Goal: Book appointment/travel/reservation

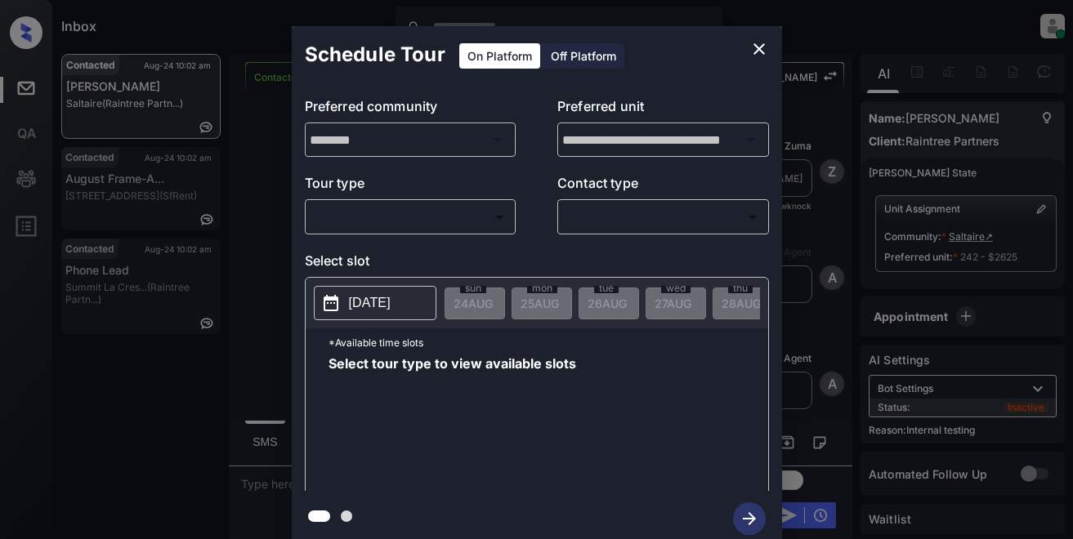
scroll to position [5259, 0]
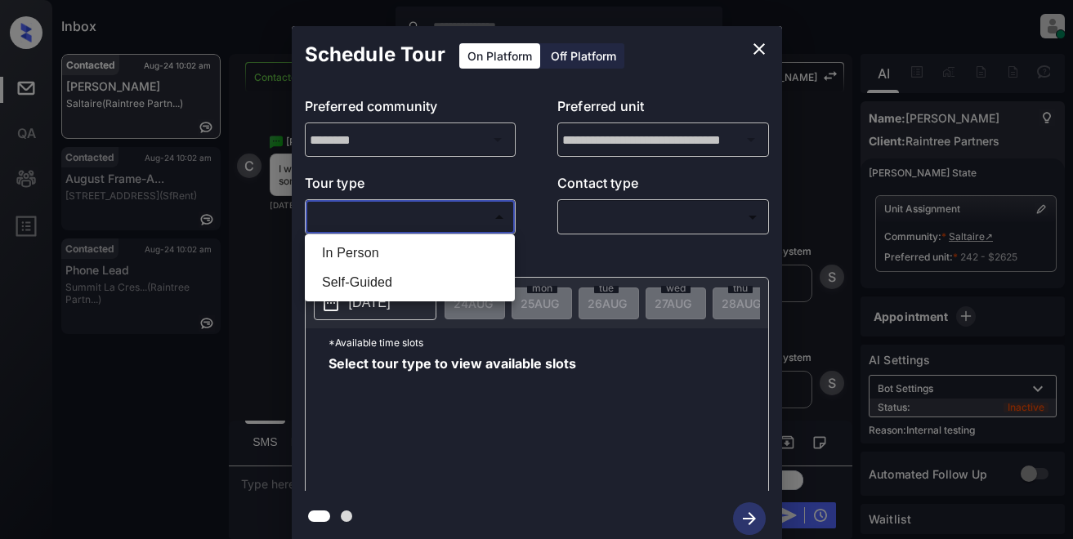
click at [415, 218] on body "Inbox Lyzzelle M. Ceralde Online Set yourself offline Set yourself on break Pro…" at bounding box center [536, 269] width 1073 height 539
click at [369, 254] on li "In Person" at bounding box center [410, 253] width 202 height 29
type input "********"
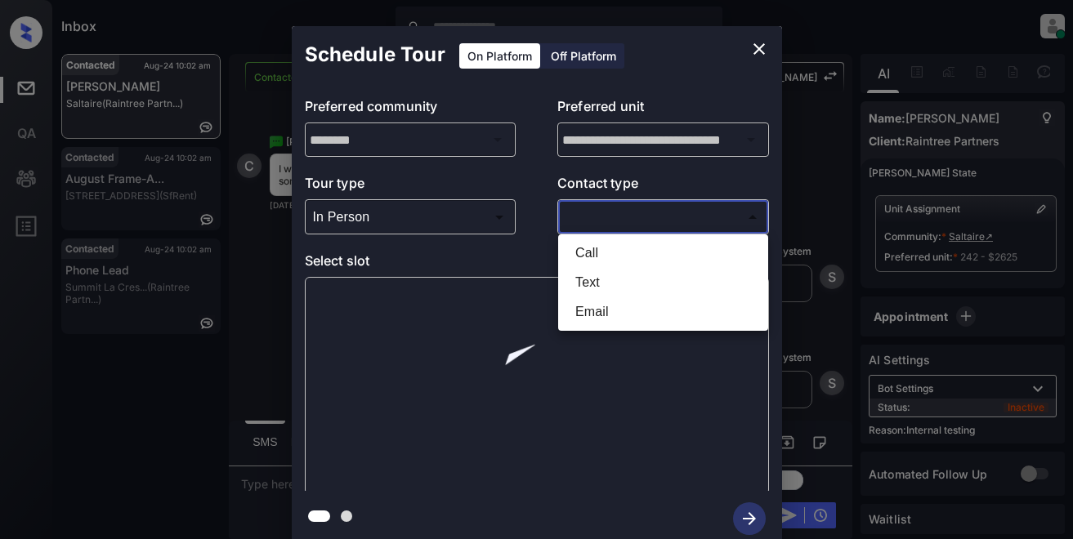
click at [588, 221] on body "Inbox Lyzzelle M. Ceralde Online Set yourself offline Set yourself on break Pro…" at bounding box center [536, 269] width 1073 height 539
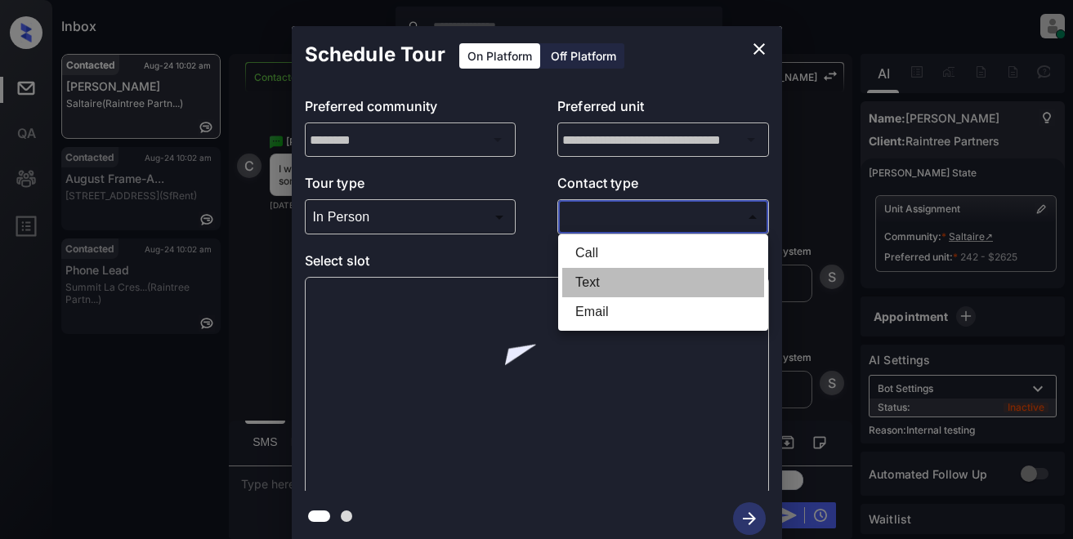
click at [586, 284] on li "Text" at bounding box center [663, 282] width 202 height 29
type input "****"
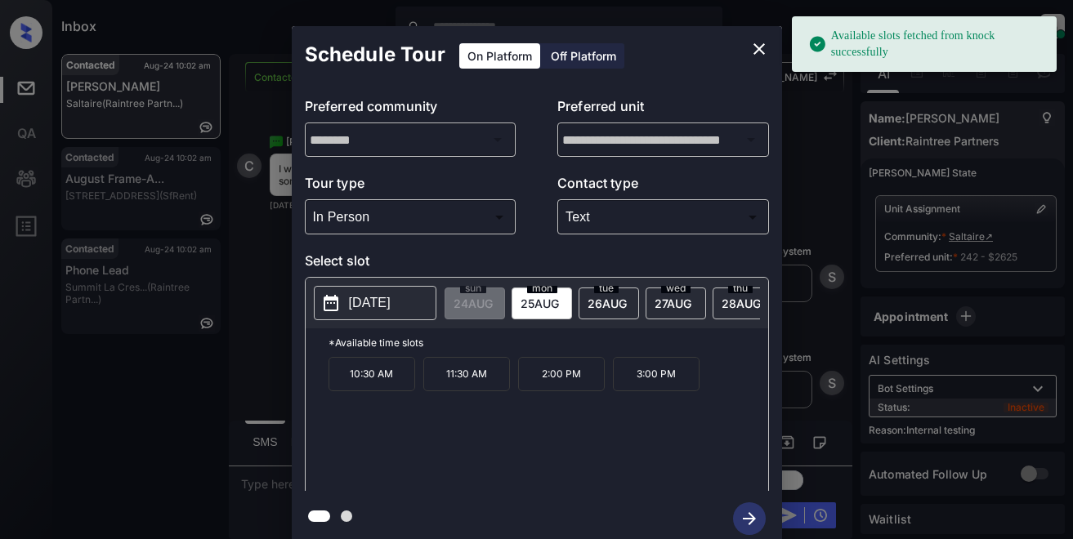
click at [380, 309] on p "[DATE]" at bounding box center [370, 303] width 42 height 20
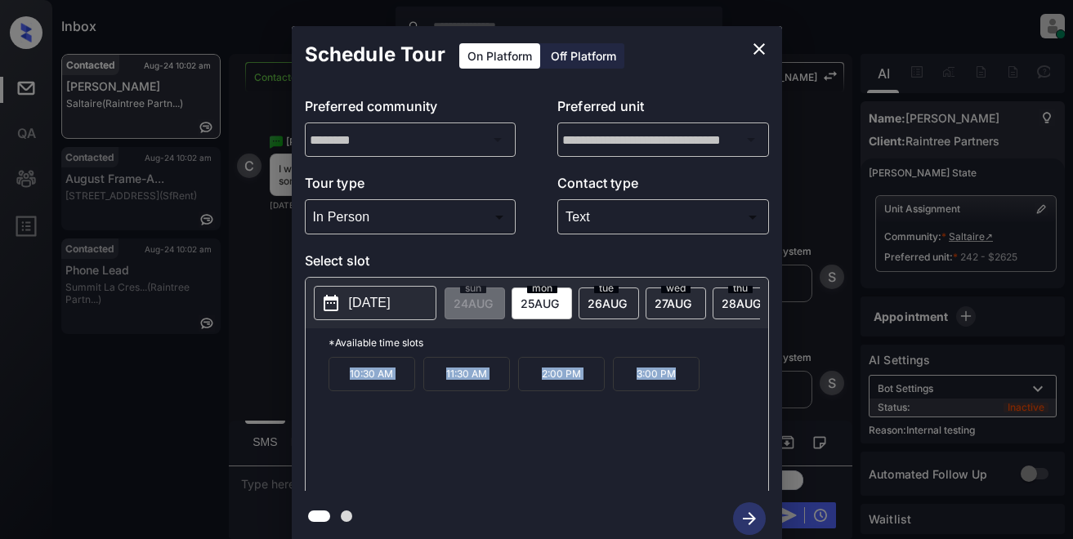
drag, startPoint x: 339, startPoint y: 375, endPoint x: 688, endPoint y: 379, distance: 349.0
click at [688, 379] on div "10:30 AM 11:30 AM 2:00 PM 3:00 PM" at bounding box center [549, 422] width 440 height 131
drag, startPoint x: 668, startPoint y: 378, endPoint x: 759, endPoint y: 49, distance: 341.0
click at [759, 49] on icon "close" at bounding box center [758, 48] width 11 height 11
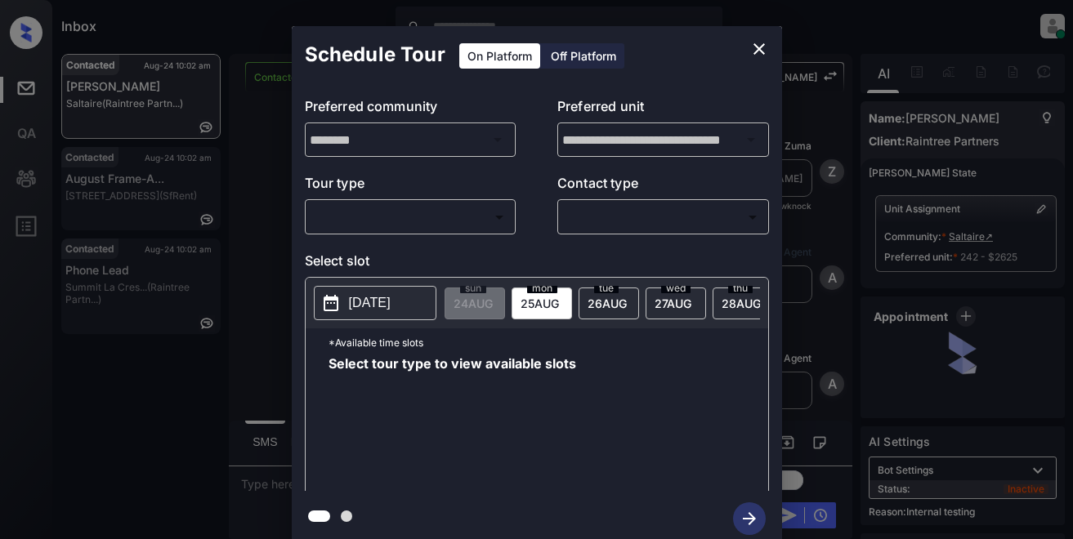
scroll to position [5259, 0]
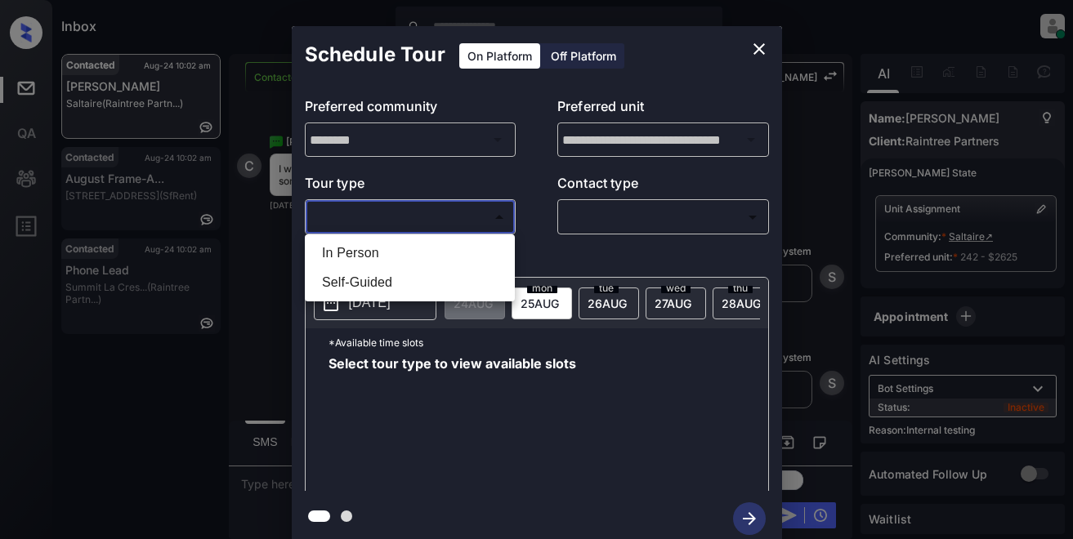
click at [373, 207] on body "Inbox Lyzzelle M. Ceralde Online Set yourself offline Set yourself on break Pro…" at bounding box center [536, 269] width 1073 height 539
click at [367, 257] on li "In Person" at bounding box center [410, 253] width 202 height 29
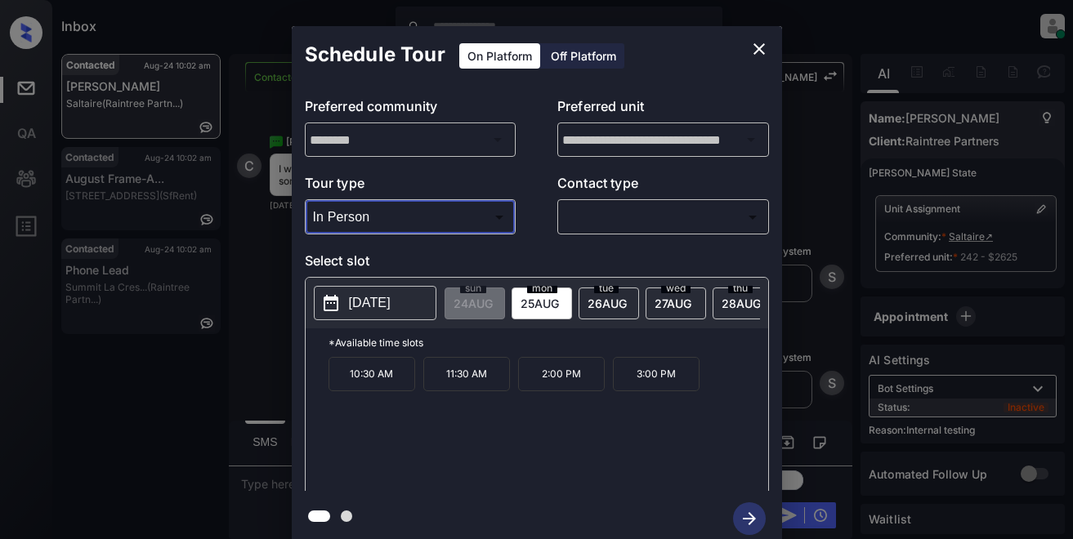
type input "********"
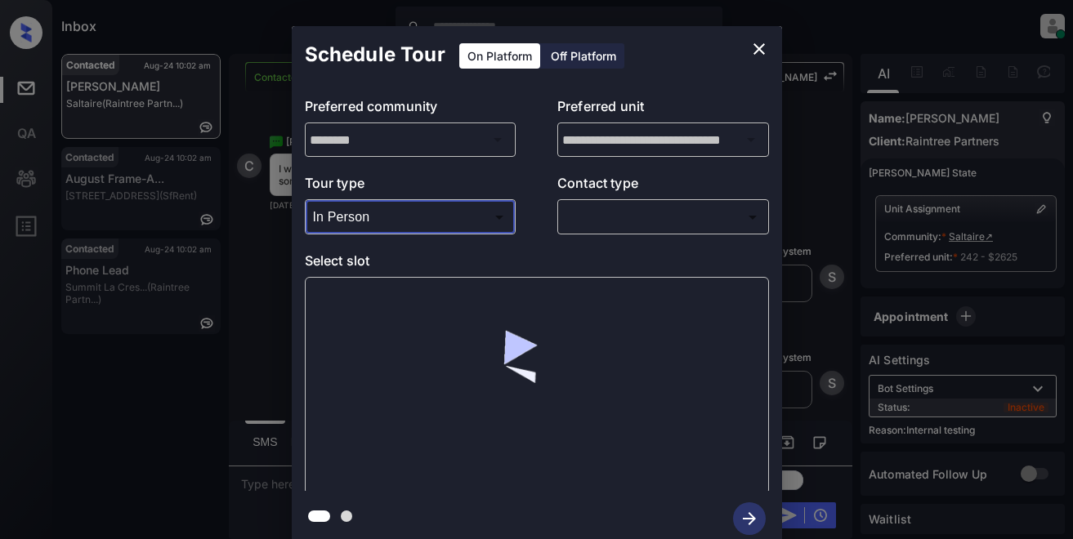
click at [585, 230] on div "​ ​" at bounding box center [663, 216] width 212 height 35
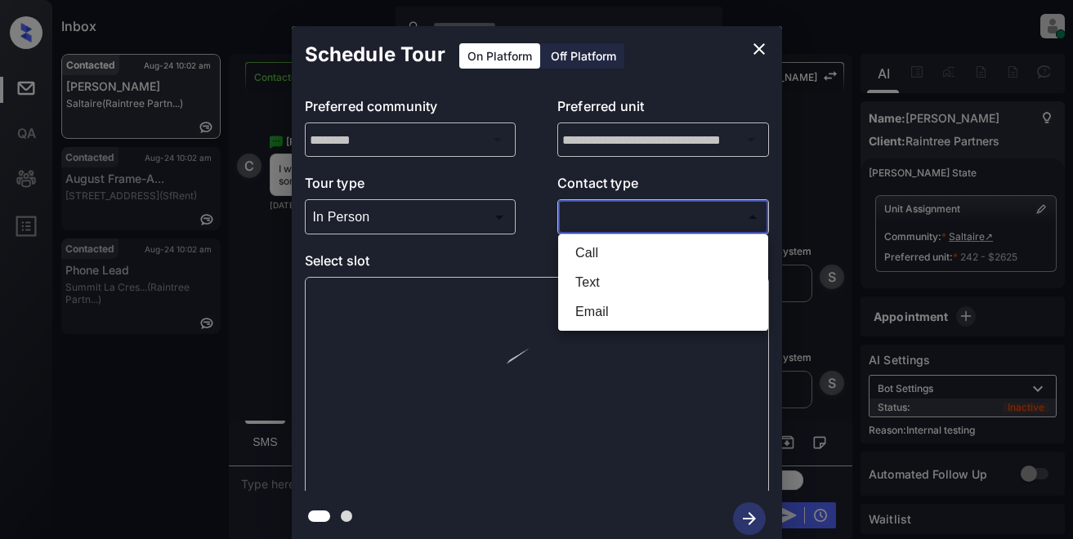
click at [621, 224] on body "Inbox Lyzzelle M. Ceralde Online Set yourself offline Set yourself on break Pro…" at bounding box center [536, 269] width 1073 height 539
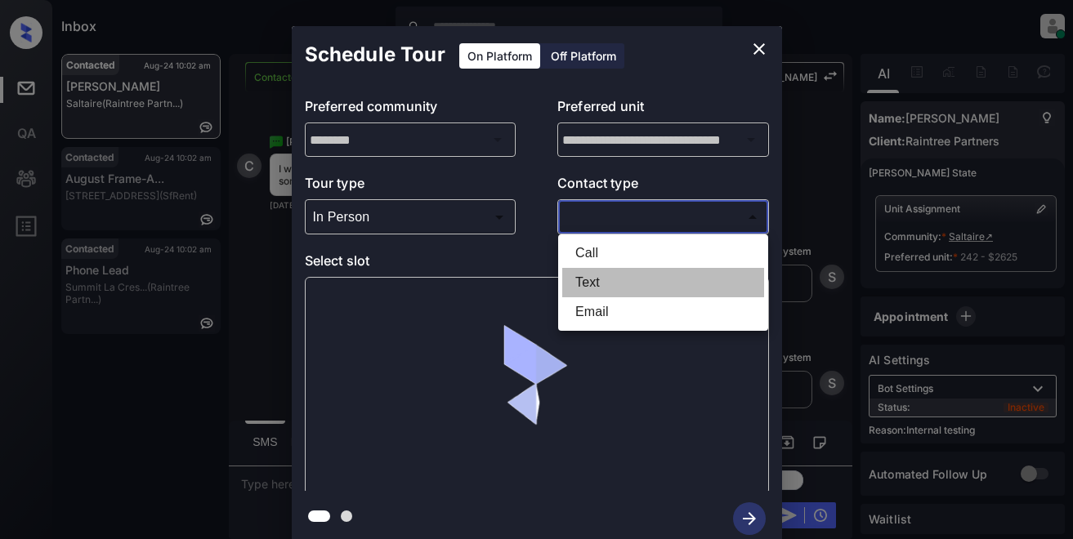
click at [591, 275] on li "Text" at bounding box center [663, 282] width 202 height 29
type input "****"
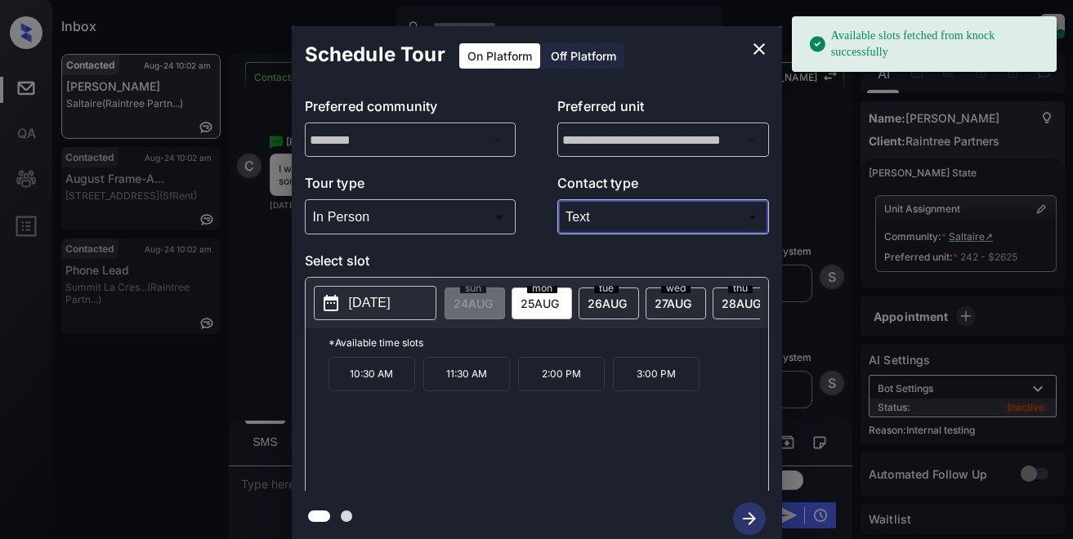
click at [349, 305] on p "2025-08-25" at bounding box center [370, 303] width 42 height 20
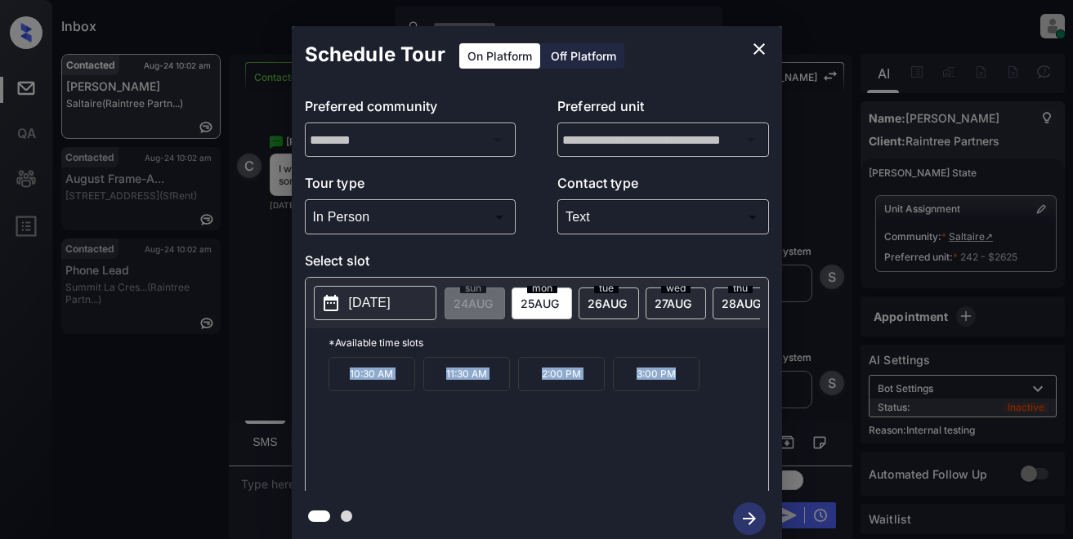
drag, startPoint x: 315, startPoint y: 386, endPoint x: 686, endPoint y: 390, distance: 371.0
click at [709, 402] on div "*Available time slots 10:30 AM 11:30 AM 2:00 PM 3:00 PM" at bounding box center [537, 413] width 463 height 168
copy div "10:30 AM 11:30 AM 2:00 PM 3:00 PM"
click at [766, 51] on icon "close" at bounding box center [759, 49] width 20 height 20
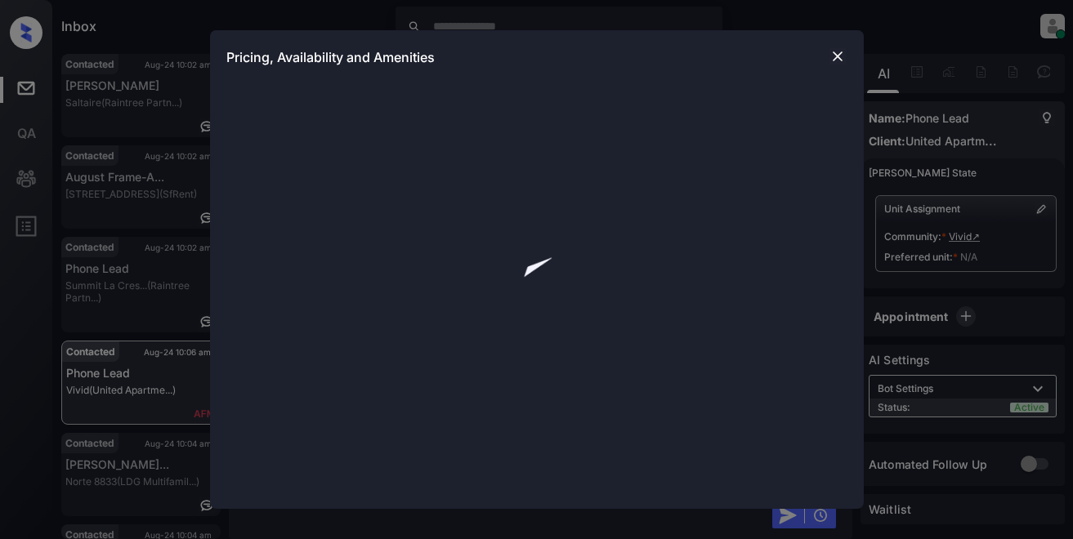
scroll to position [364, 0]
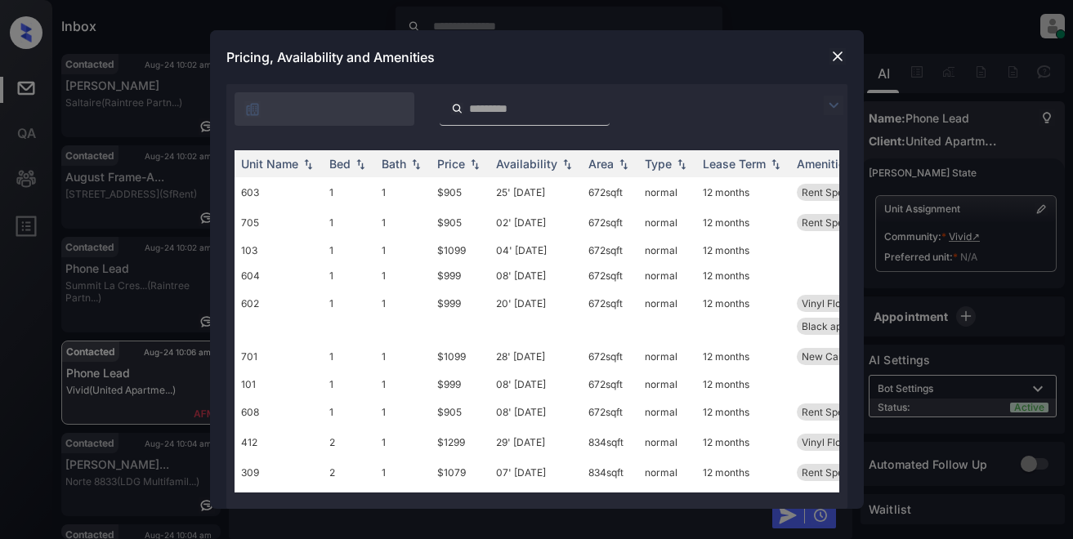
click at [834, 106] on img at bounding box center [834, 106] width 20 height 20
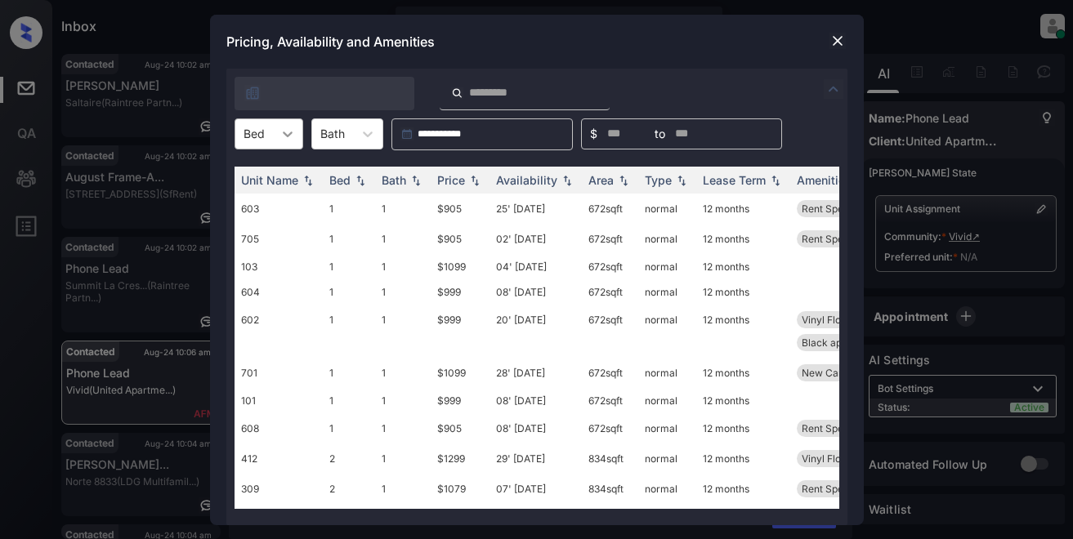
click at [283, 137] on icon at bounding box center [287, 134] width 16 height 16
click at [835, 46] on img at bounding box center [837, 41] width 16 height 16
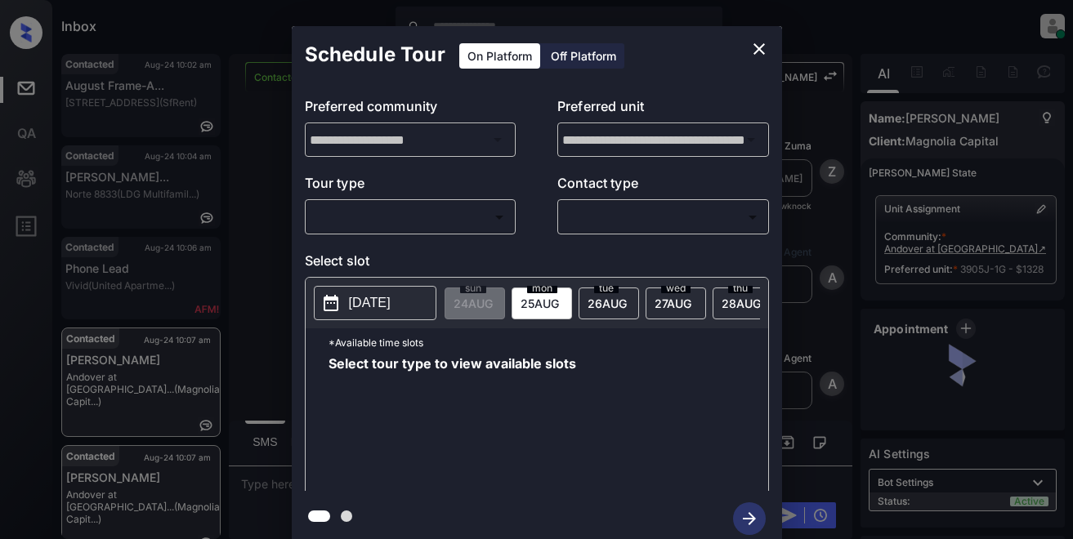
scroll to position [2610, 0]
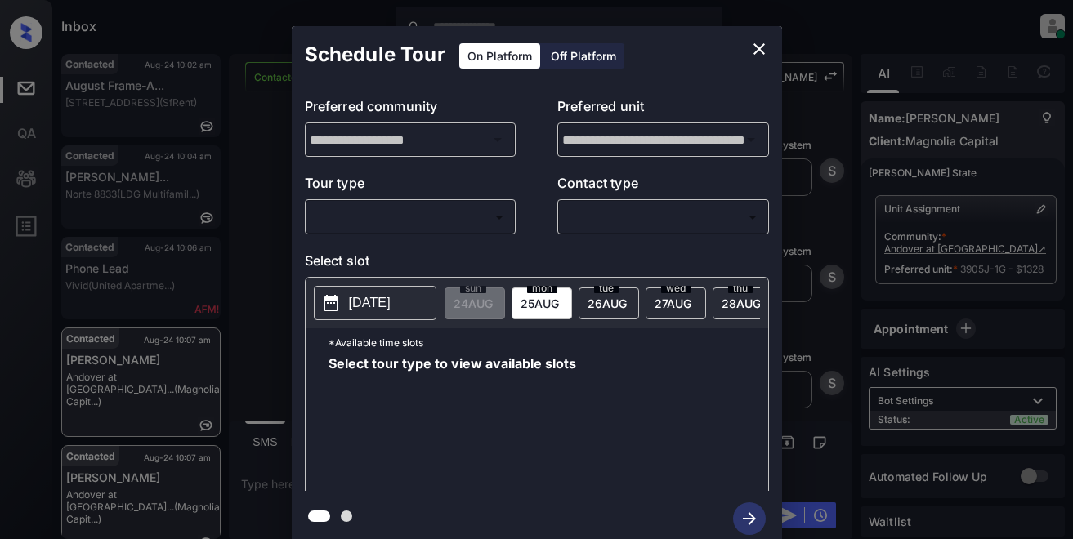
click at [356, 221] on body "Inbox Lyzzelle [PERSON_NAME] Online Set yourself offline Set yourself on break …" at bounding box center [536, 269] width 1073 height 539
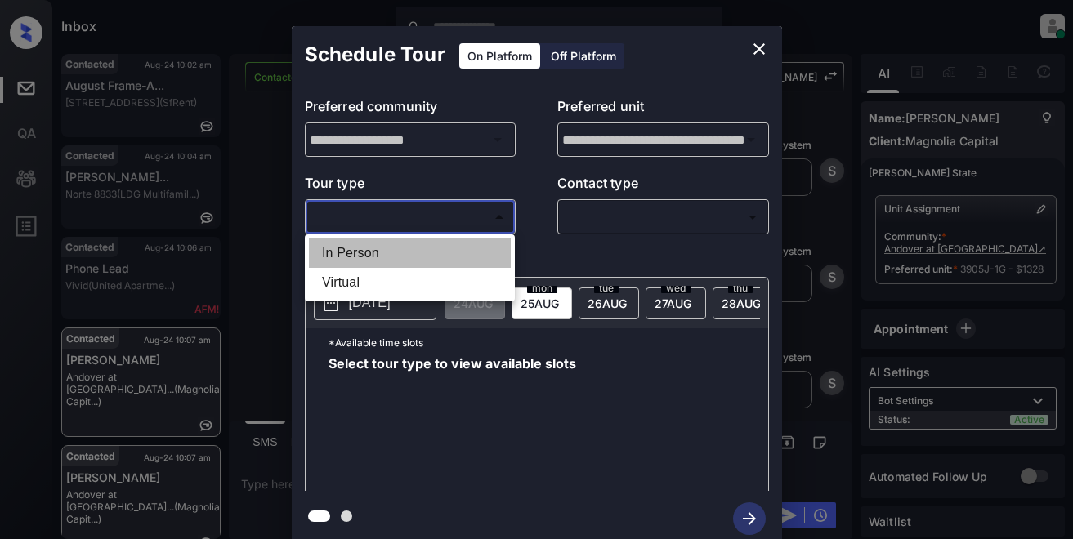
drag, startPoint x: 362, startPoint y: 259, endPoint x: 378, endPoint y: 249, distance: 18.4
click at [363, 259] on li "In Person" at bounding box center [410, 253] width 202 height 29
type input "********"
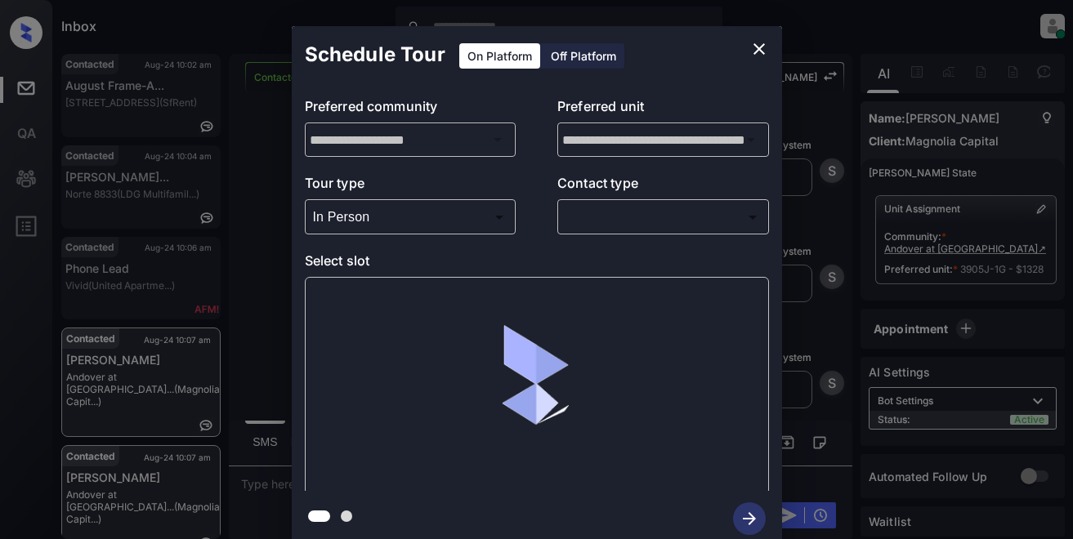
drag, startPoint x: 568, startPoint y: 232, endPoint x: 619, endPoint y: 221, distance: 52.6
click at [578, 229] on div "​ ​" at bounding box center [663, 216] width 212 height 35
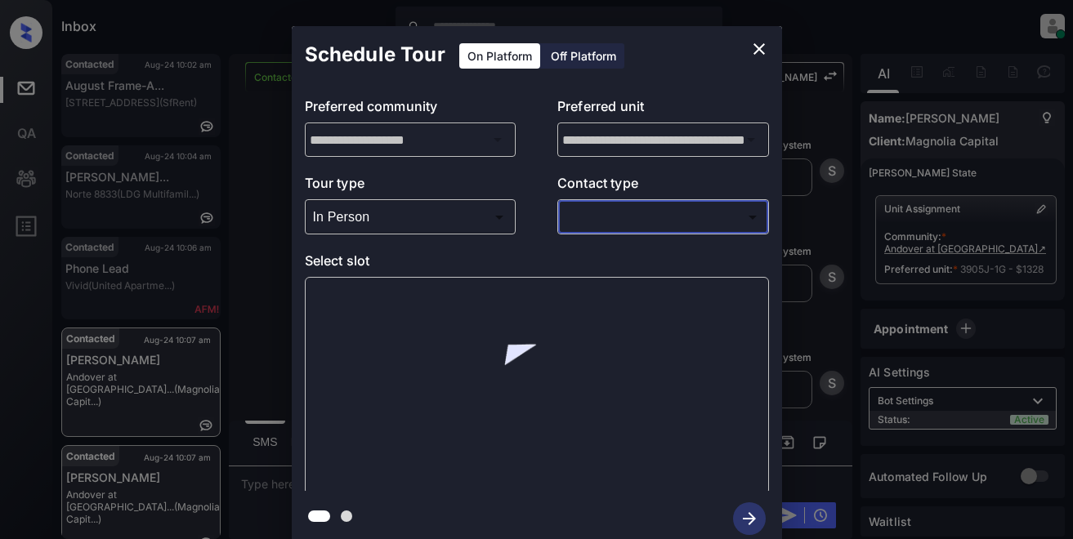
click at [624, 206] on body "Inbox Lyzzelle [PERSON_NAME] Online Set yourself offline Set yourself on break …" at bounding box center [536, 269] width 1073 height 539
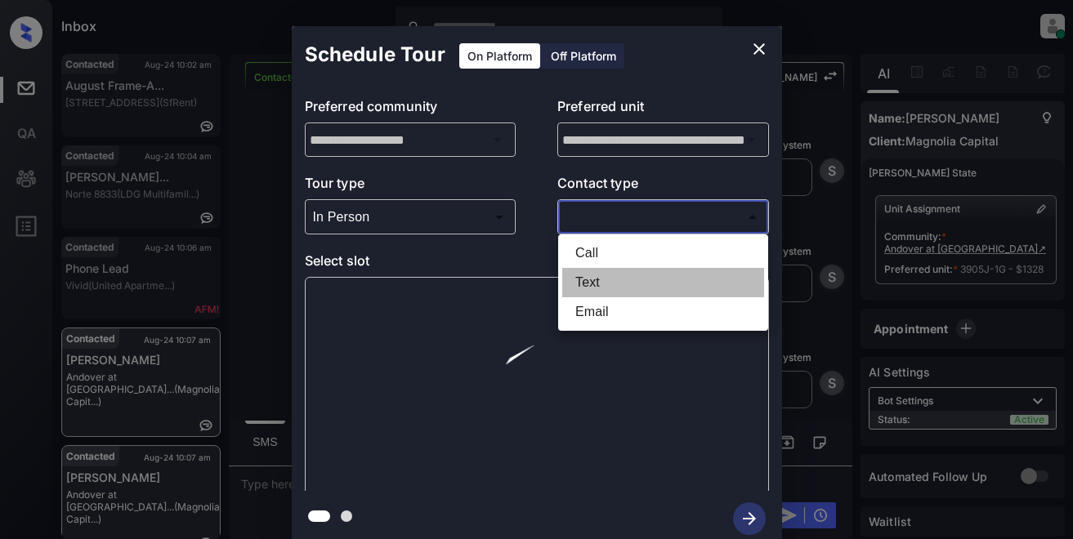
click at [595, 277] on li "Text" at bounding box center [663, 282] width 202 height 29
type input "****"
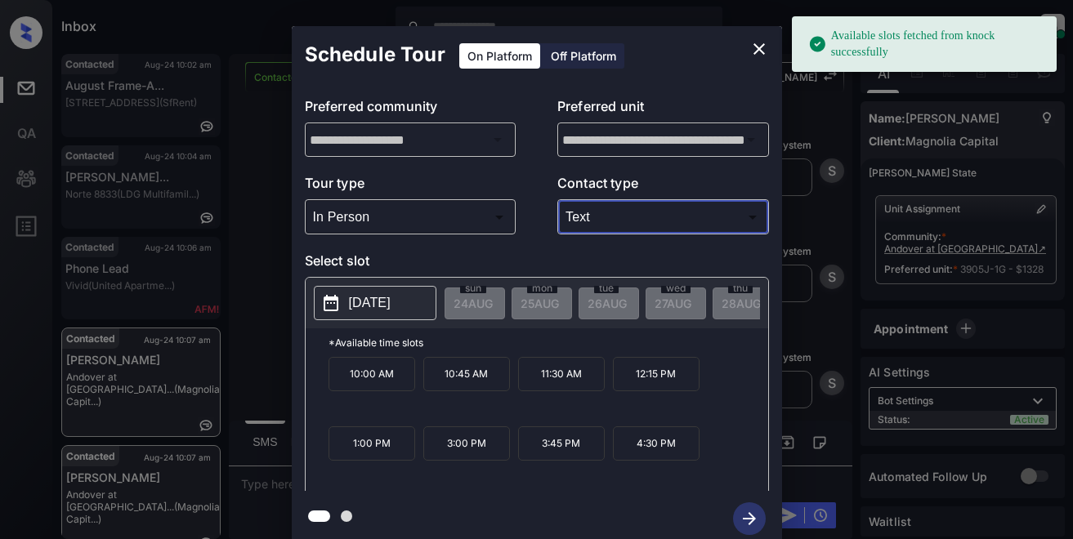
click at [352, 312] on p "[DATE]" at bounding box center [370, 303] width 42 height 20
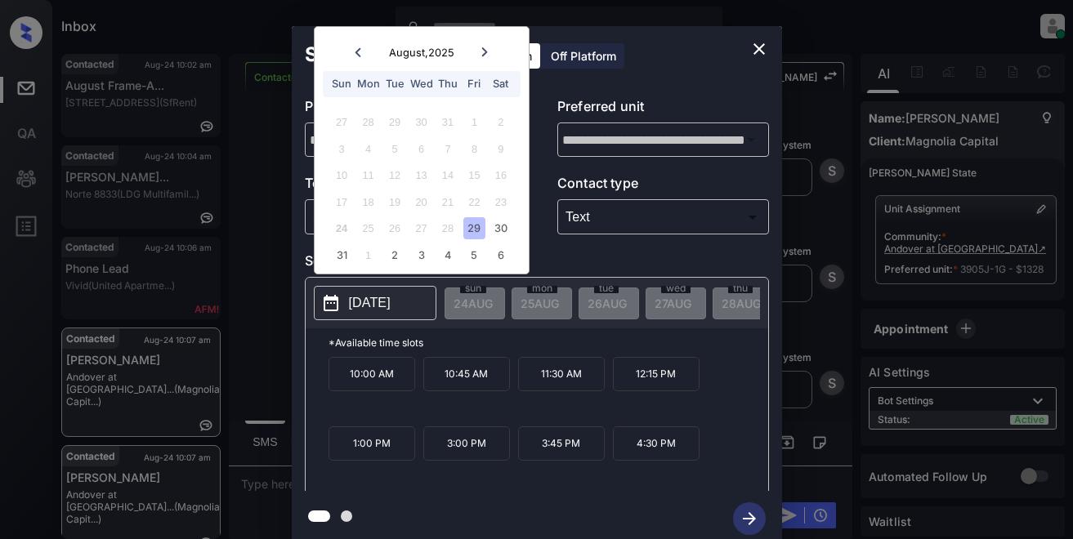
click at [474, 228] on div "29" at bounding box center [474, 228] width 22 height 22
click at [389, 252] on div "2" at bounding box center [394, 255] width 22 height 22
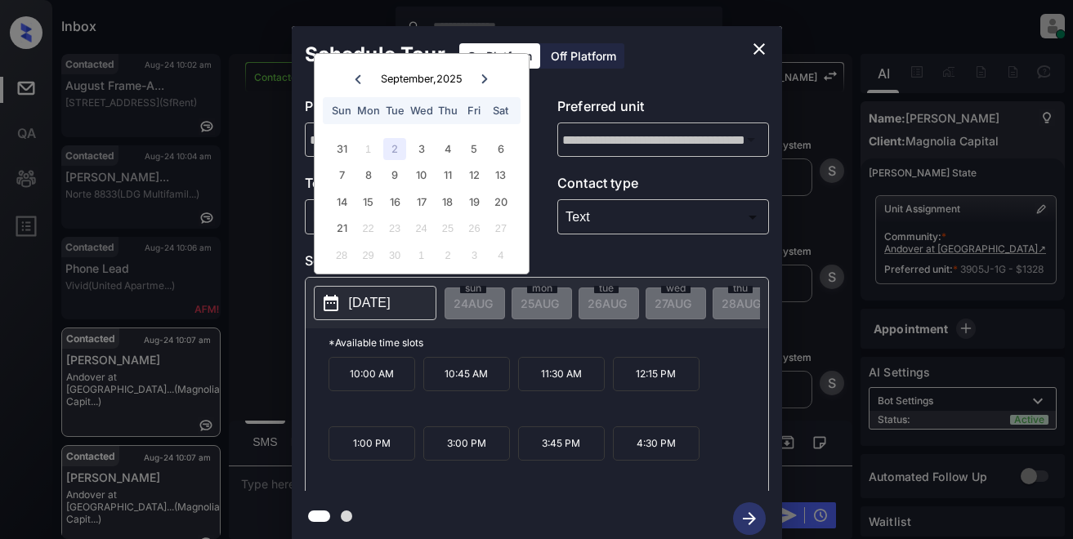
click at [356, 77] on icon at bounding box center [358, 79] width 10 height 10
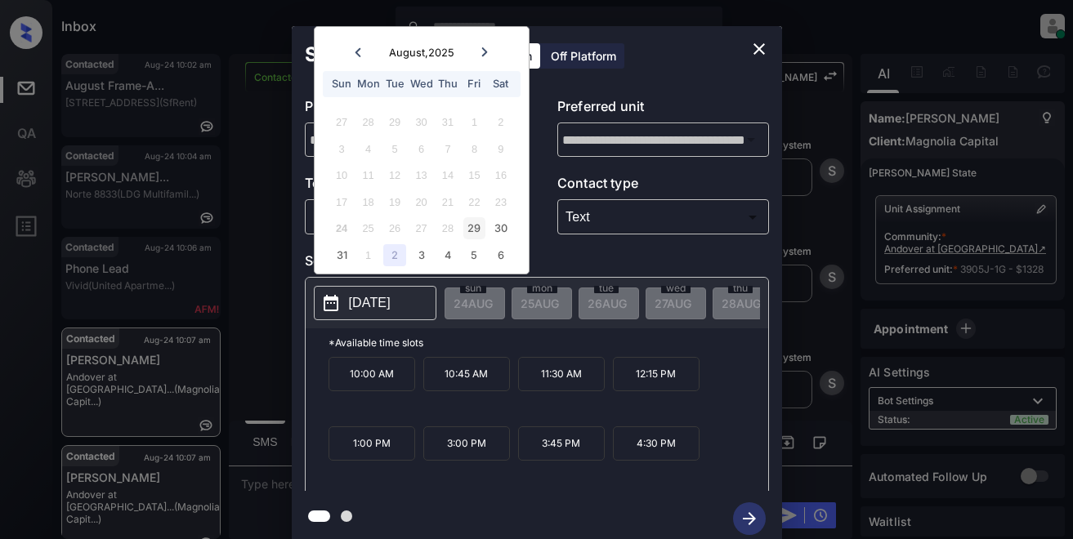
click at [478, 232] on div "29" at bounding box center [474, 228] width 22 height 22
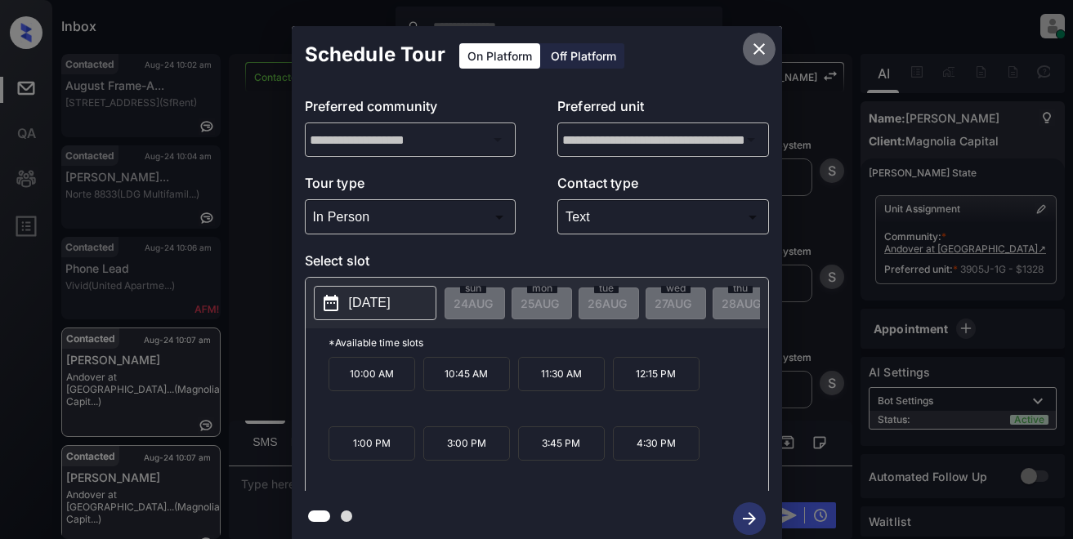
click at [762, 47] on icon "close" at bounding box center [759, 49] width 20 height 20
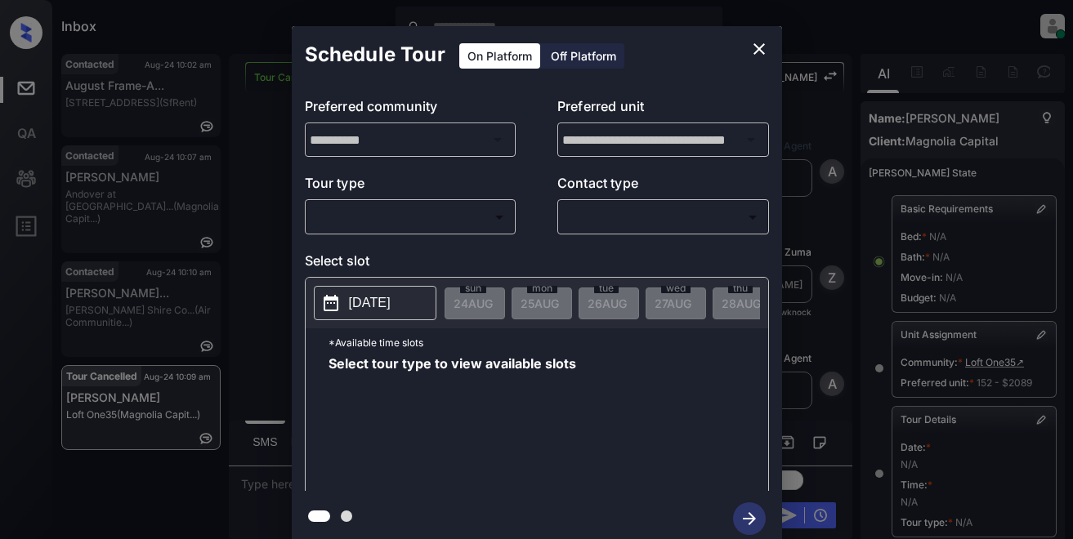
scroll to position [263, 0]
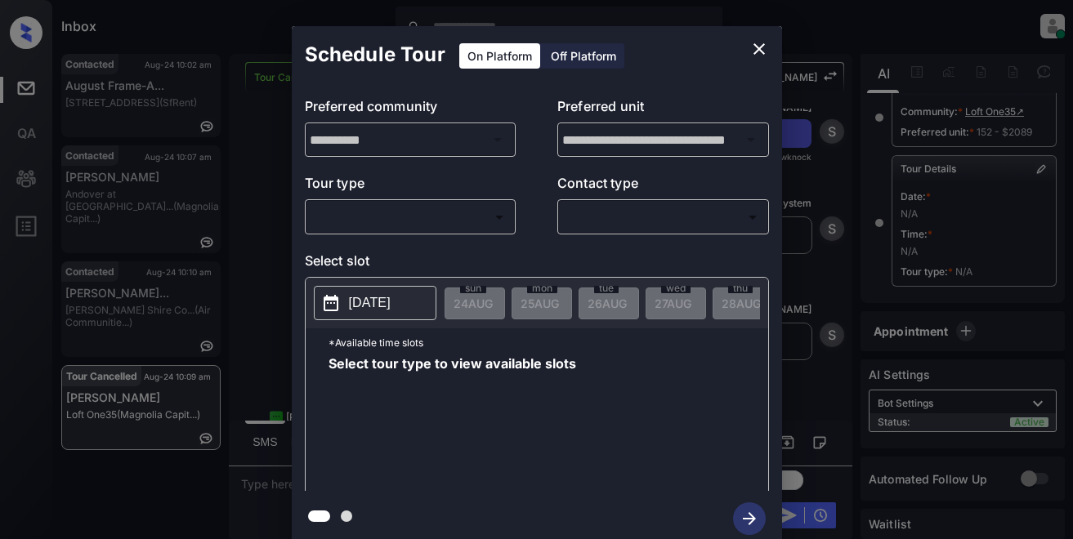
click at [753, 46] on icon "close" at bounding box center [759, 49] width 20 height 20
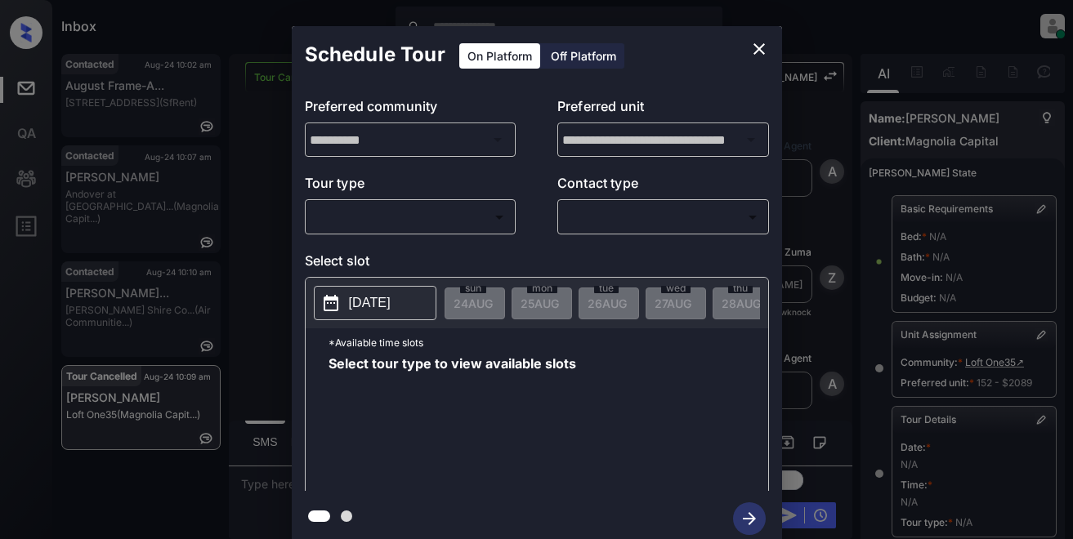
scroll to position [263, 0]
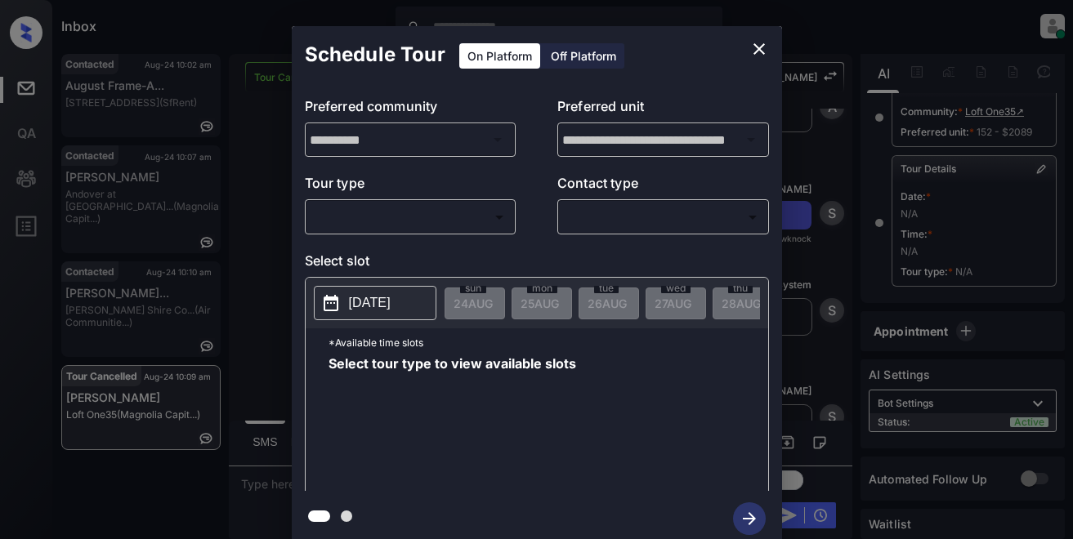
click at [431, 217] on body "Inbox Lyzzelle [PERSON_NAME] Online Set yourself offline Set yourself on break …" at bounding box center [536, 269] width 1073 height 539
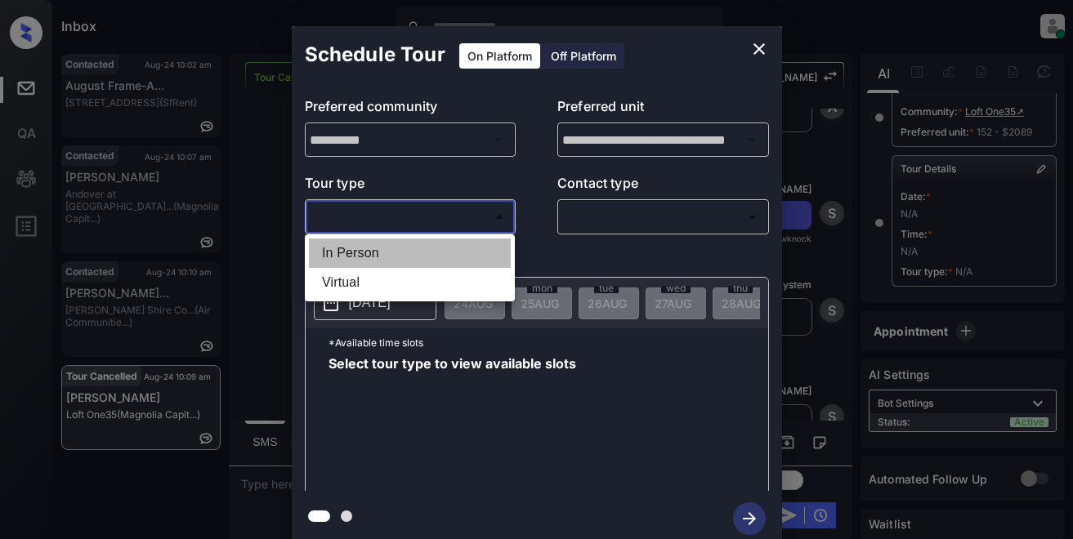
click at [382, 257] on li "In Person" at bounding box center [410, 253] width 202 height 29
type input "********"
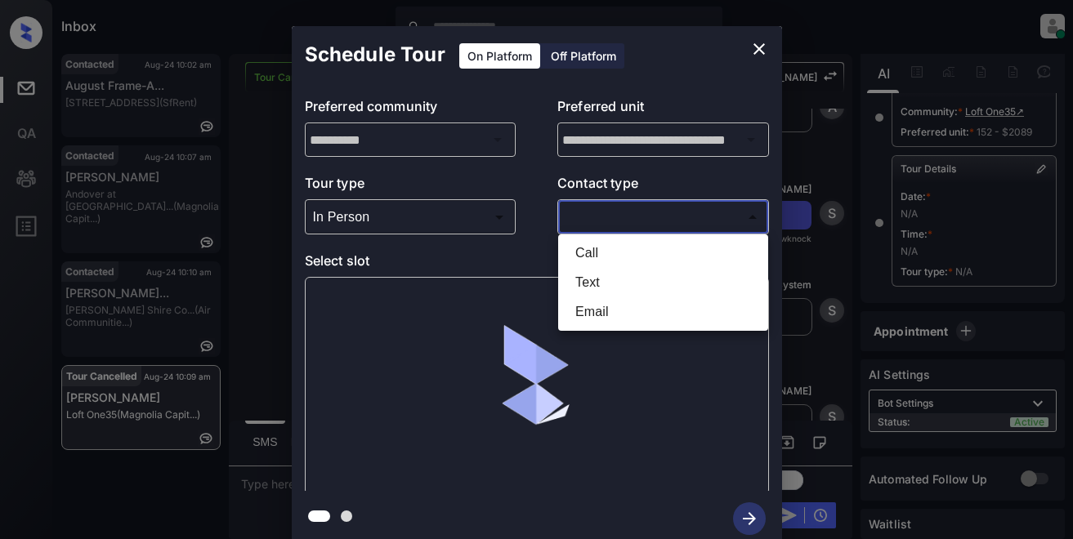
click at [597, 229] on body "Inbox Lyzzelle [PERSON_NAME] Online Set yourself offline Set yourself on break …" at bounding box center [536, 269] width 1073 height 539
click at [580, 280] on li "Text" at bounding box center [663, 282] width 202 height 29
type input "****"
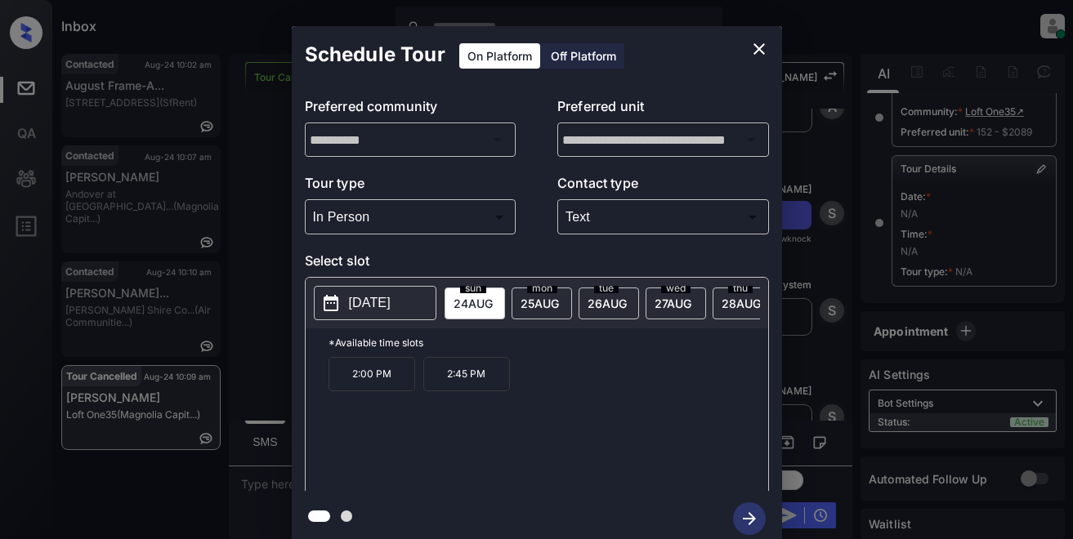
click at [355, 302] on p "2025-08-24" at bounding box center [370, 303] width 42 height 20
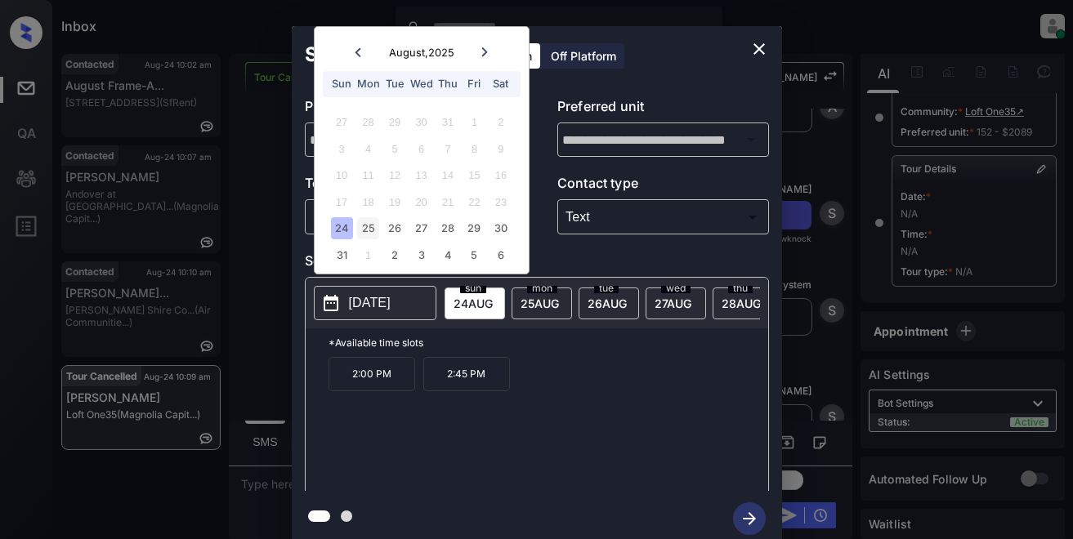
click at [370, 229] on div "25" at bounding box center [368, 228] width 22 height 22
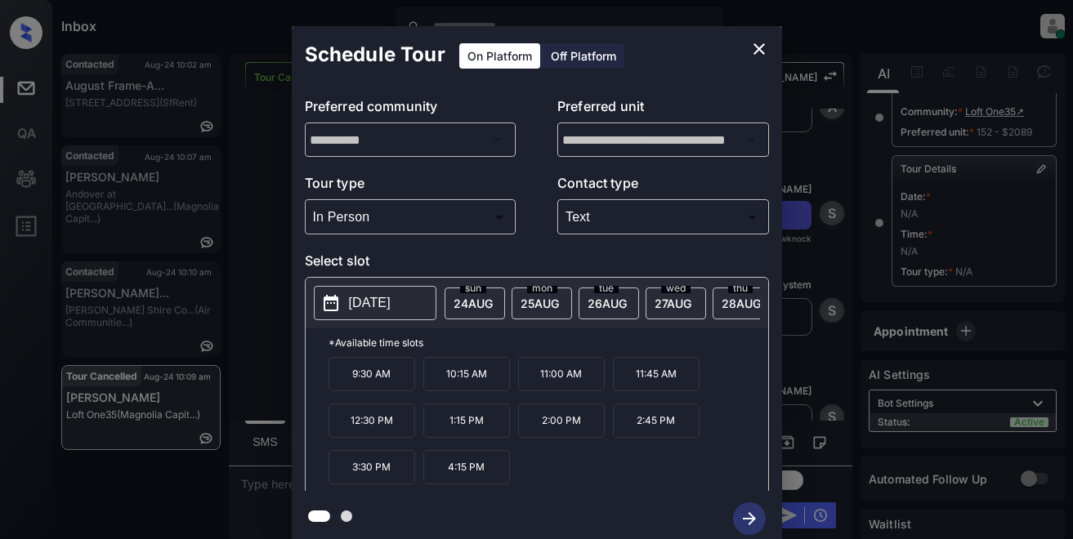
click at [435, 426] on p "1:15 PM" at bounding box center [466, 421] width 87 height 34
click at [744, 515] on icon "button" at bounding box center [749, 519] width 33 height 33
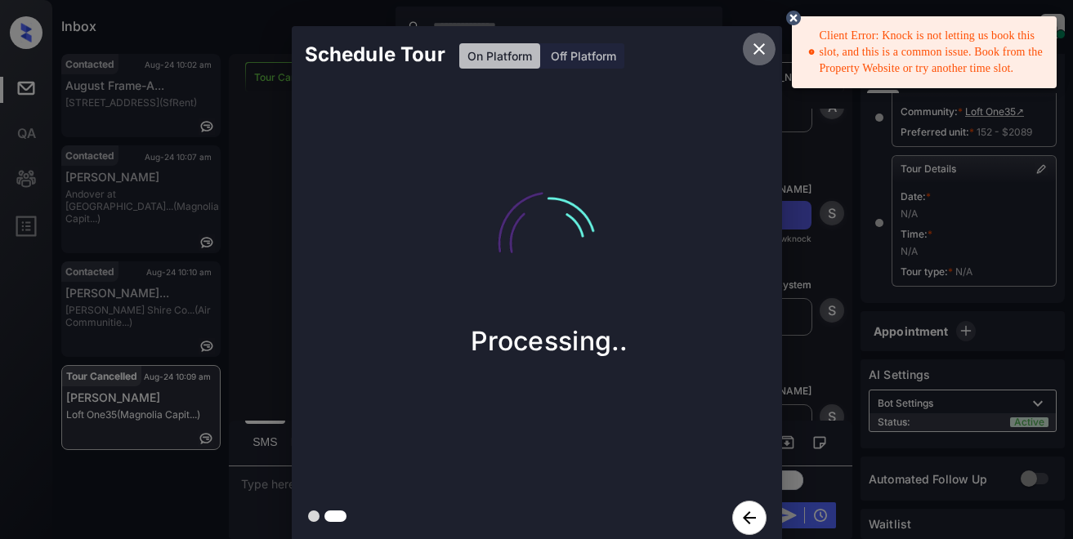
click at [751, 50] on icon "close" at bounding box center [759, 49] width 20 height 20
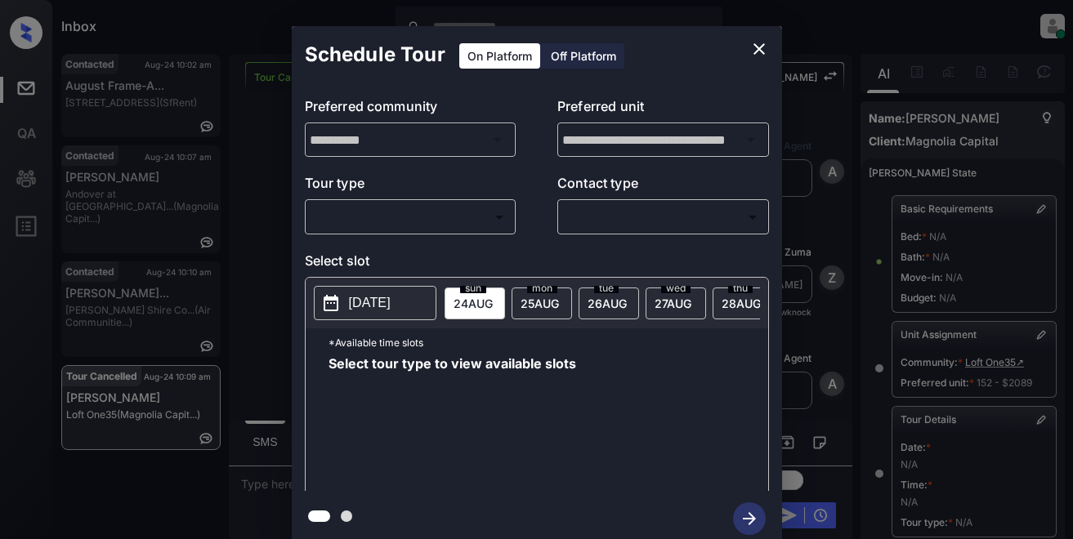
scroll to position [263, 0]
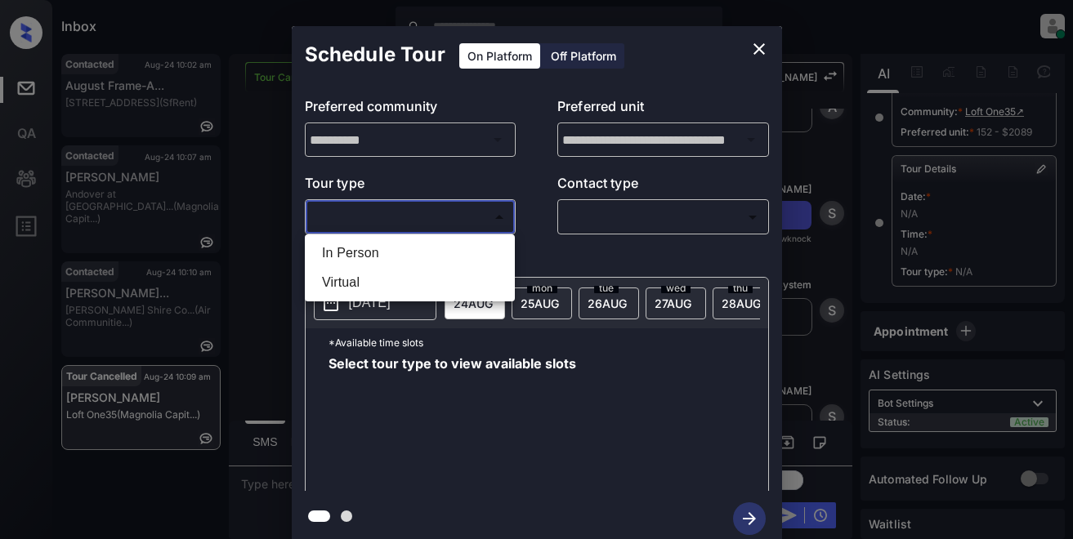
click at [432, 218] on body "Inbox Lyzzelle [PERSON_NAME] Online Set yourself offline Set yourself on break …" at bounding box center [536, 269] width 1073 height 539
drag, startPoint x: 387, startPoint y: 255, endPoint x: 475, endPoint y: 250, distance: 87.6
click at [393, 255] on li "In Person" at bounding box center [410, 253] width 202 height 29
type input "********"
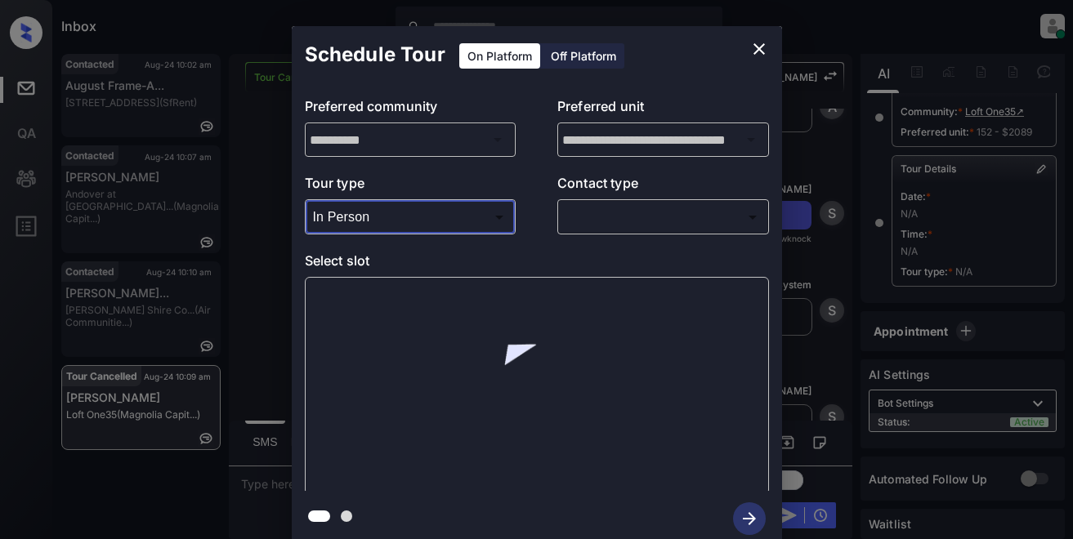
click at [580, 221] on body "Inbox Lyzzelle M. Ceralde Online Set yourself offline Set yourself on break Pro…" at bounding box center [536, 269] width 1073 height 539
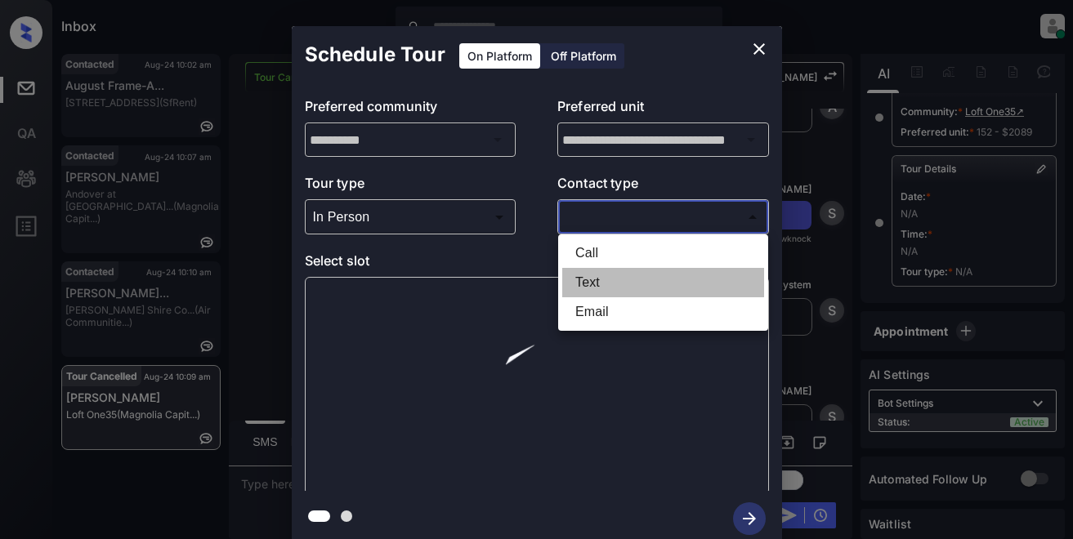
click at [601, 283] on li "Text" at bounding box center [663, 282] width 202 height 29
type input "****"
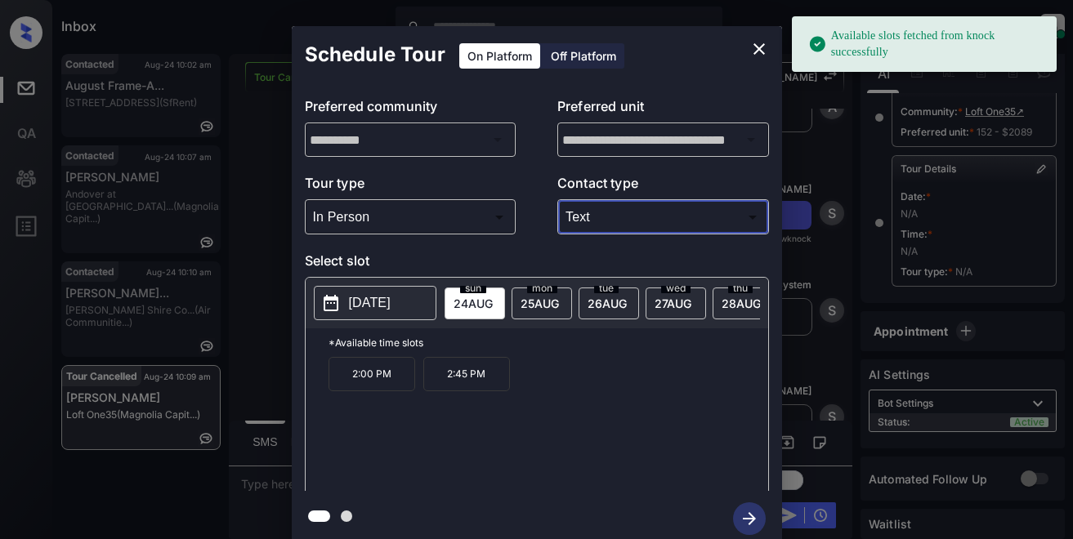
click at [362, 306] on p "[DATE]" at bounding box center [370, 303] width 42 height 20
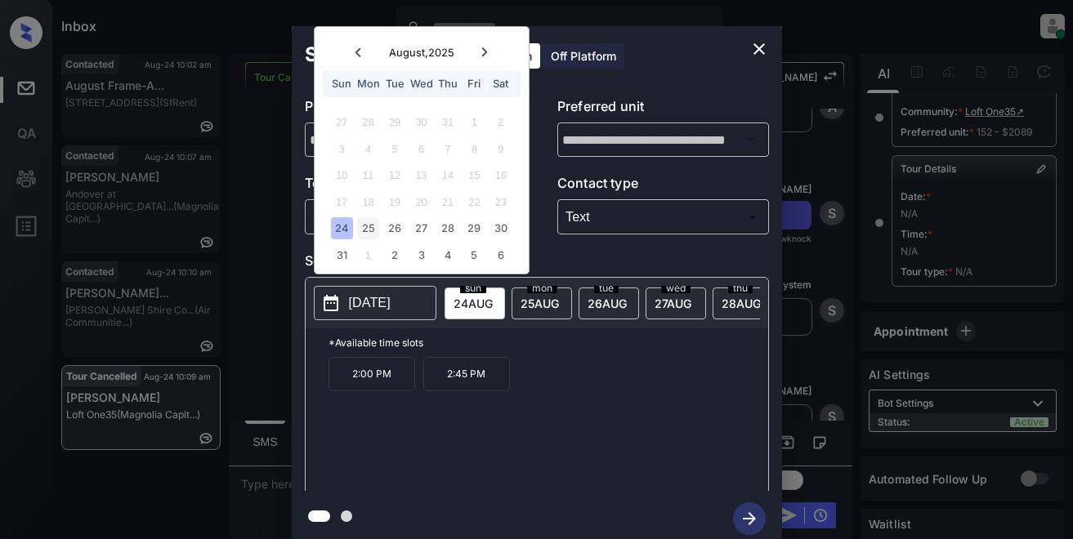
click at [368, 228] on div "25" at bounding box center [368, 228] width 22 height 22
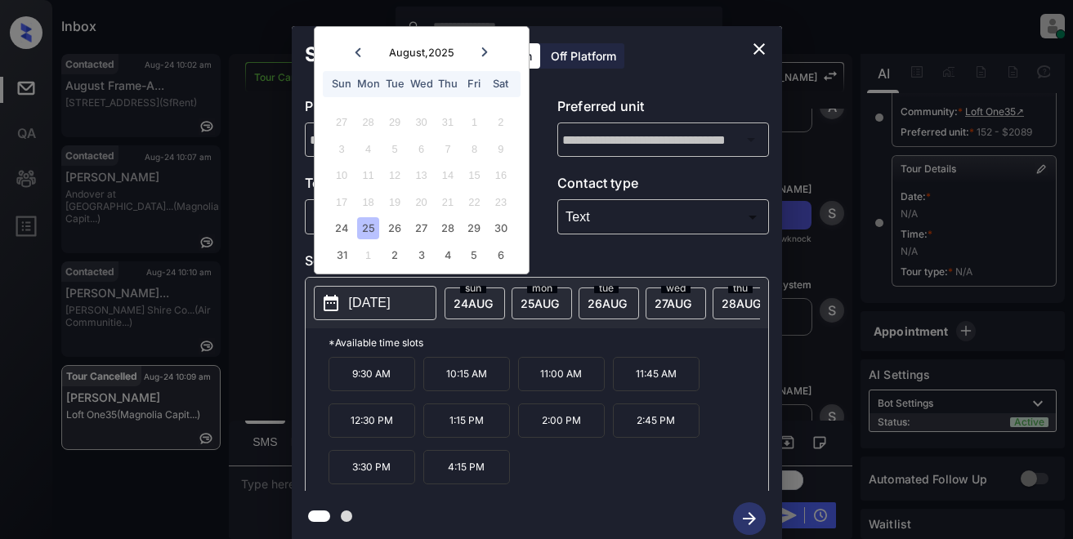
click at [759, 48] on icon "close" at bounding box center [758, 48] width 11 height 11
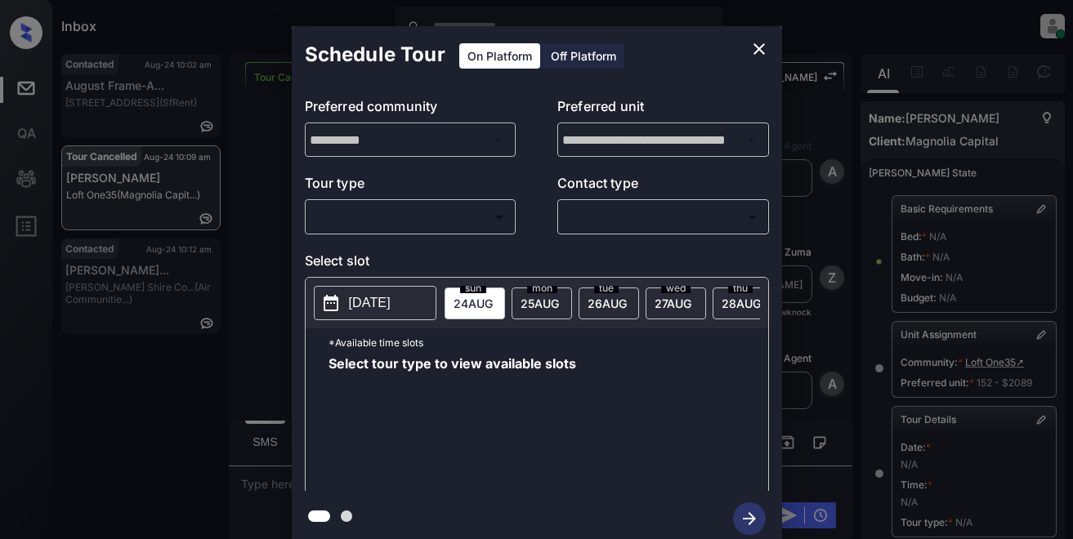
scroll to position [263, 0]
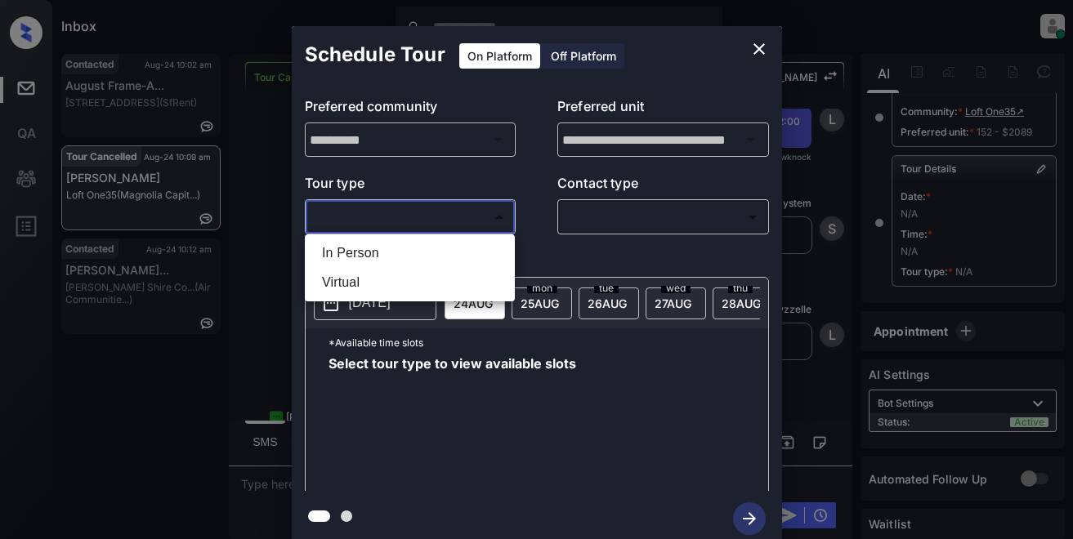
click at [464, 212] on body "Inbox Lyzzelle M. Ceralde Online Set yourself offline Set yourself on break Pro…" at bounding box center [536, 269] width 1073 height 539
click at [369, 251] on li "In Person" at bounding box center [410, 253] width 202 height 29
type input "********"
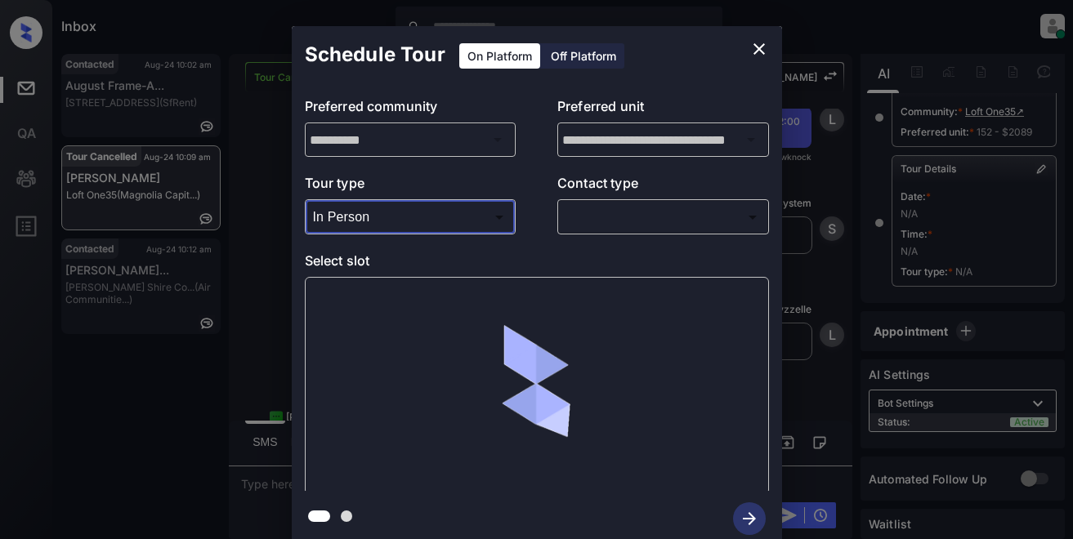
click at [588, 217] on body "Inbox Lyzzelle M. Ceralde Online Set yourself offline Set yourself on break Pro…" at bounding box center [536, 269] width 1073 height 539
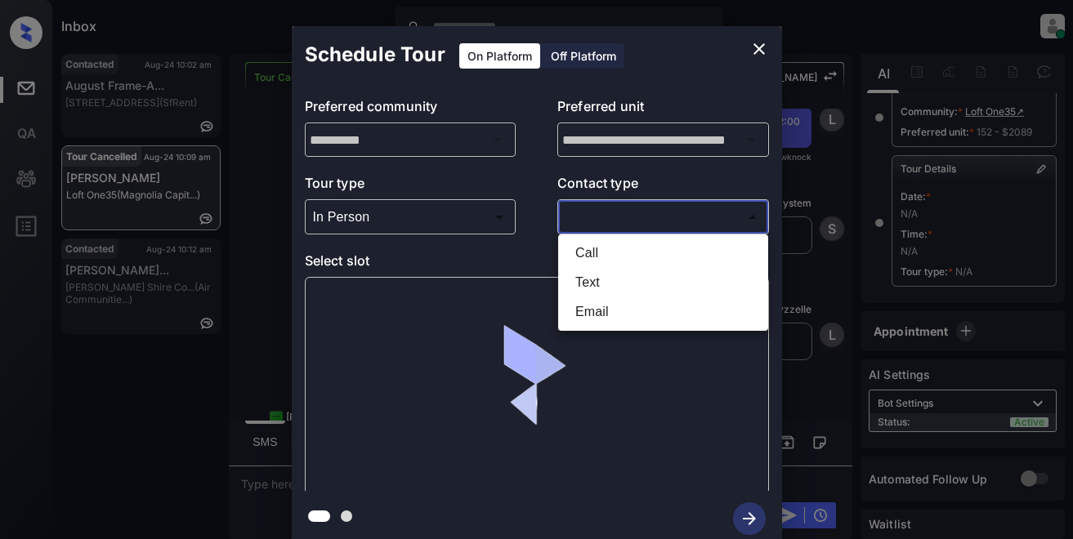
click at [579, 286] on li "Text" at bounding box center [663, 282] width 202 height 29
type input "****"
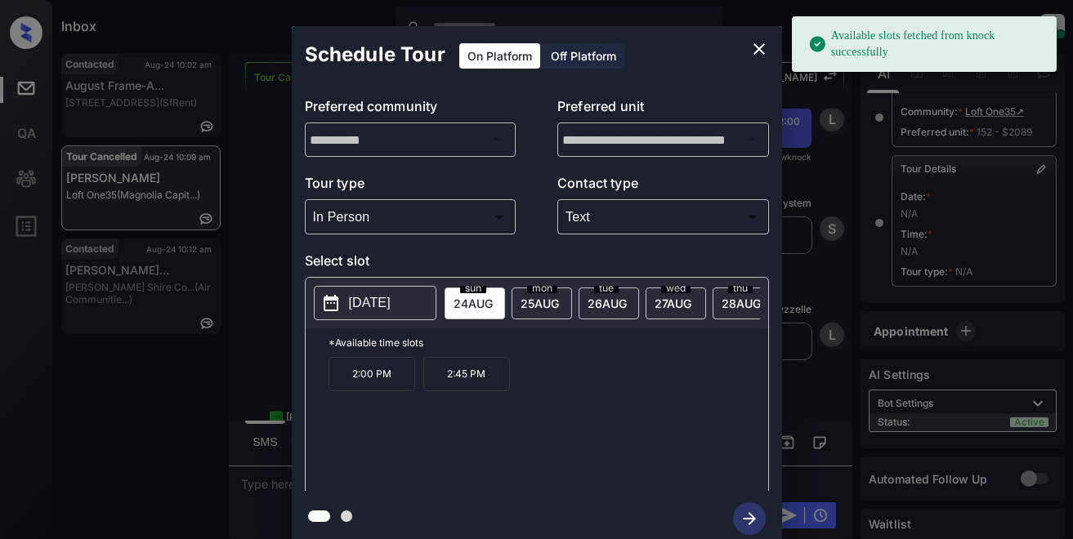
click at [362, 308] on p "2025-08-24" at bounding box center [370, 303] width 42 height 20
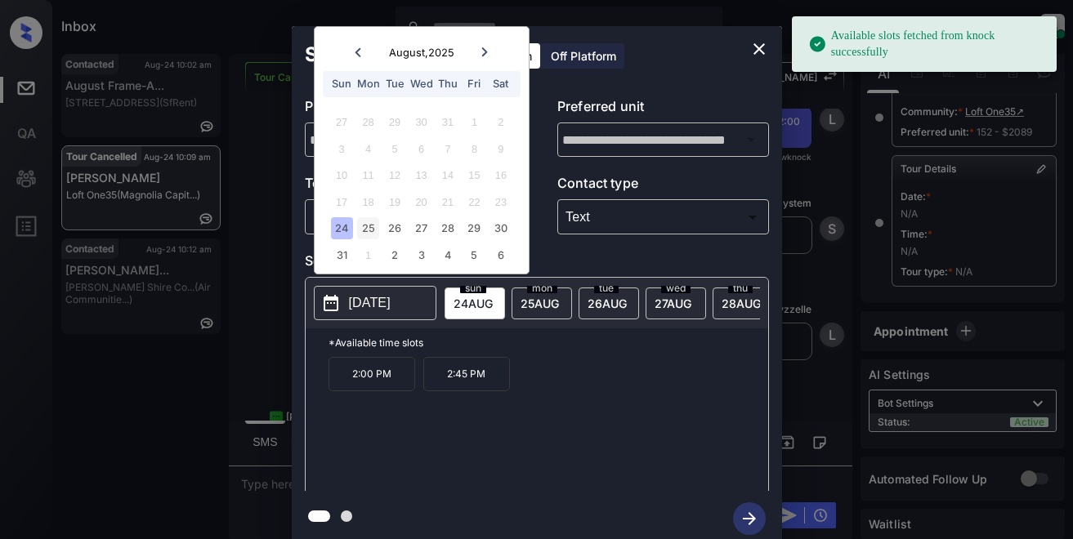
click at [370, 226] on div "25" at bounding box center [368, 228] width 22 height 22
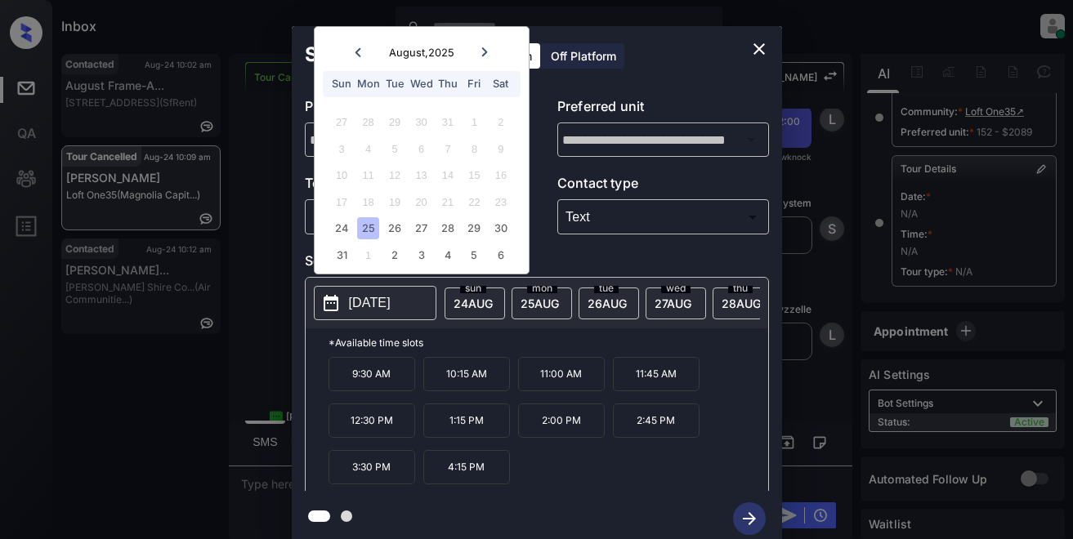
click at [546, 431] on p "2:00 PM" at bounding box center [561, 421] width 87 height 34
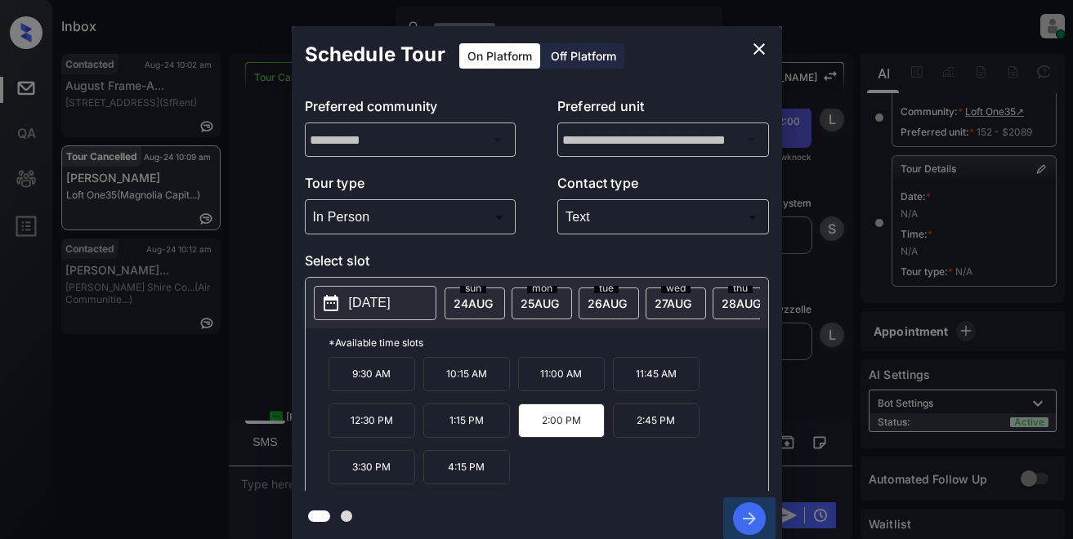
click at [743, 516] on icon "button" at bounding box center [749, 519] width 33 height 33
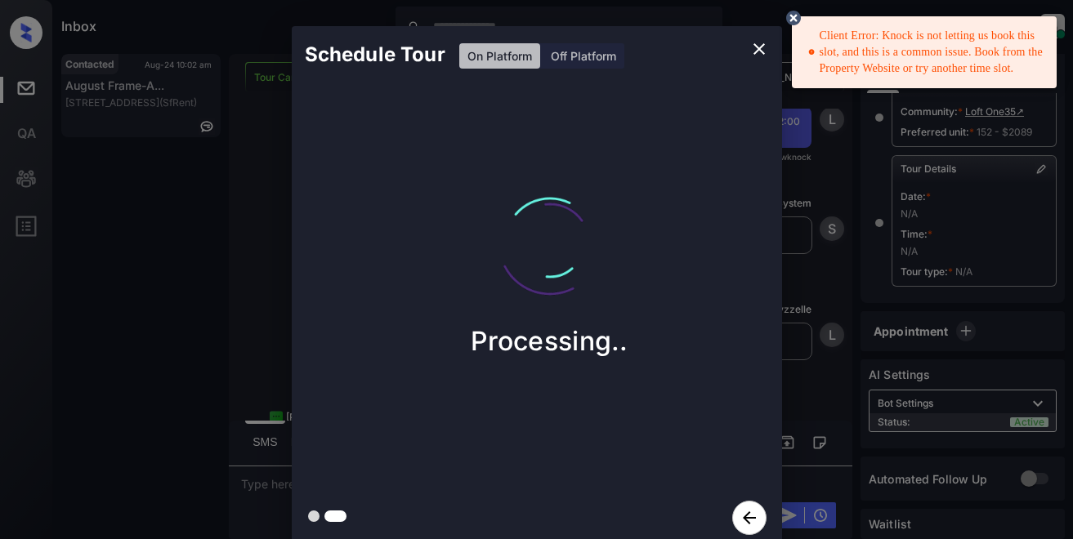
click at [794, 16] on icon at bounding box center [793, 18] width 15 height 15
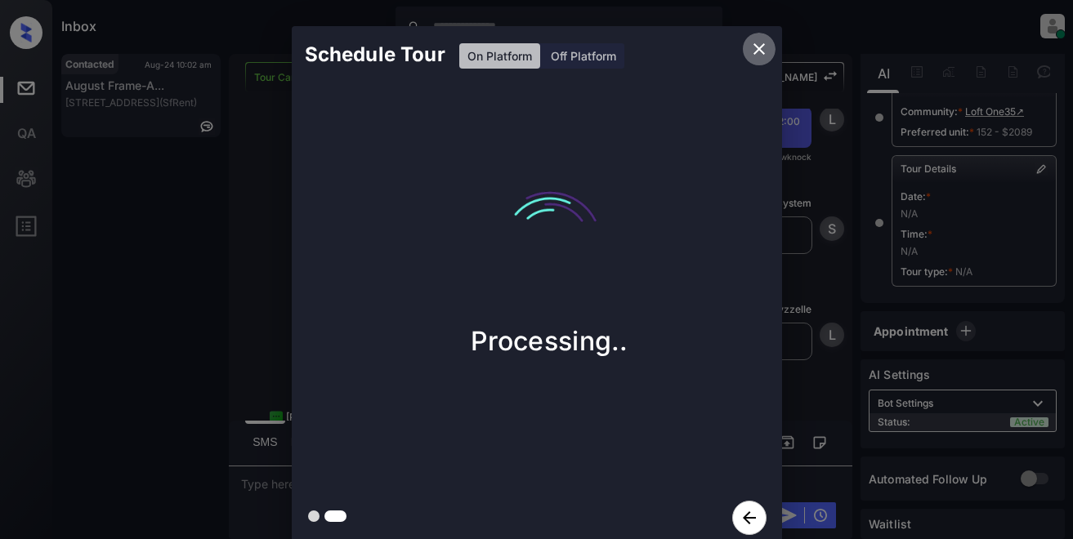
click at [758, 48] on icon "close" at bounding box center [758, 48] width 11 height 11
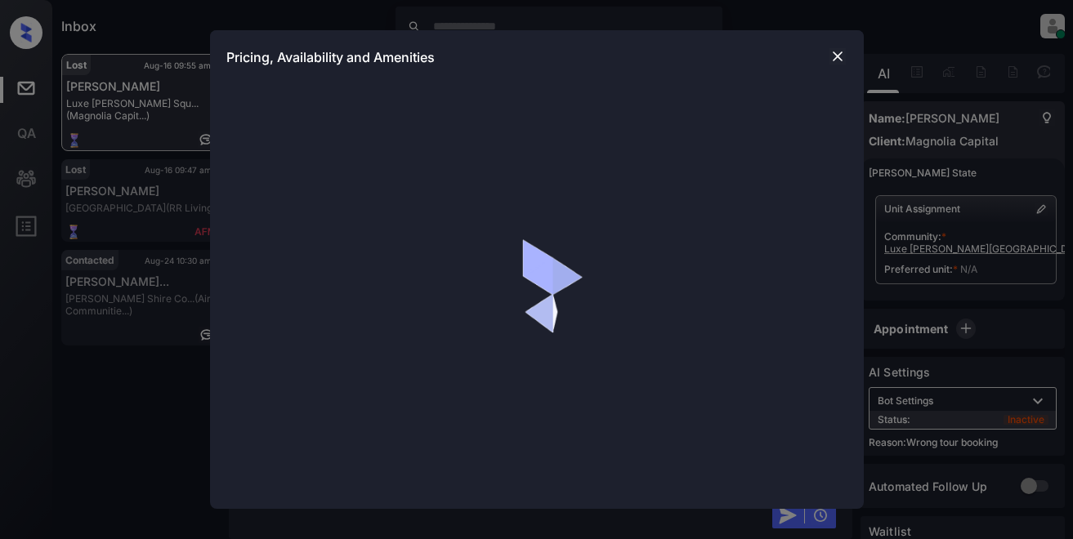
scroll to position [2896, 0]
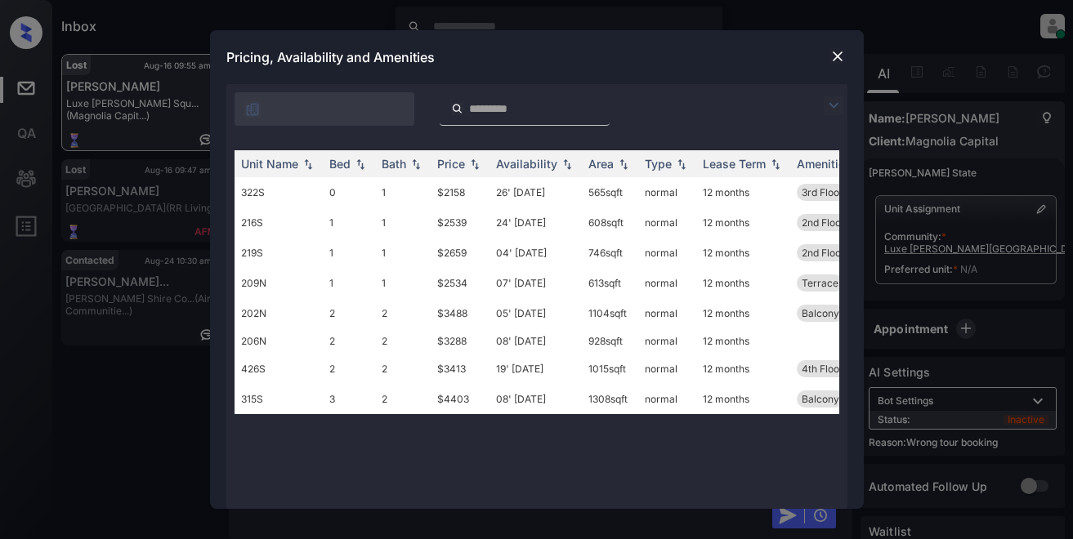
click at [834, 101] on img at bounding box center [834, 106] width 20 height 20
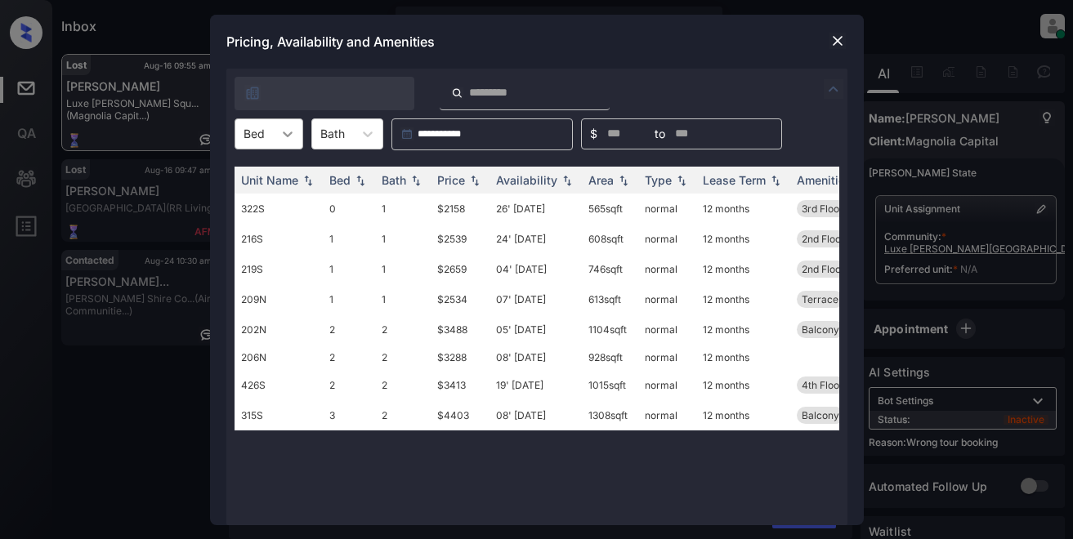
click at [288, 132] on icon at bounding box center [287, 134] width 16 height 16
drag, startPoint x: 240, startPoint y: 235, endPoint x: 250, endPoint y: 243, distance: 12.3
click at [243, 237] on div "2" at bounding box center [269, 232] width 69 height 29
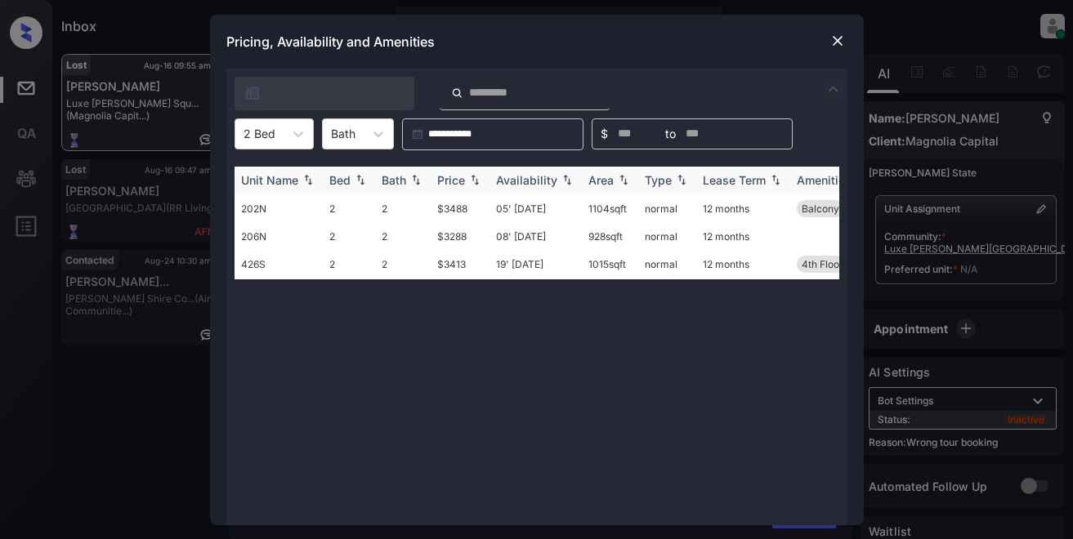
click at [442, 179] on div "Price" at bounding box center [451, 180] width 28 height 14
click at [442, 180] on div "Price" at bounding box center [451, 180] width 28 height 14
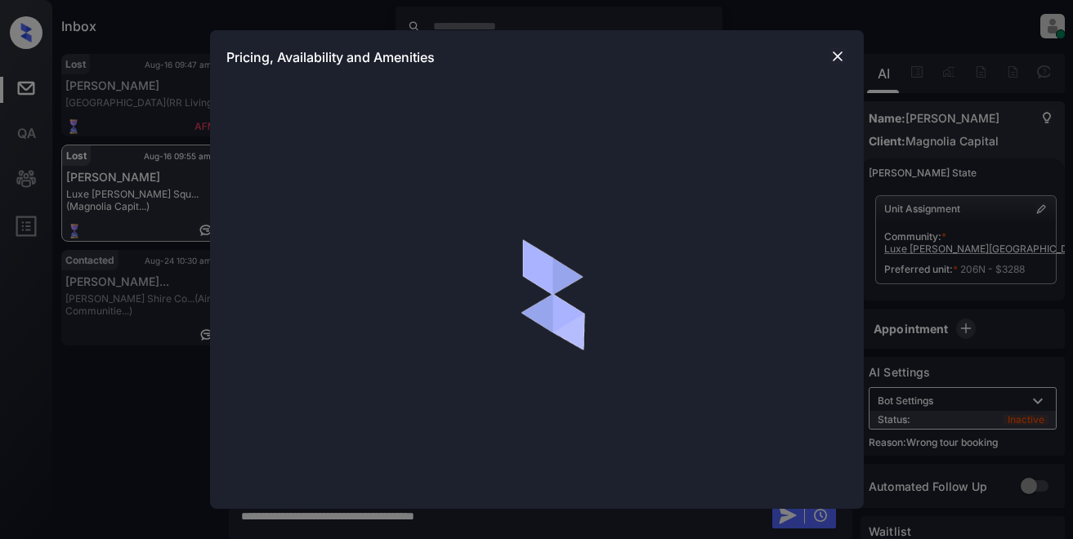
scroll to position [1798, 0]
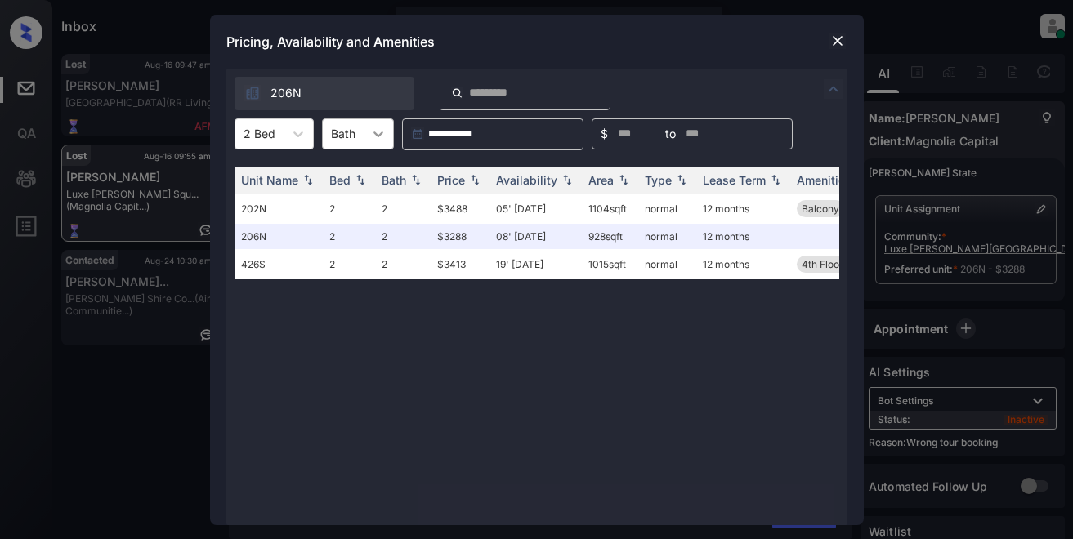
click at [371, 133] on icon at bounding box center [378, 134] width 16 height 16
click at [361, 176] on div "1" at bounding box center [358, 173] width 72 height 29
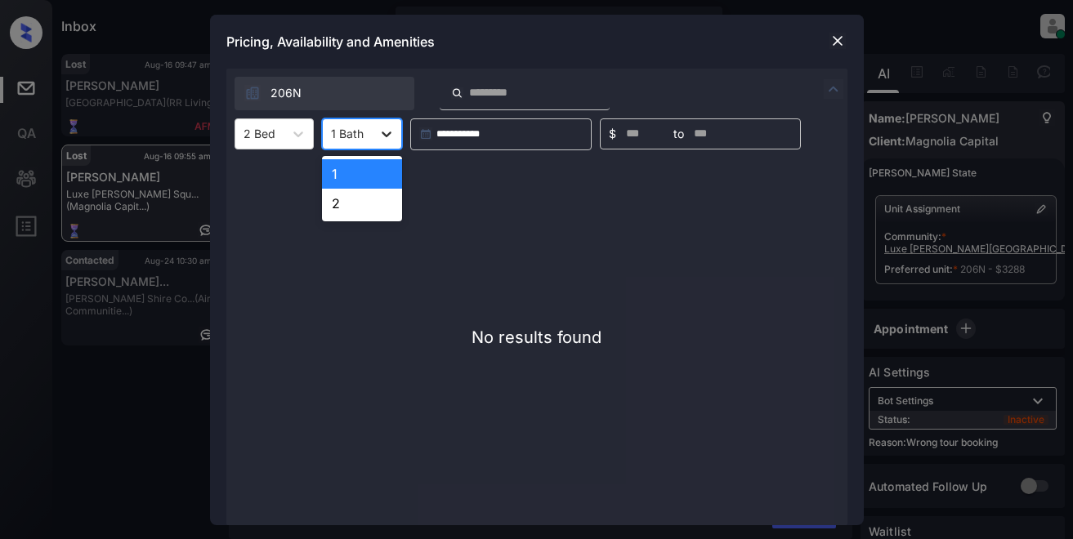
click at [390, 132] on icon at bounding box center [386, 134] width 16 height 16
click at [364, 205] on div "2" at bounding box center [362, 203] width 80 height 29
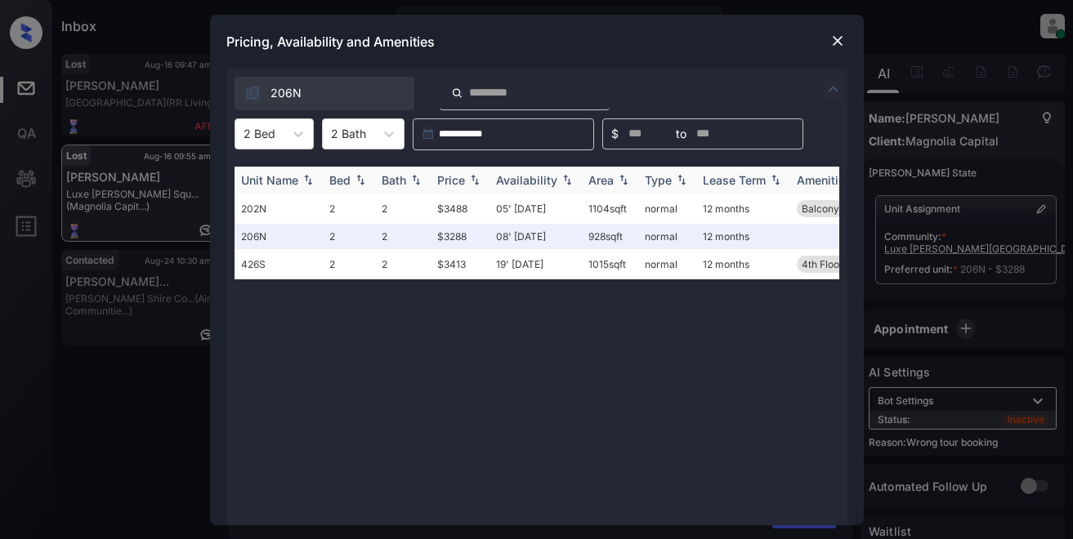
click at [454, 179] on div "Price" at bounding box center [451, 180] width 28 height 14
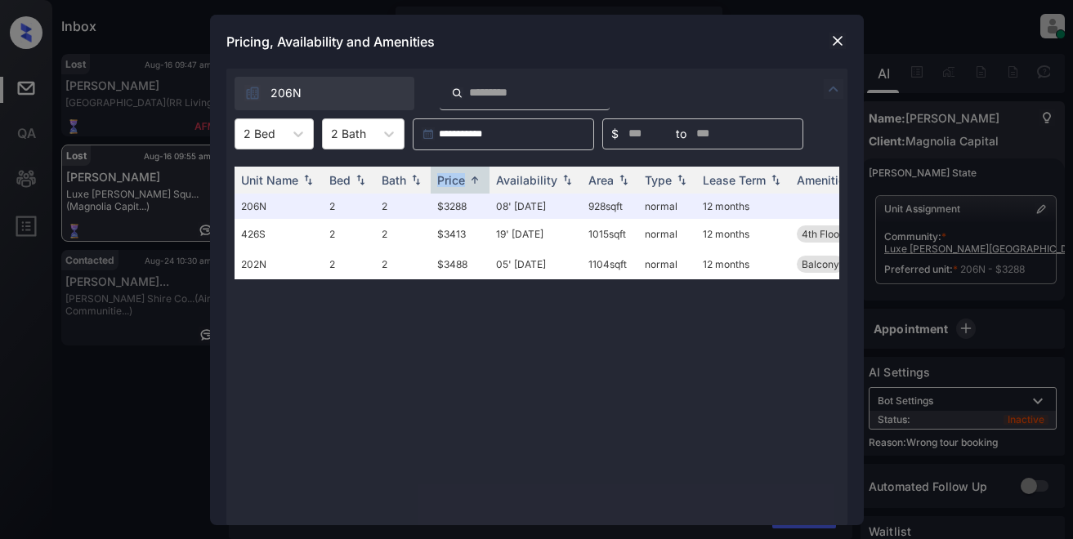
click at [838, 38] on img at bounding box center [837, 41] width 16 height 16
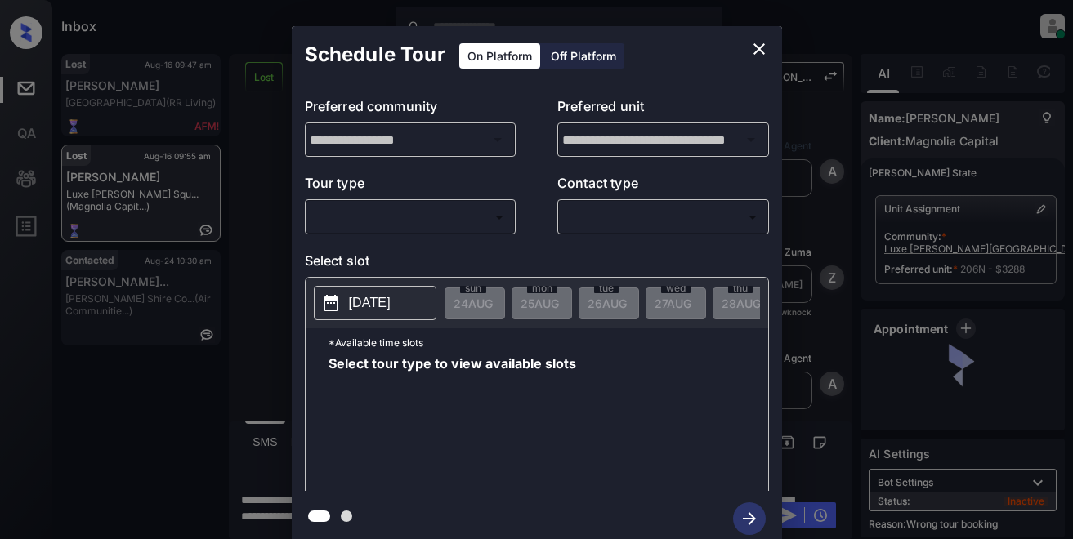
scroll to position [5699, 0]
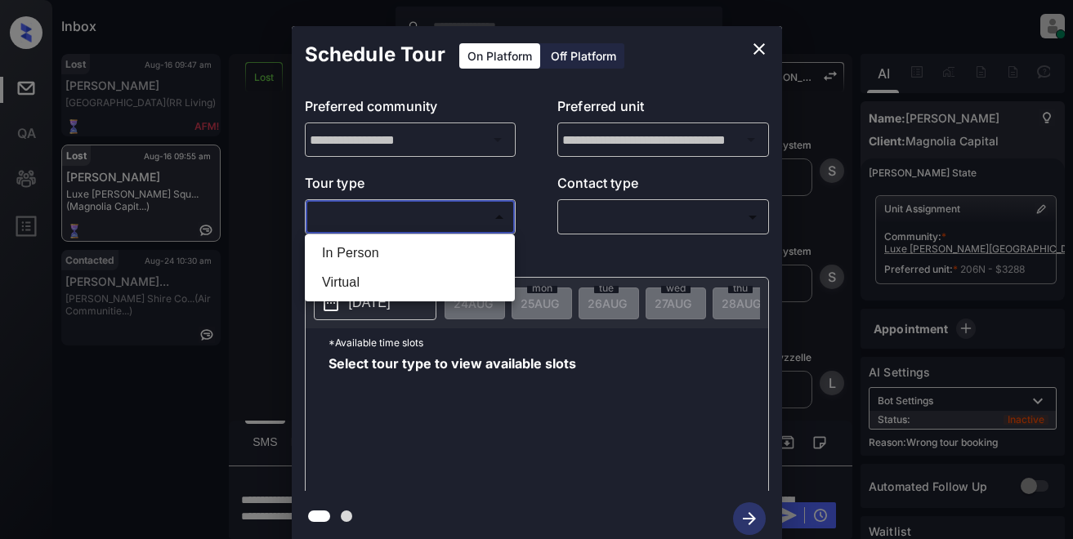
click at [346, 217] on body "Inbox Lyzzelle [PERSON_NAME] Online Set yourself offline Set yourself on break …" at bounding box center [536, 269] width 1073 height 539
click at [343, 248] on li "In Person" at bounding box center [410, 253] width 202 height 29
type input "********"
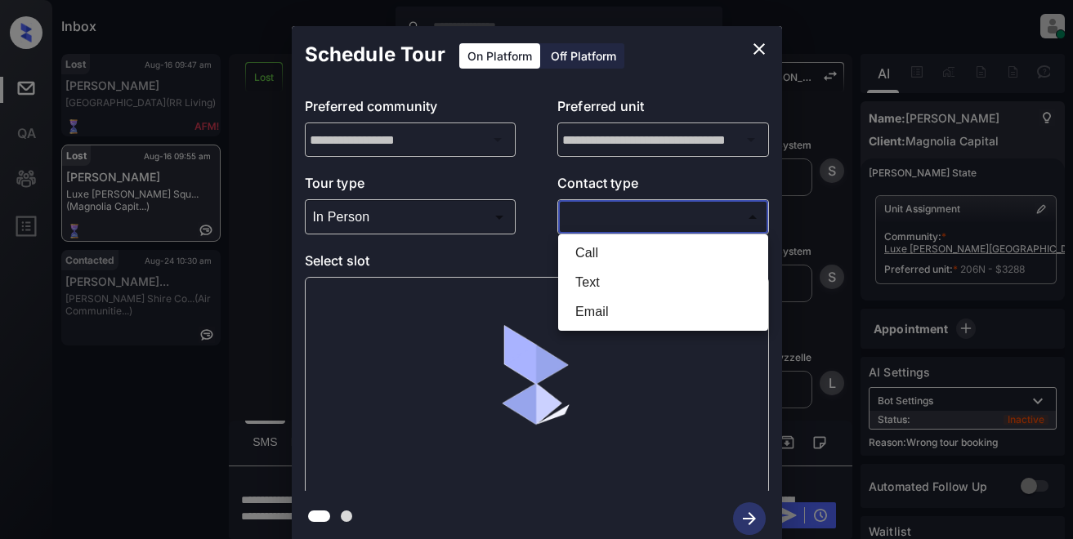
click at [604, 221] on body "Inbox Lyzzelle [PERSON_NAME] Online Set yourself offline Set yourself on break …" at bounding box center [536, 269] width 1073 height 539
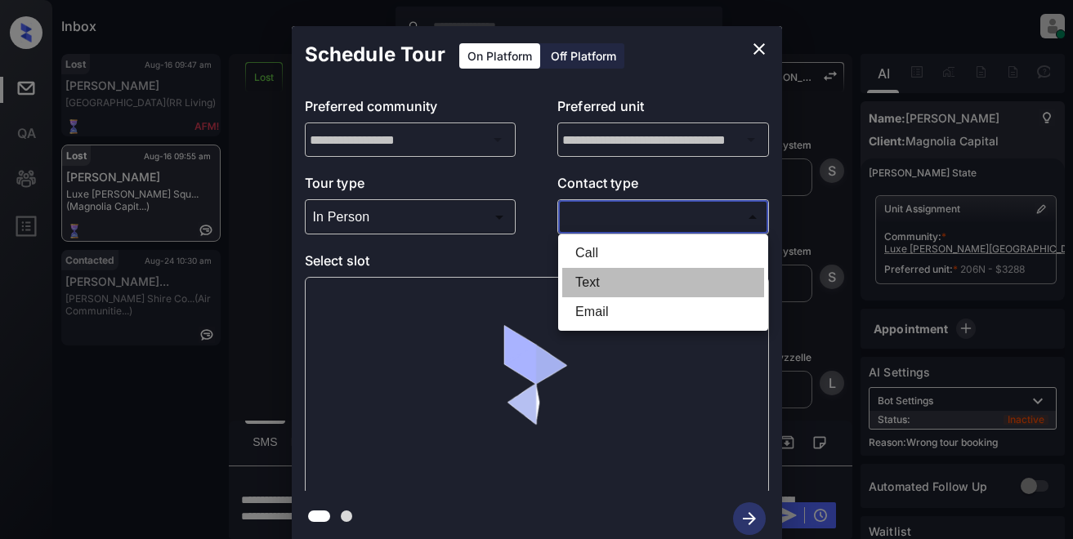
click at [589, 284] on li "Text" at bounding box center [663, 282] width 202 height 29
type input "****"
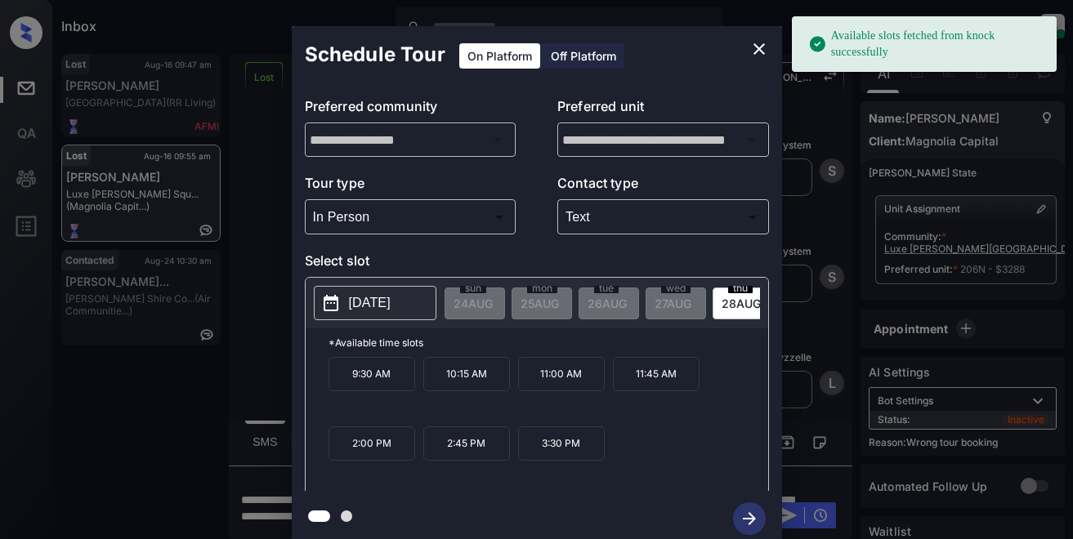
click at [387, 300] on p "[DATE]" at bounding box center [370, 303] width 42 height 20
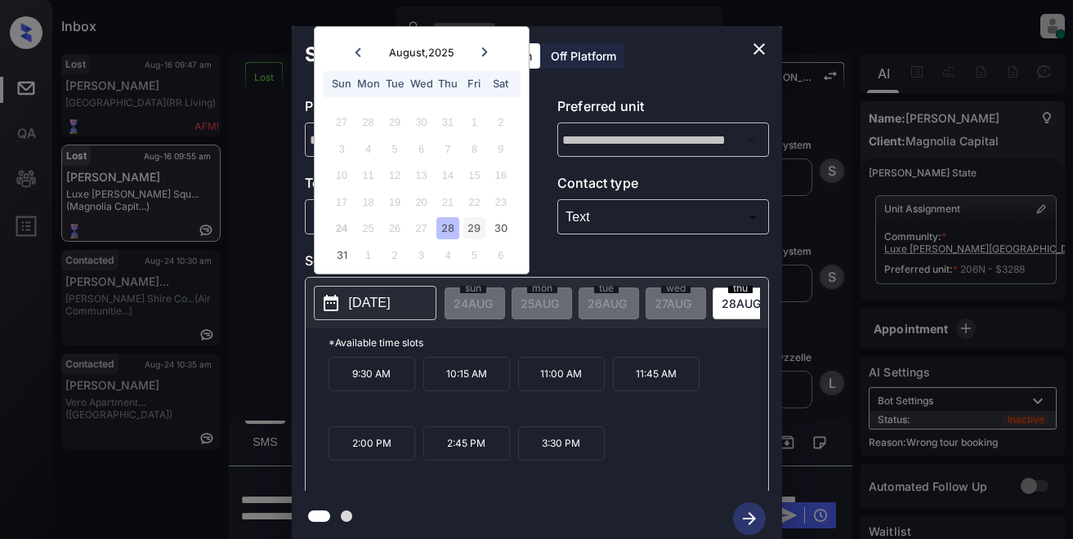
click at [472, 230] on div "29" at bounding box center [474, 228] width 22 height 22
click at [500, 228] on div "30" at bounding box center [500, 228] width 22 height 22
click at [444, 225] on div "28" at bounding box center [447, 228] width 22 height 22
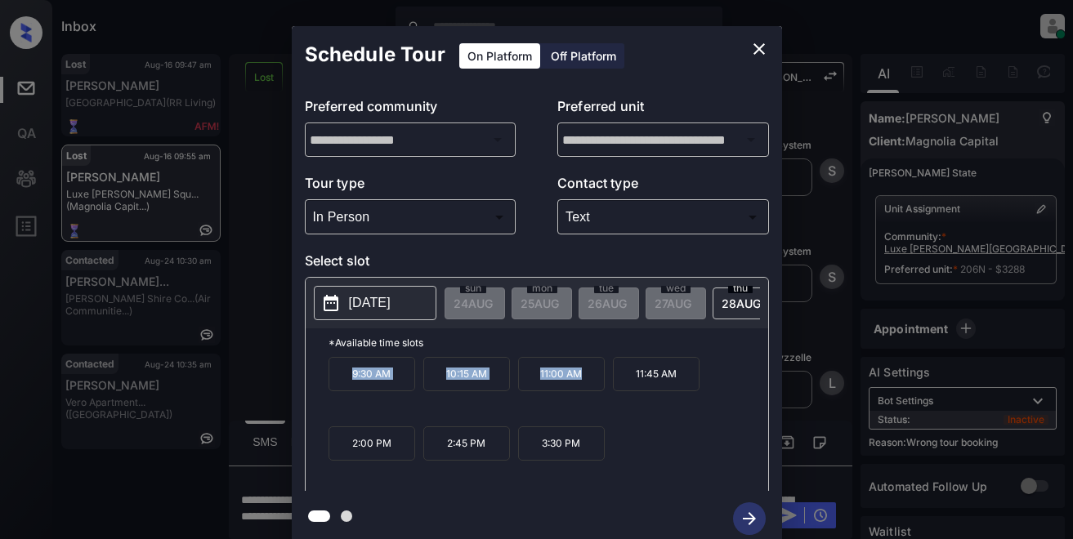
drag, startPoint x: 339, startPoint y: 381, endPoint x: 590, endPoint y: 387, distance: 250.9
click at [590, 387] on div "9:30 AM 10:15 AM 11:00 AM 11:45 AM 2:00 PM 2:45 PM 3:30 PM" at bounding box center [549, 422] width 440 height 131
copy div "9:30 AM 10:15 AM 11:00 AM"
click at [757, 50] on icon "close" at bounding box center [759, 49] width 20 height 20
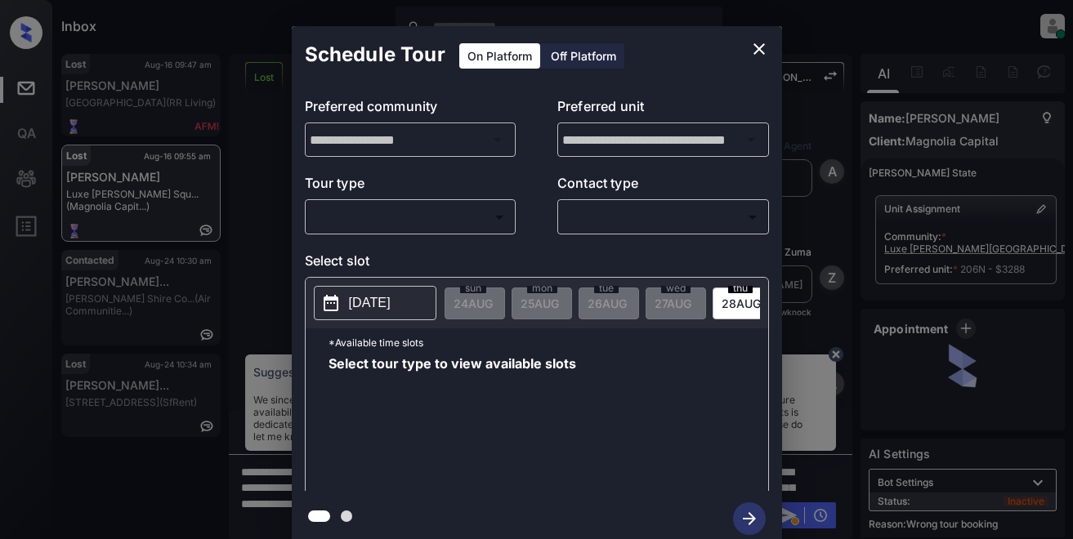
scroll to position [5372, 0]
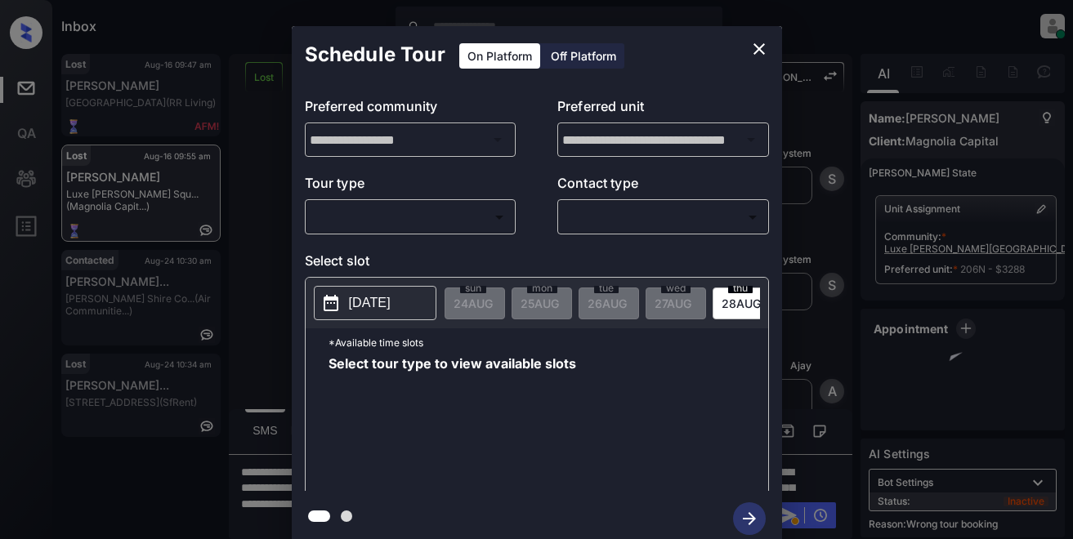
click at [405, 215] on body "Inbox Lyzzelle [PERSON_NAME] Online Set yourself offline Set yourself on break …" at bounding box center [536, 269] width 1073 height 539
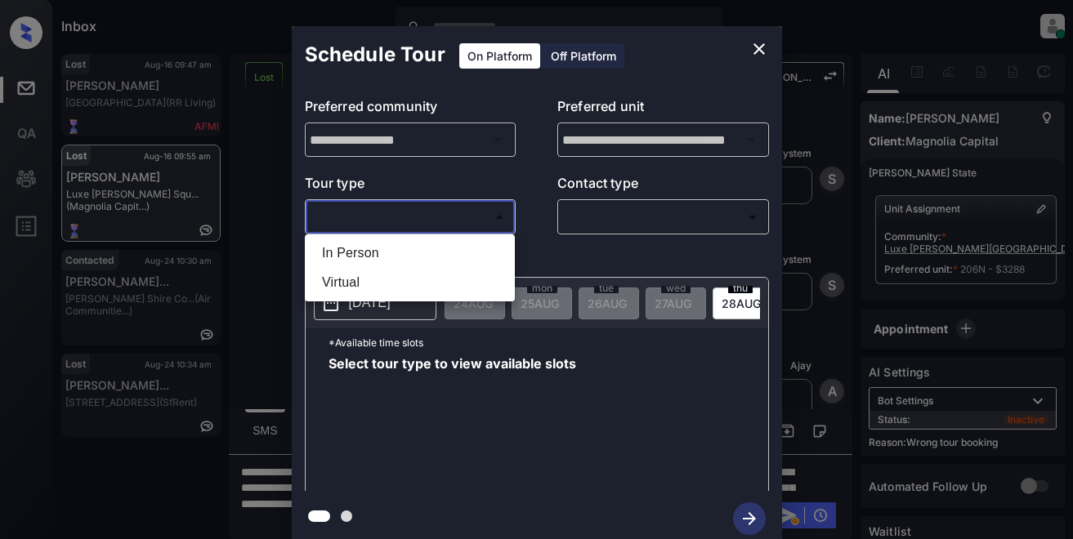
click at [359, 249] on li "In Person" at bounding box center [410, 253] width 202 height 29
type input "********"
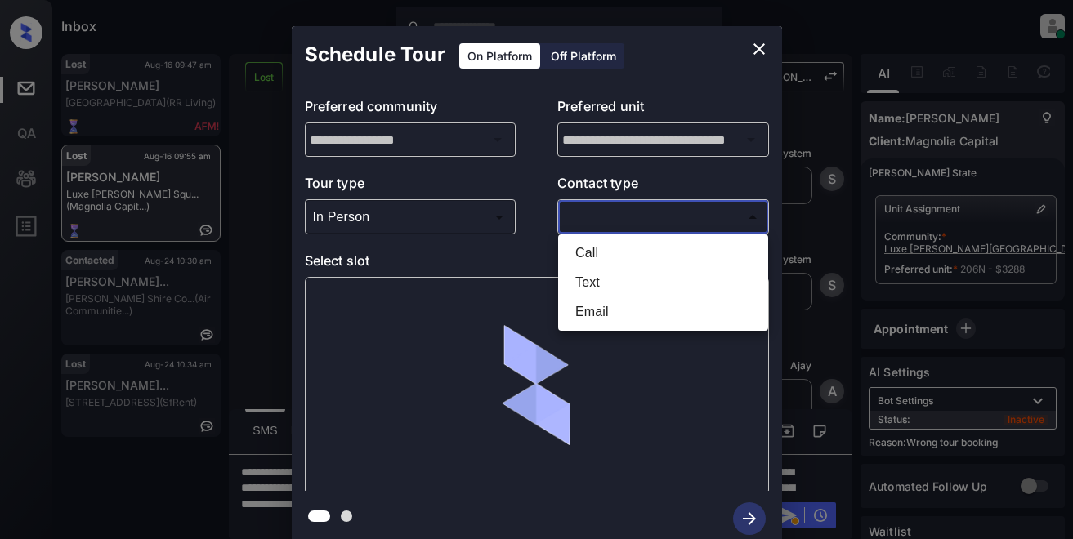
click at [579, 205] on body "Inbox Lyzzelle M. Ceralde Online Set yourself offline Set yourself on break Pro…" at bounding box center [536, 269] width 1073 height 539
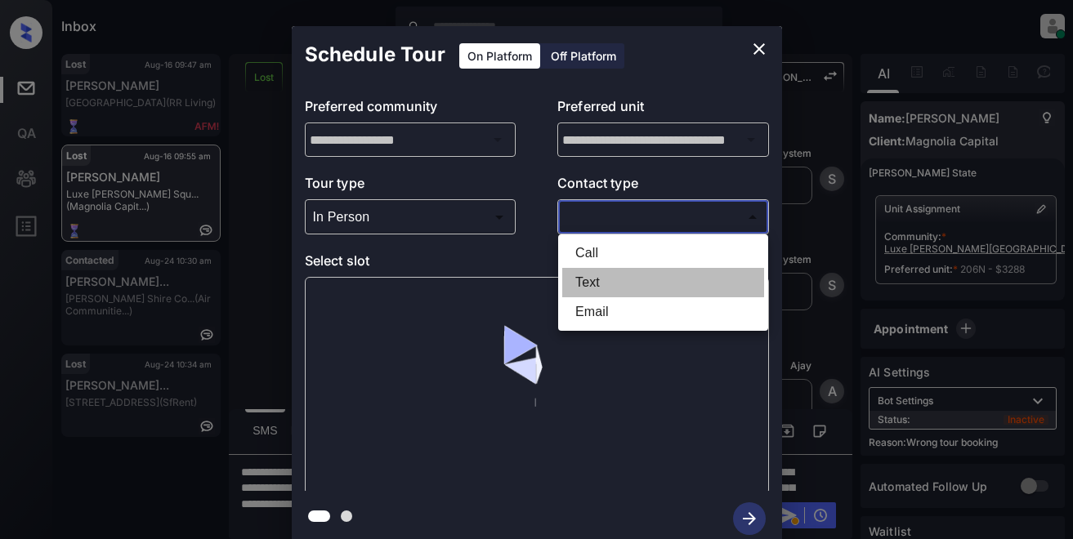
click at [586, 288] on li "Text" at bounding box center [663, 282] width 202 height 29
type input "****"
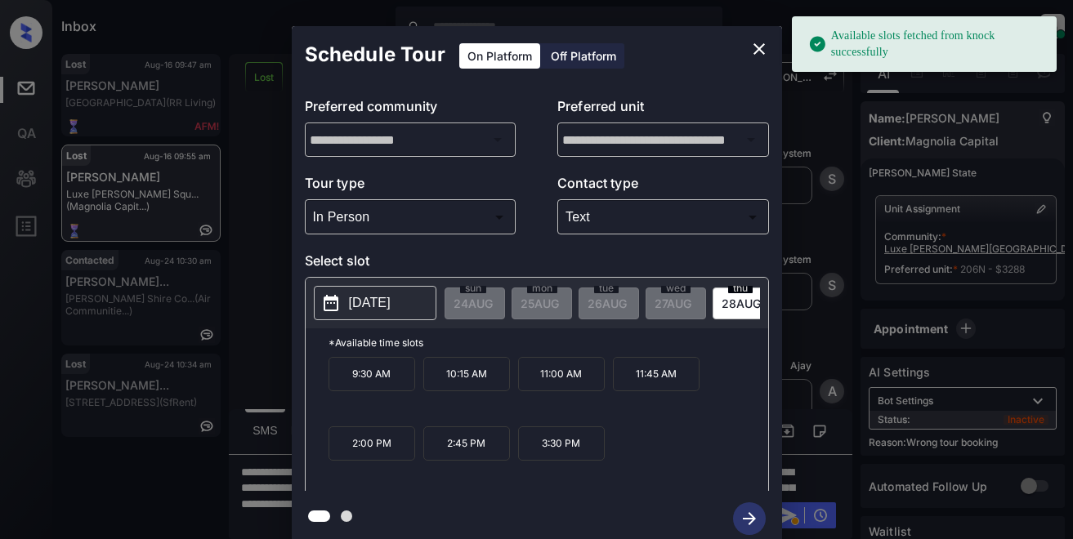
click at [357, 312] on p "2025-08-28" at bounding box center [370, 303] width 42 height 20
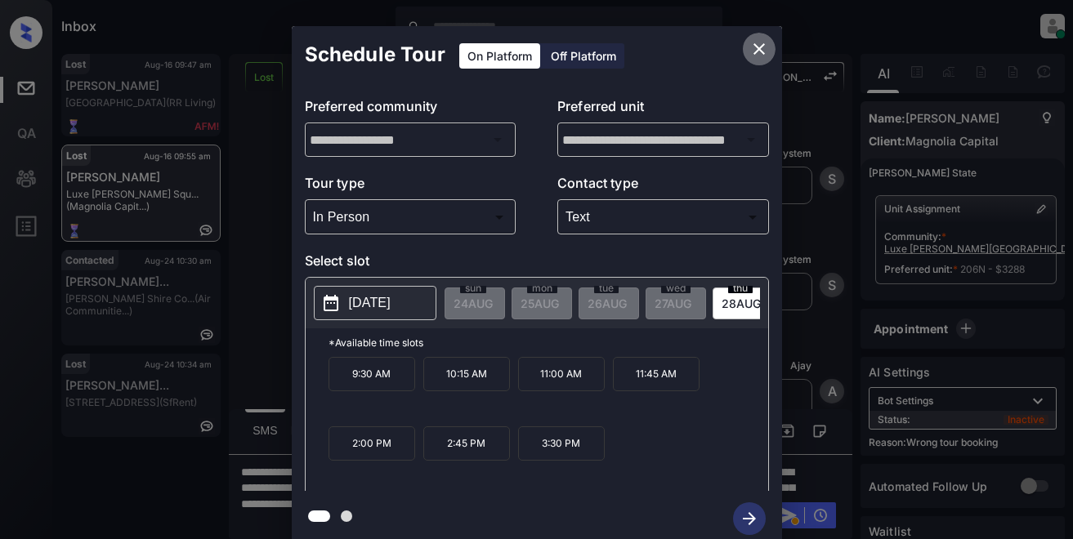
click at [749, 47] on icon "close" at bounding box center [759, 49] width 20 height 20
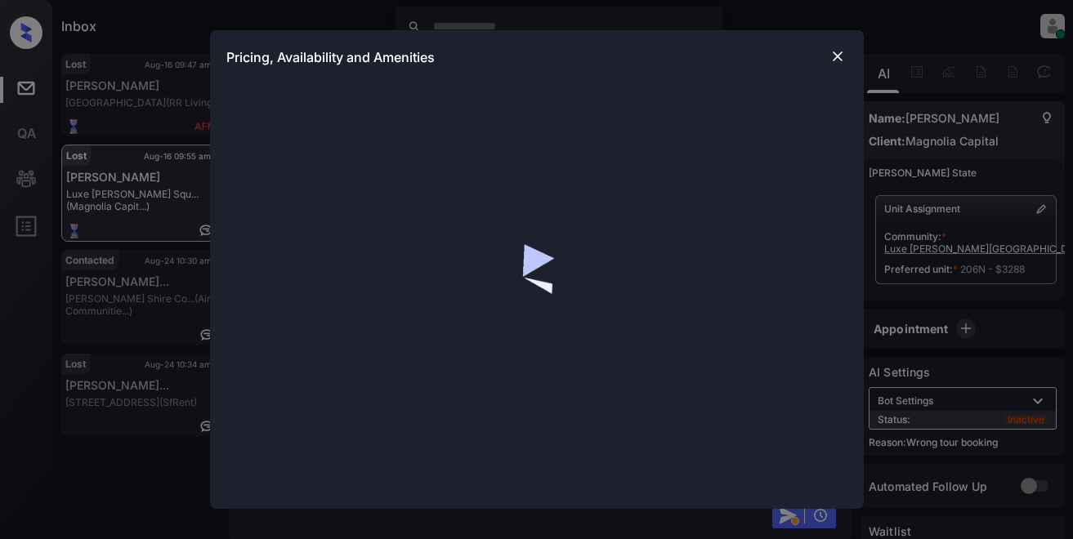
scroll to position [3656, 0]
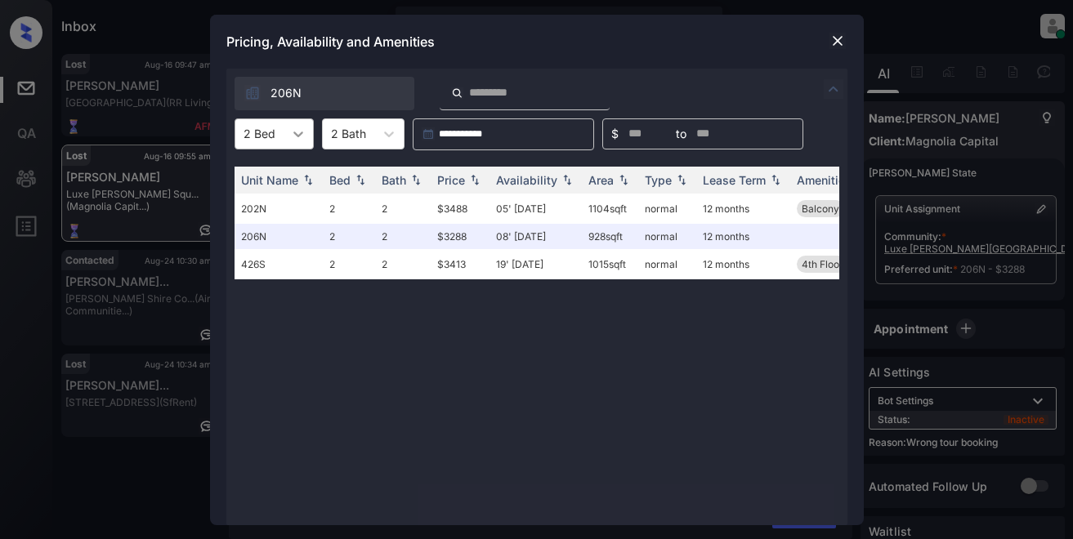
click at [295, 133] on icon at bounding box center [298, 135] width 10 height 6
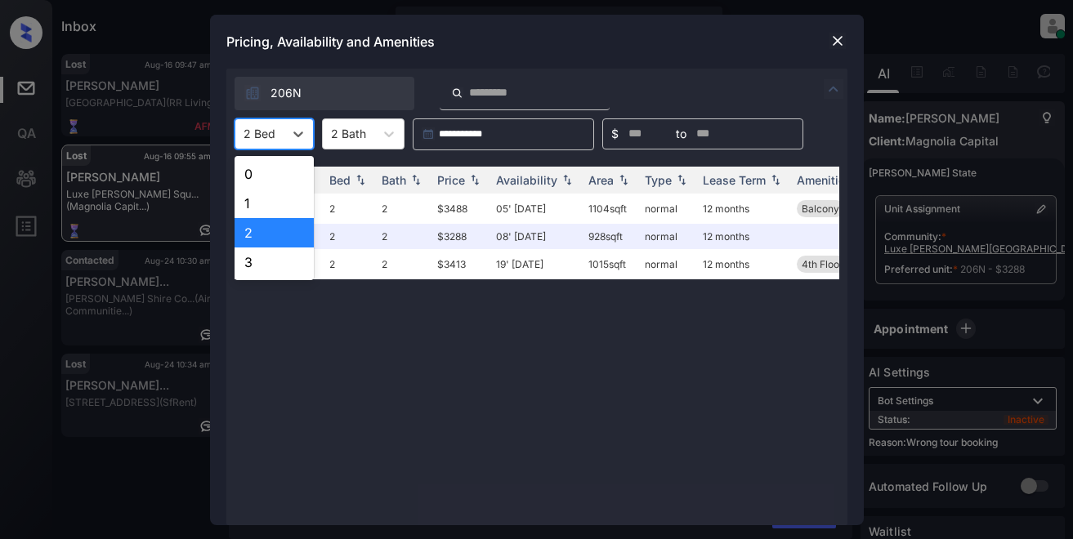
click at [284, 238] on div "2" at bounding box center [274, 232] width 79 height 29
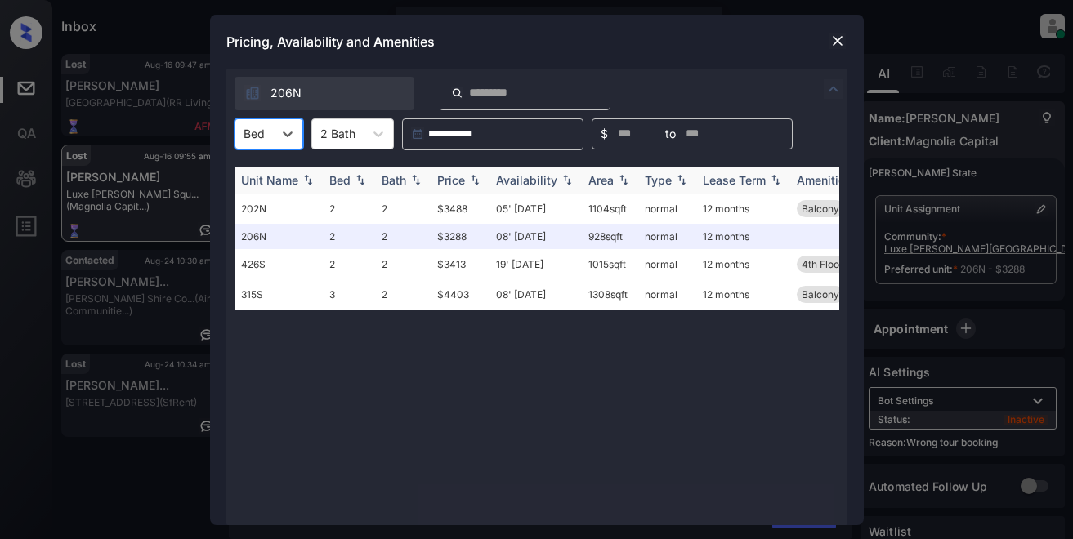
click at [440, 178] on div "Price" at bounding box center [451, 180] width 28 height 14
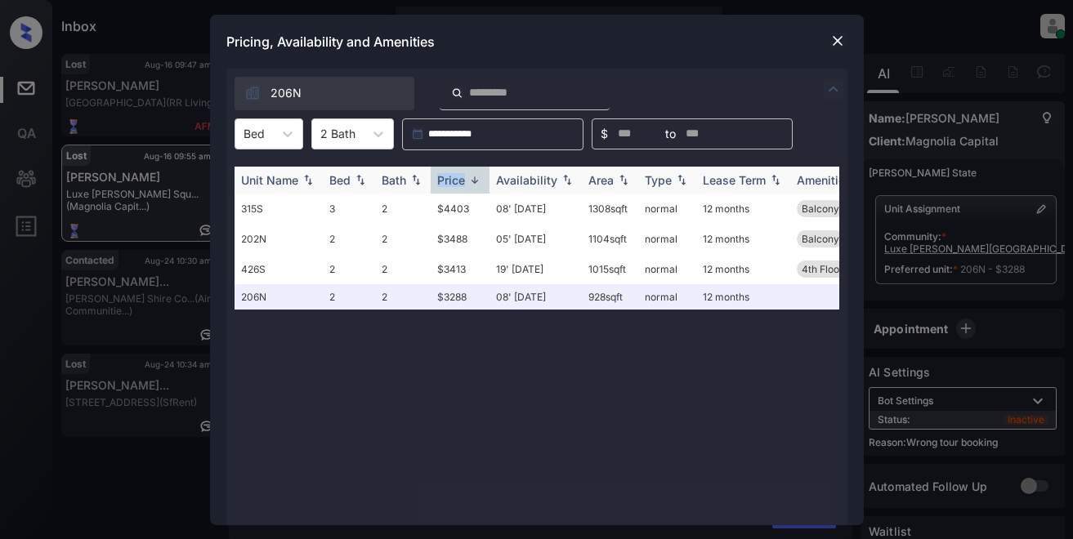
click at [440, 178] on div "Price" at bounding box center [451, 180] width 28 height 14
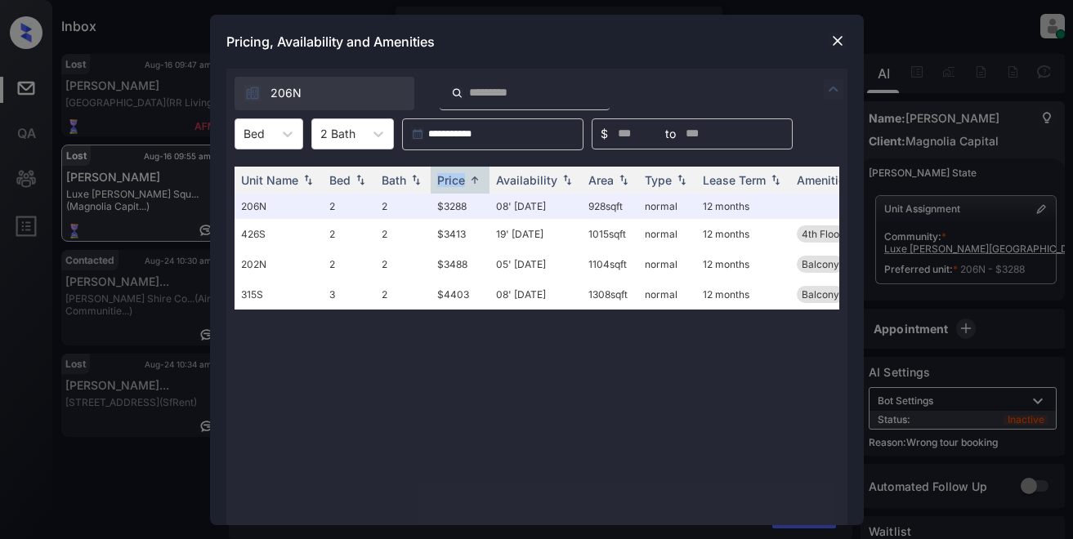
click at [833, 34] on img at bounding box center [837, 41] width 16 height 16
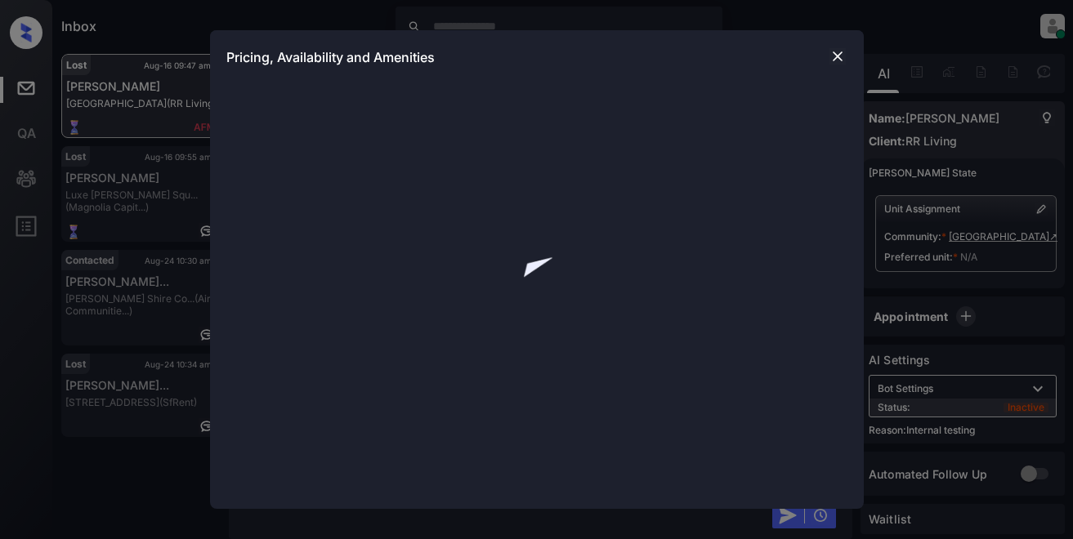
scroll to position [5194, 0]
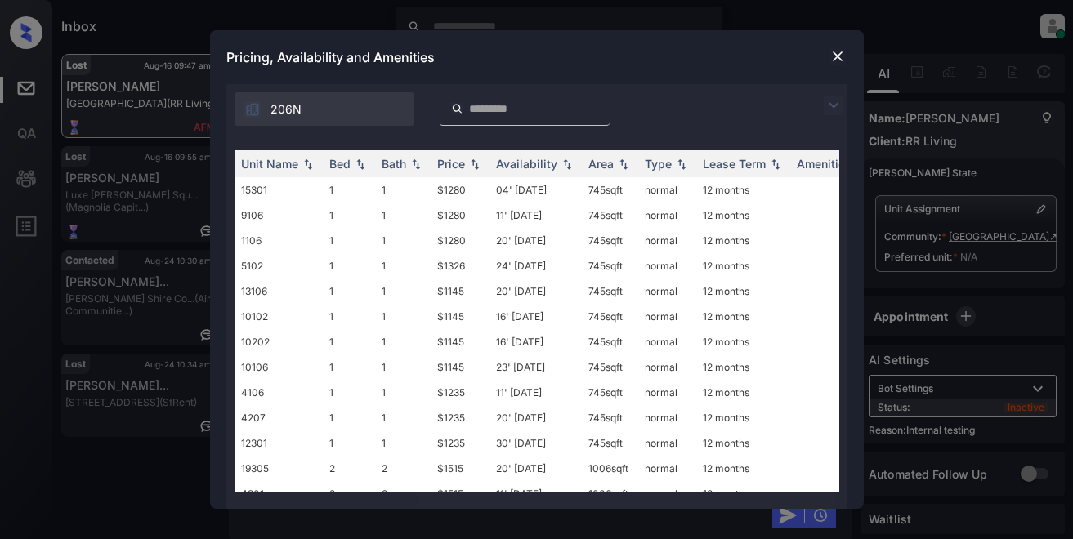
click at [834, 105] on img at bounding box center [834, 106] width 20 height 20
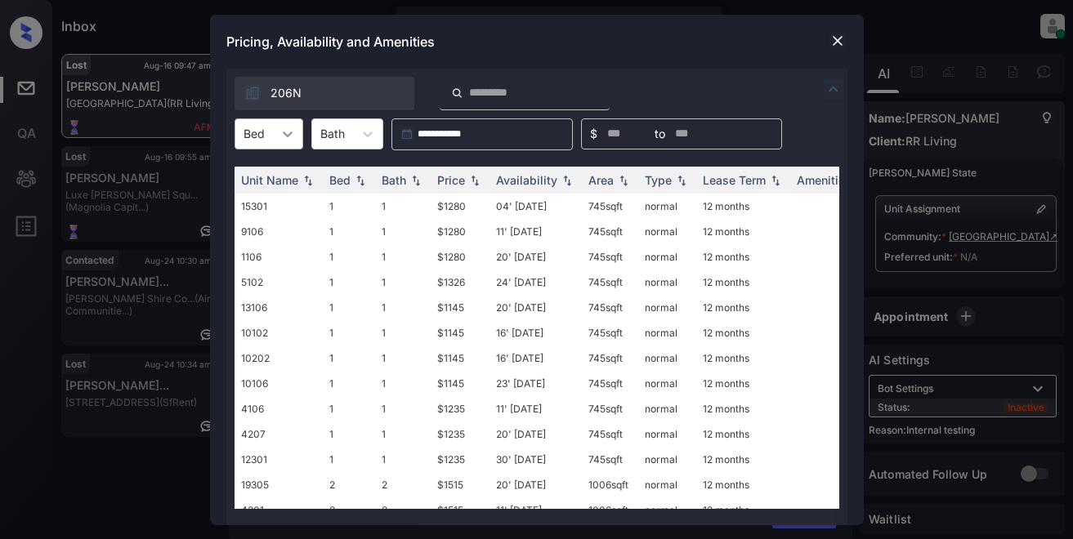
click at [287, 132] on icon at bounding box center [287, 134] width 16 height 16
click at [259, 202] on div "2" at bounding box center [269, 203] width 69 height 29
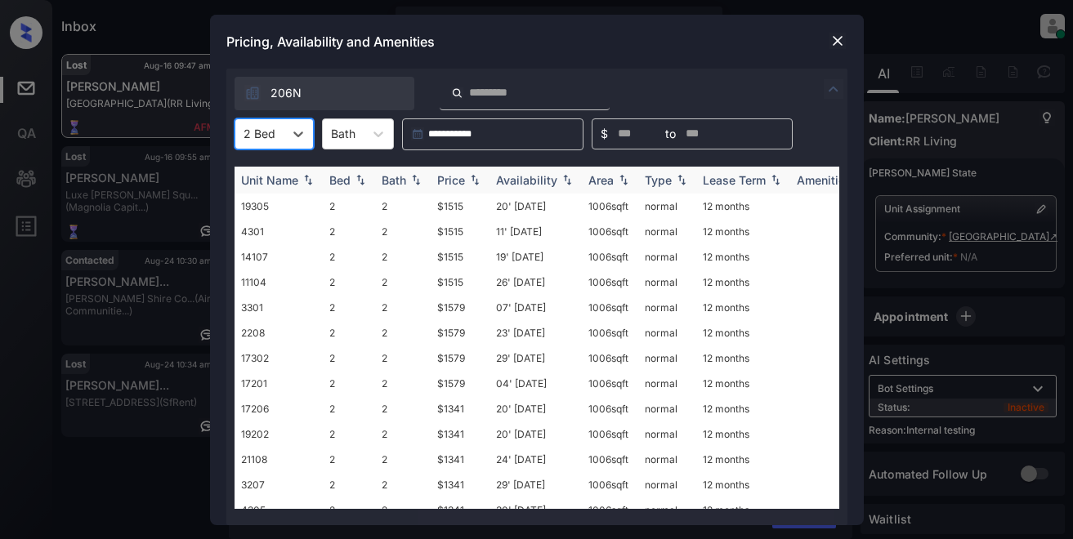
click at [458, 185] on div "Price" at bounding box center [451, 180] width 28 height 14
click at [458, 184] on div "Price" at bounding box center [451, 180] width 28 height 14
click at [448, 208] on td "$1341" at bounding box center [460, 206] width 59 height 25
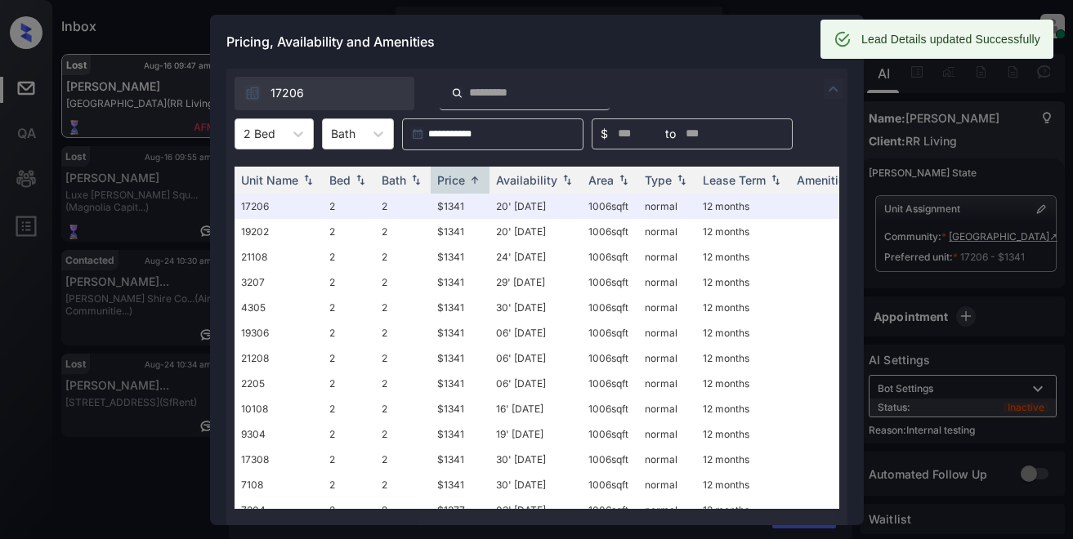
click at [709, 42] on div "Pricing, Availability and Amenities" at bounding box center [537, 42] width 654 height 54
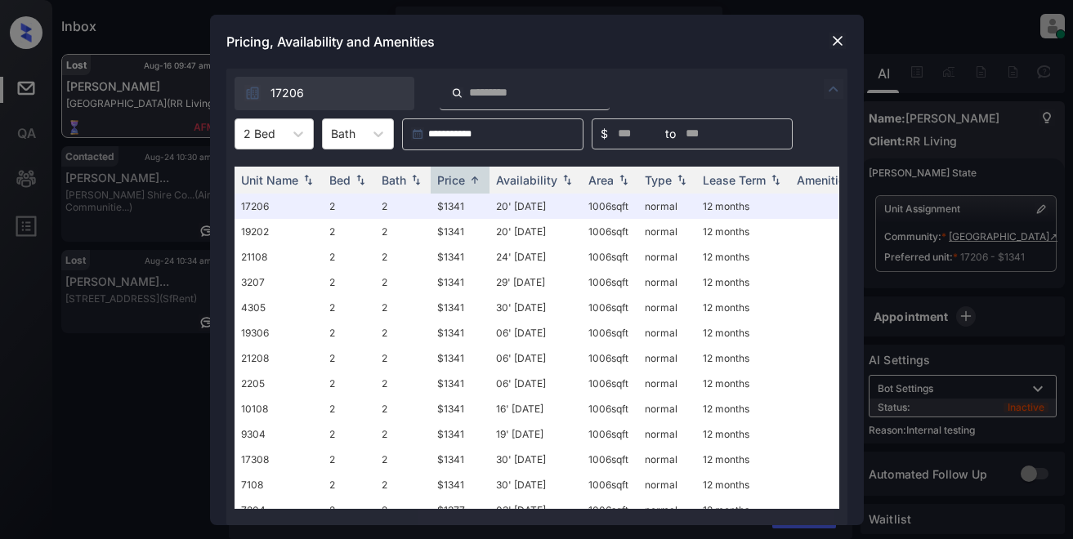
click at [835, 39] on img at bounding box center [837, 41] width 16 height 16
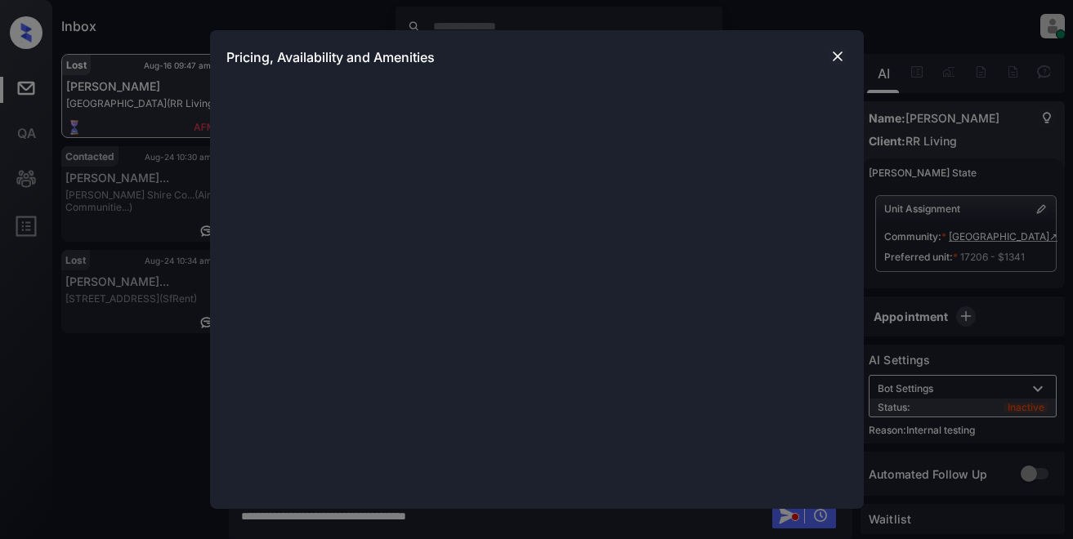
scroll to position [5219, 0]
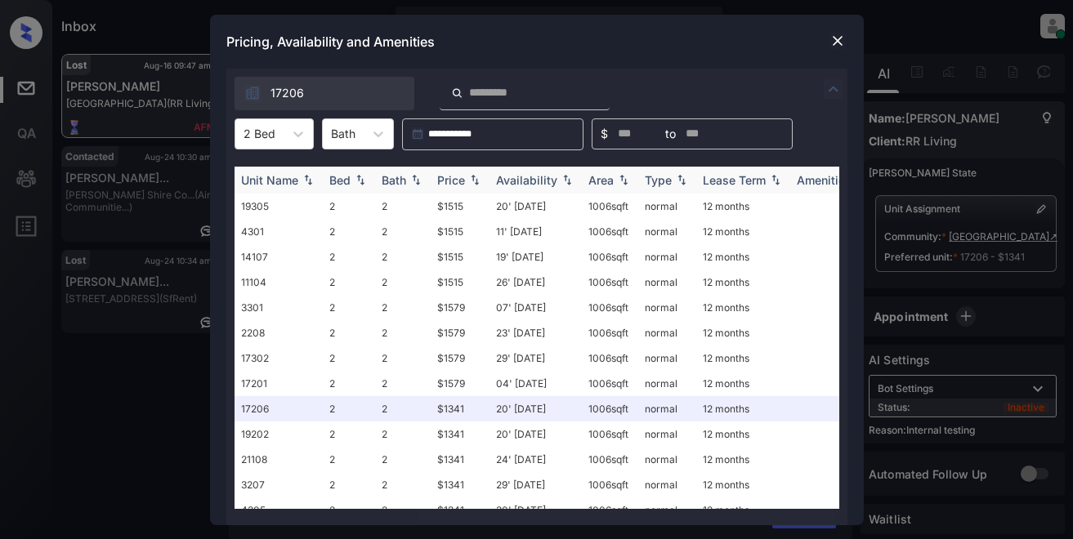
click at [456, 178] on div "Price" at bounding box center [451, 180] width 28 height 14
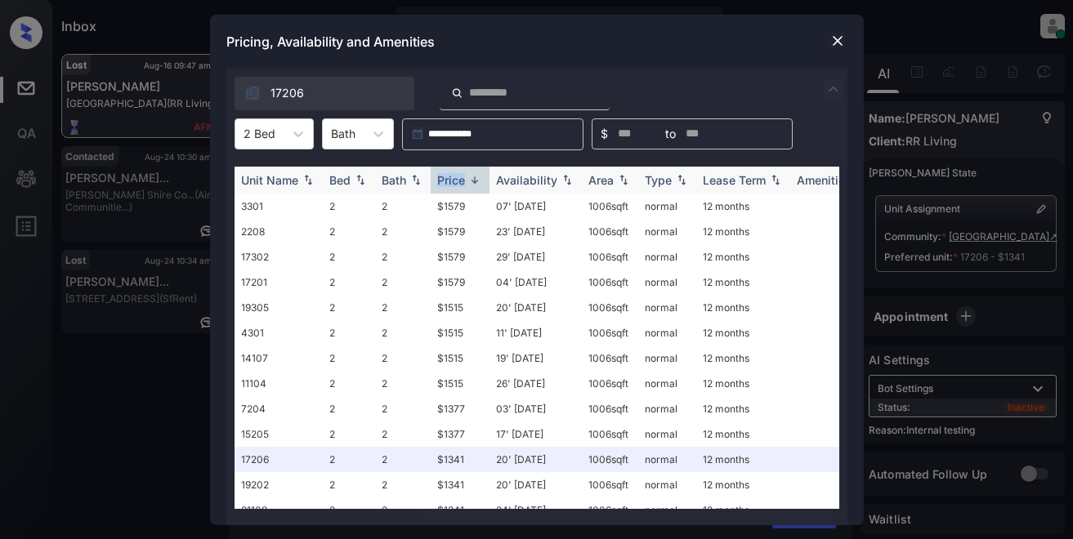
click at [456, 178] on div "Price" at bounding box center [451, 180] width 28 height 14
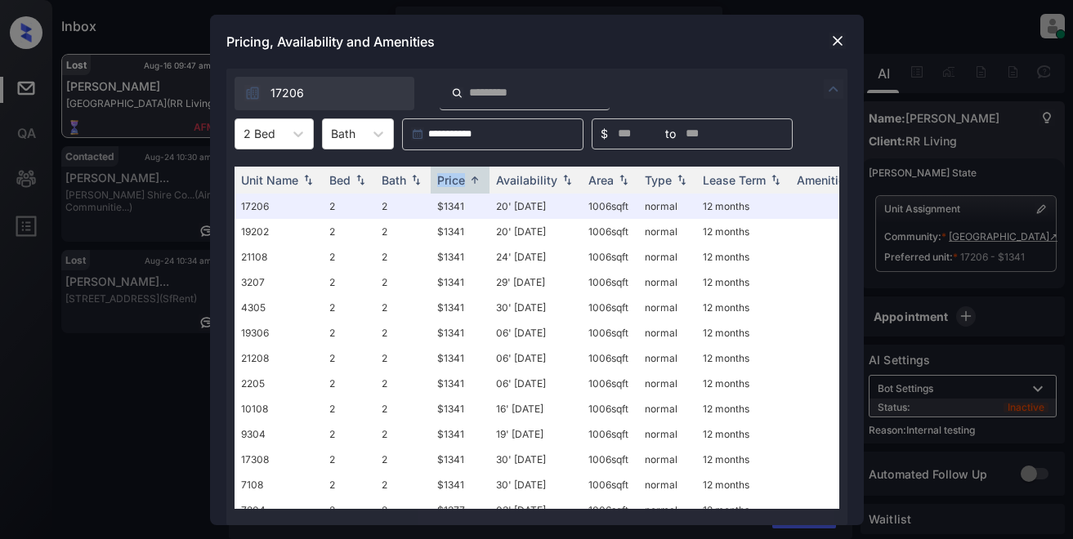
click at [836, 38] on img at bounding box center [837, 41] width 16 height 16
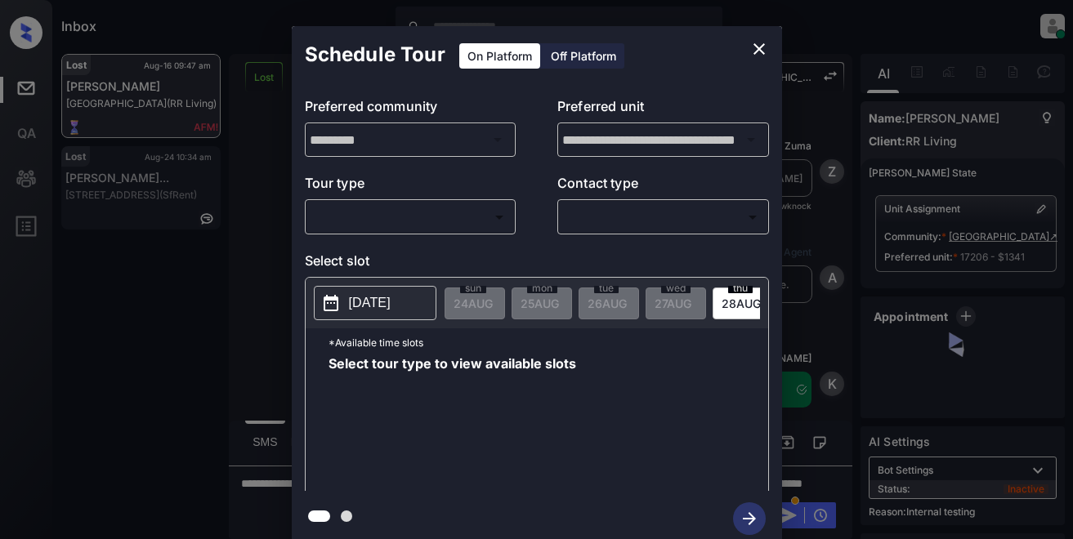
scroll to position [5219, 0]
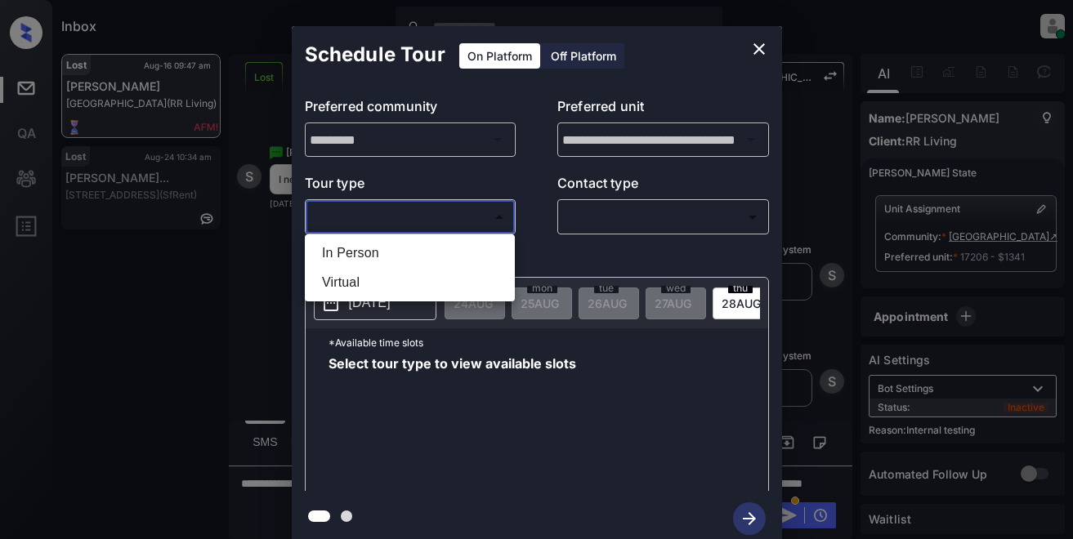
click at [411, 212] on body "Inbox Lyzzelle [PERSON_NAME] Online Set yourself offline Set yourself on break …" at bounding box center [536, 269] width 1073 height 539
click at [378, 254] on li "In Person" at bounding box center [410, 253] width 202 height 29
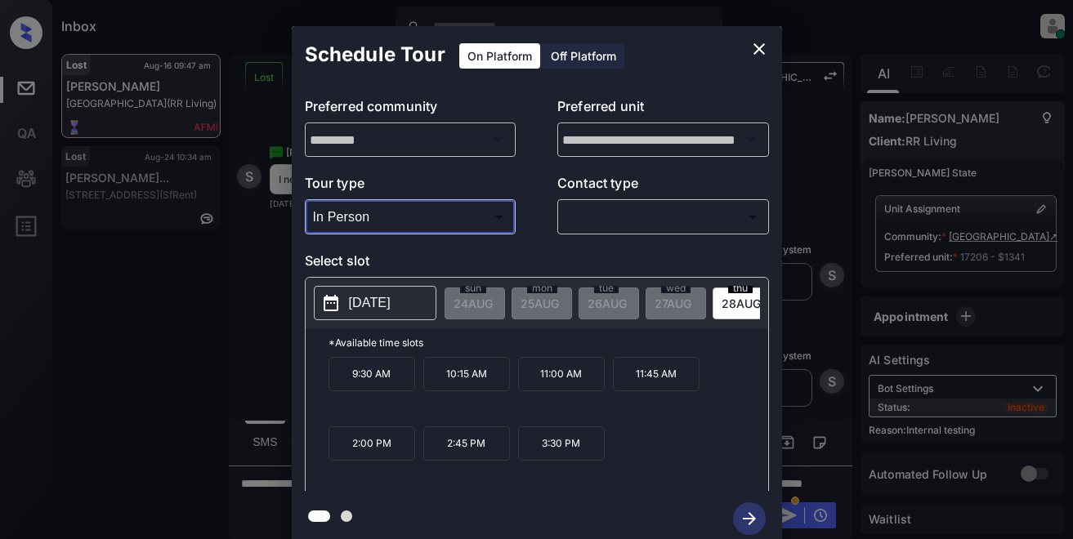
type input "********"
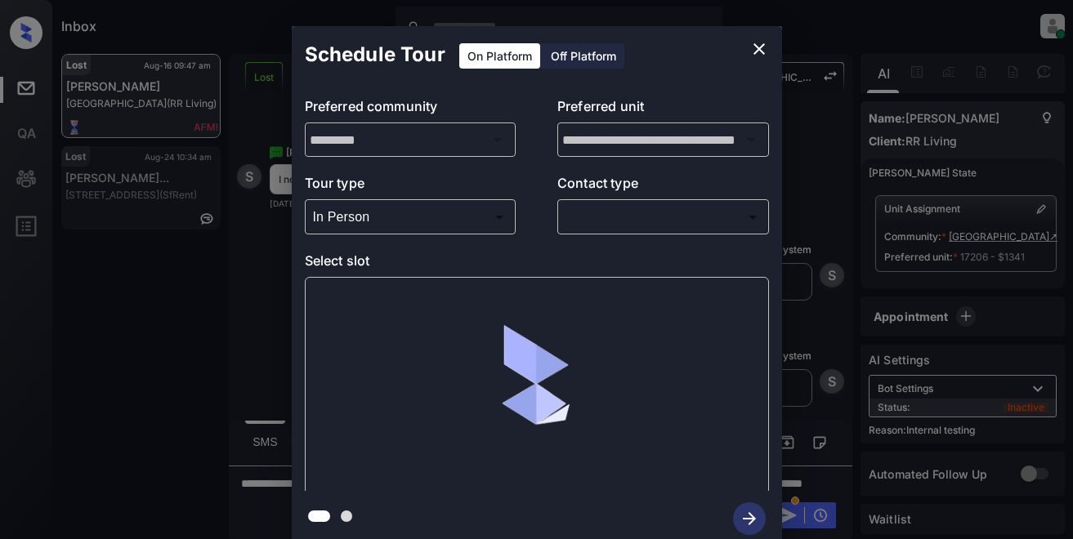
drag, startPoint x: 571, startPoint y: 231, endPoint x: 592, endPoint y: 228, distance: 21.5
click at [592, 228] on div "​ ​" at bounding box center [663, 216] width 212 height 35
click at [624, 222] on body "Inbox Lyzzelle [PERSON_NAME] Online Set yourself offline Set yourself on break …" at bounding box center [536, 269] width 1073 height 539
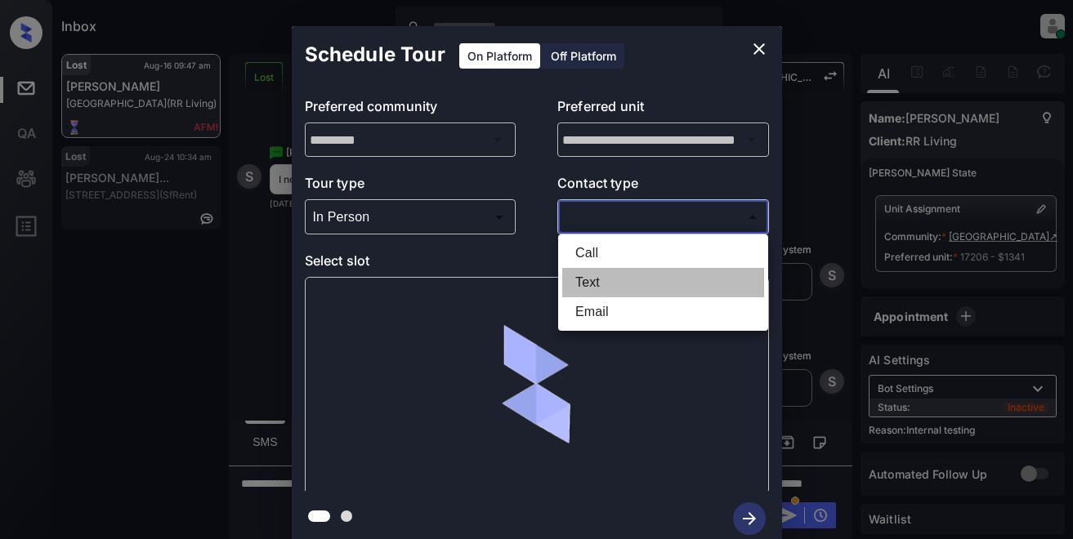
click at [595, 285] on li "Text" at bounding box center [663, 282] width 202 height 29
type input "****"
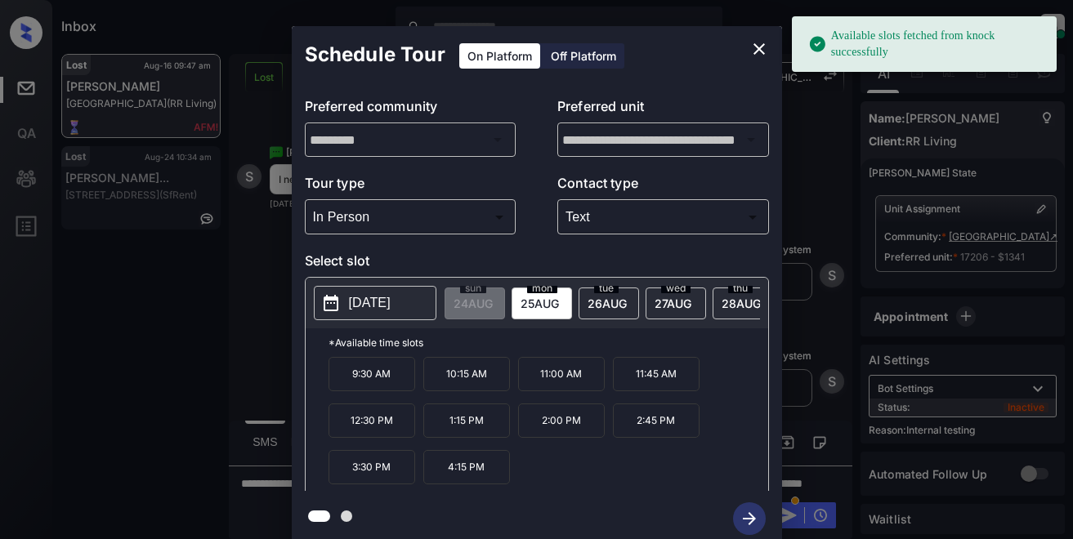
click at [372, 306] on p "[DATE]" at bounding box center [370, 303] width 42 height 20
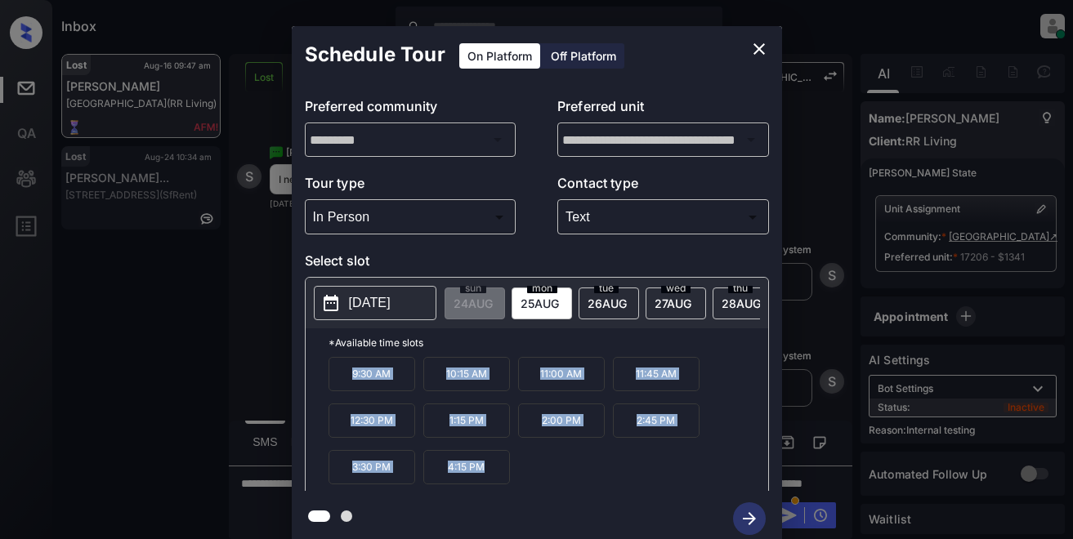
drag, startPoint x: 342, startPoint y: 380, endPoint x: 500, endPoint y: 482, distance: 187.9
click at [503, 486] on div "9:30 AM 10:15 AM 11:00 AM 11:45 AM 12:30 PM 1:15 PM 2:00 PM 2:45 PM 3:30 PM 4:1…" at bounding box center [549, 422] width 440 height 131
copy div "9:30 AM 10:15 AM 11:00 AM 11:45 AM 12:30 PM 1:15 PM 2:00 PM 2:45 PM 3:30 PM 4:1…"
click at [768, 56] on icon "close" at bounding box center [759, 49] width 20 height 20
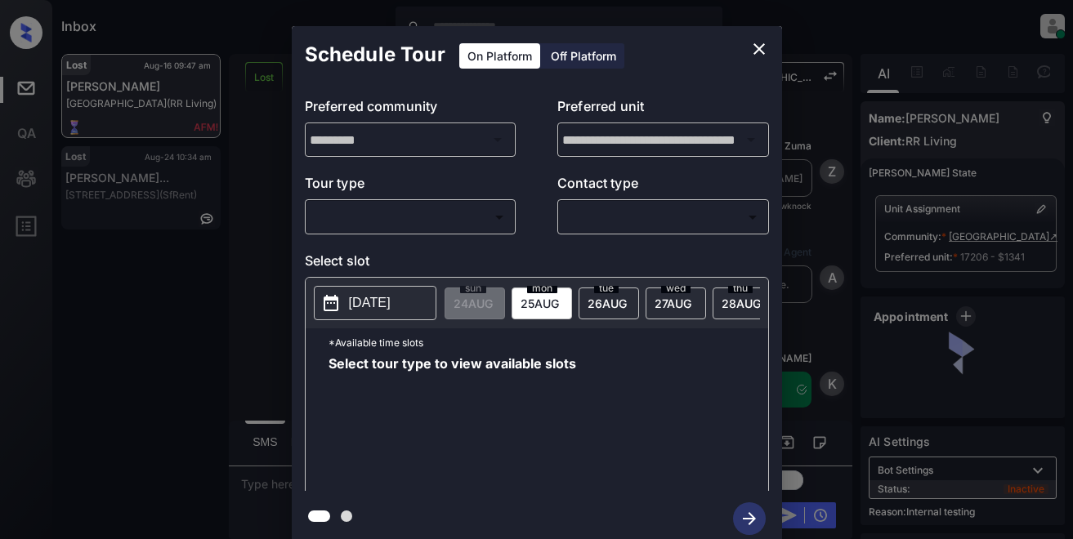
scroll to position [3502, 0]
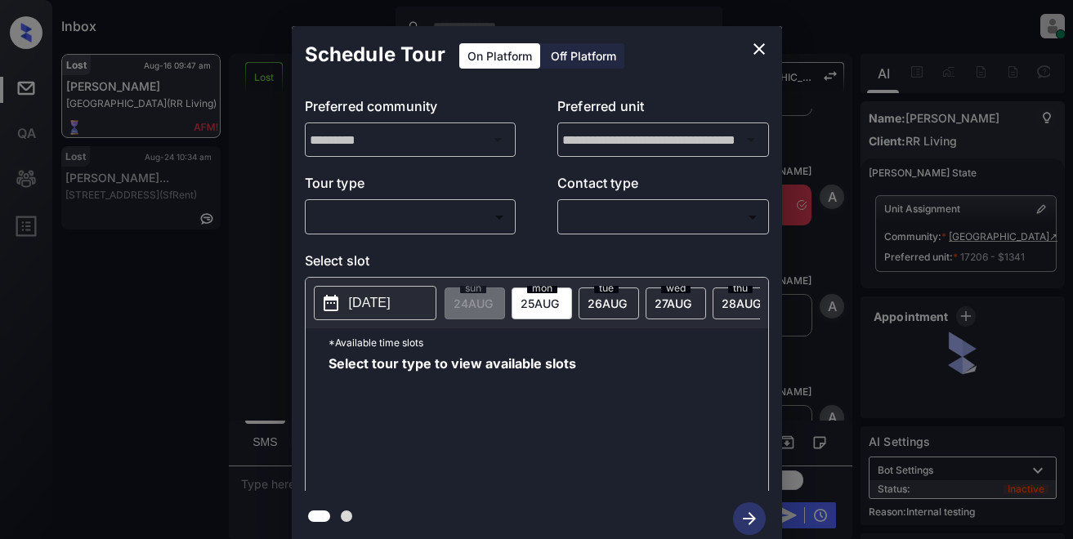
click at [422, 204] on body "Inbox Lyzzelle [PERSON_NAME] Online Set yourself offline Set yourself on break …" at bounding box center [536, 269] width 1073 height 539
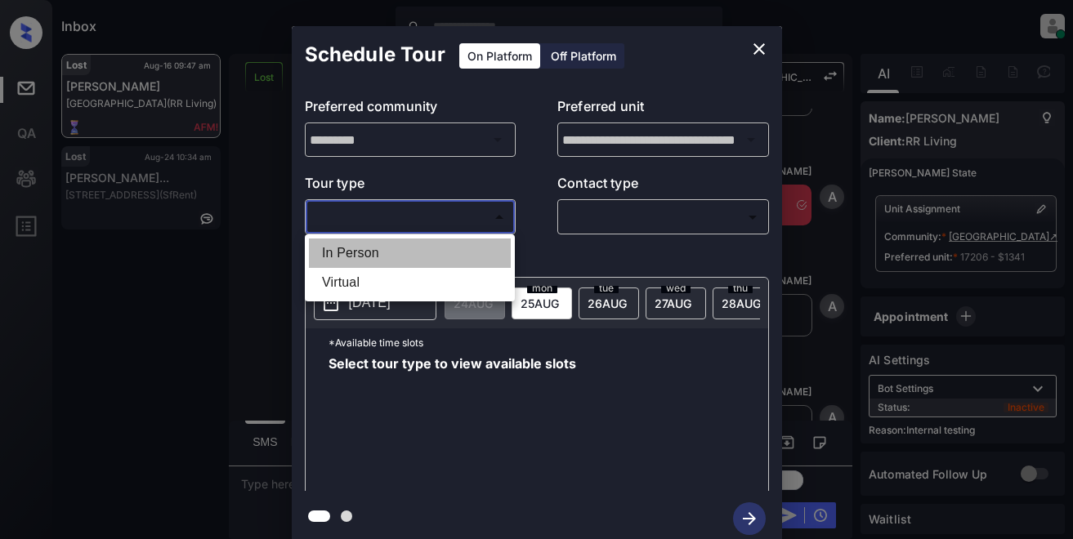
drag, startPoint x: 368, startPoint y: 252, endPoint x: 543, endPoint y: 217, distance: 179.0
click at [376, 251] on li "In Person" at bounding box center [410, 253] width 202 height 29
type input "********"
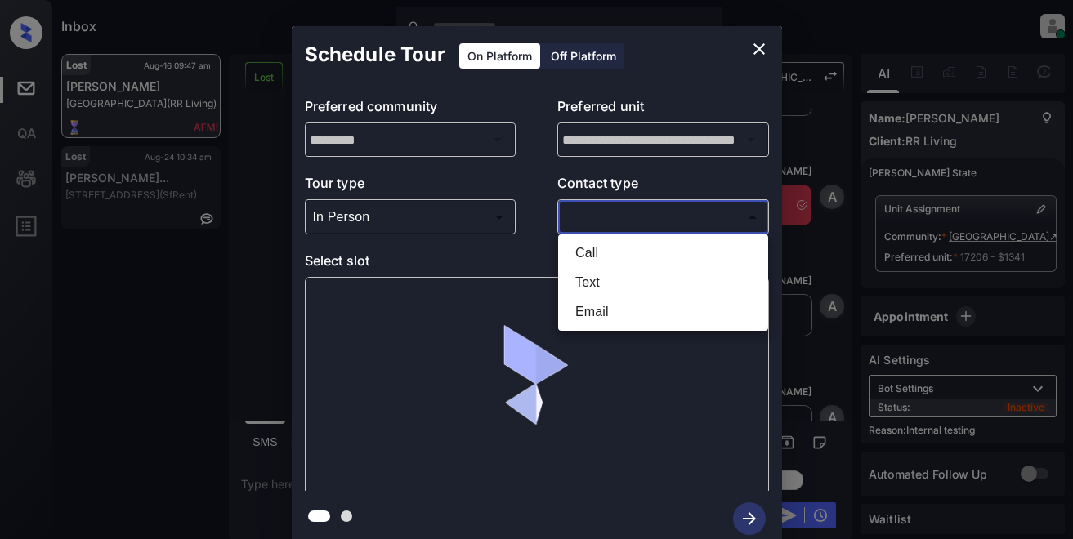
drag, startPoint x: 565, startPoint y: 207, endPoint x: 646, endPoint y: 215, distance: 81.3
click at [584, 211] on body "Inbox Lyzzelle M. Ceralde Online Set yourself offline Set yourself on break Pro…" at bounding box center [536, 269] width 1073 height 539
click at [584, 279] on li "Text" at bounding box center [663, 282] width 202 height 29
type input "****"
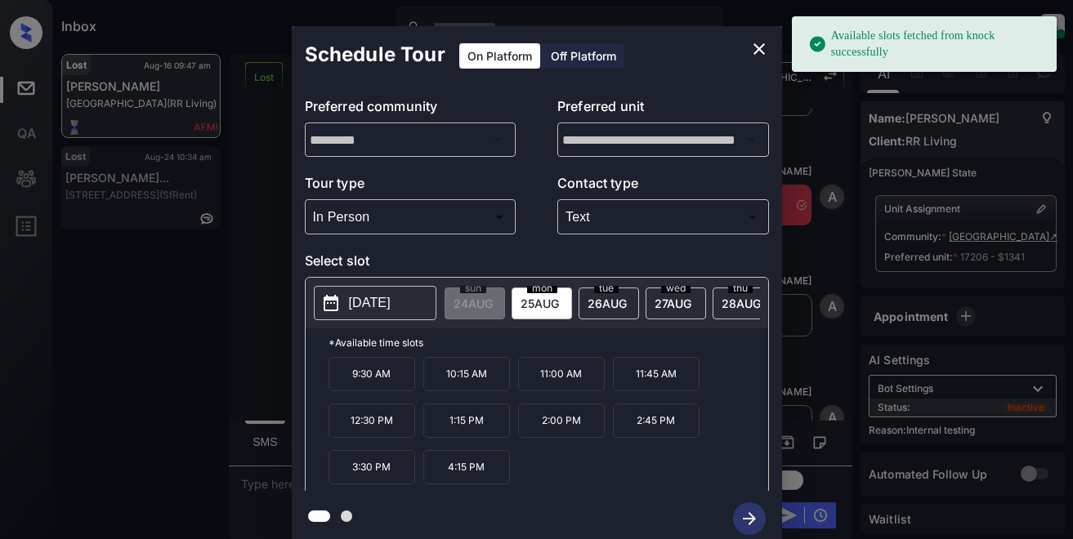
click at [351, 297] on p "[DATE]" at bounding box center [370, 303] width 42 height 20
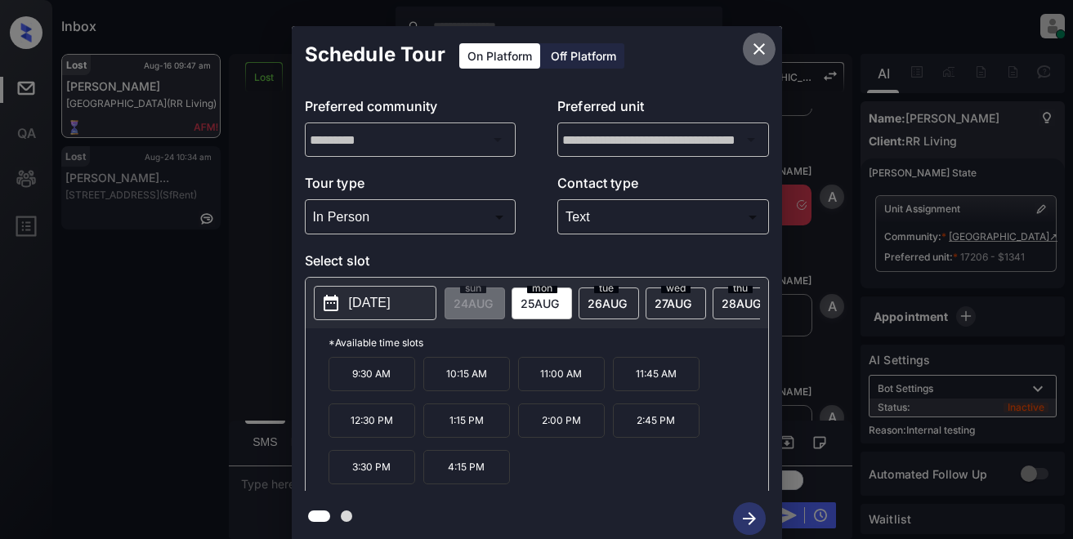
click at [758, 50] on icon "close" at bounding box center [758, 48] width 11 height 11
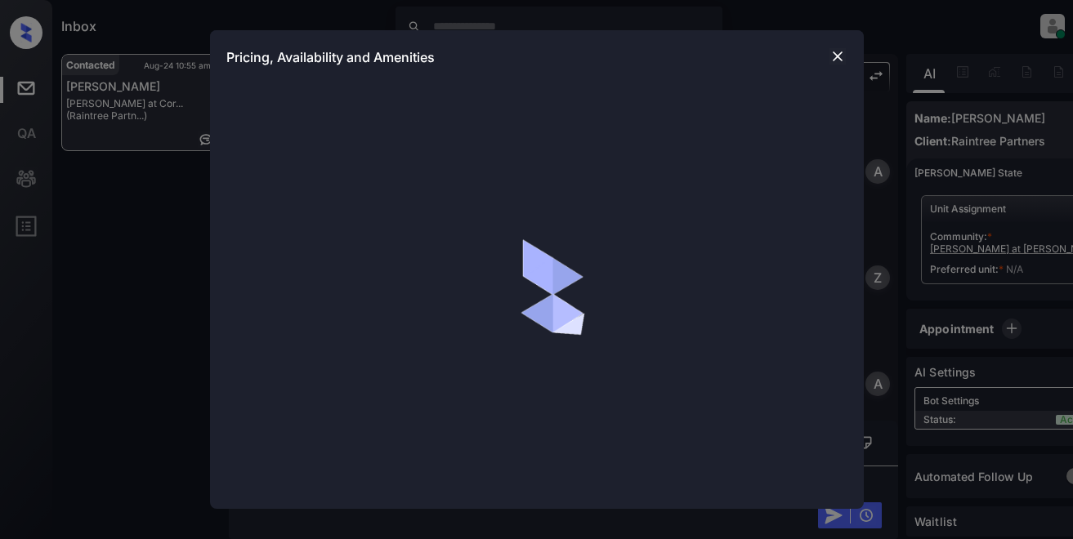
scroll to position [570, 0]
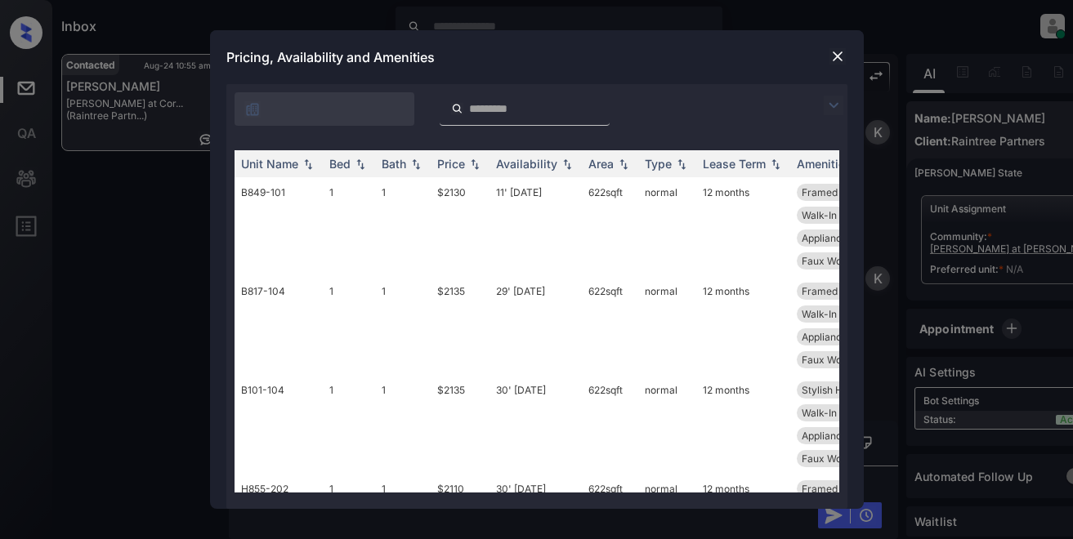
click at [836, 106] on img at bounding box center [834, 106] width 20 height 20
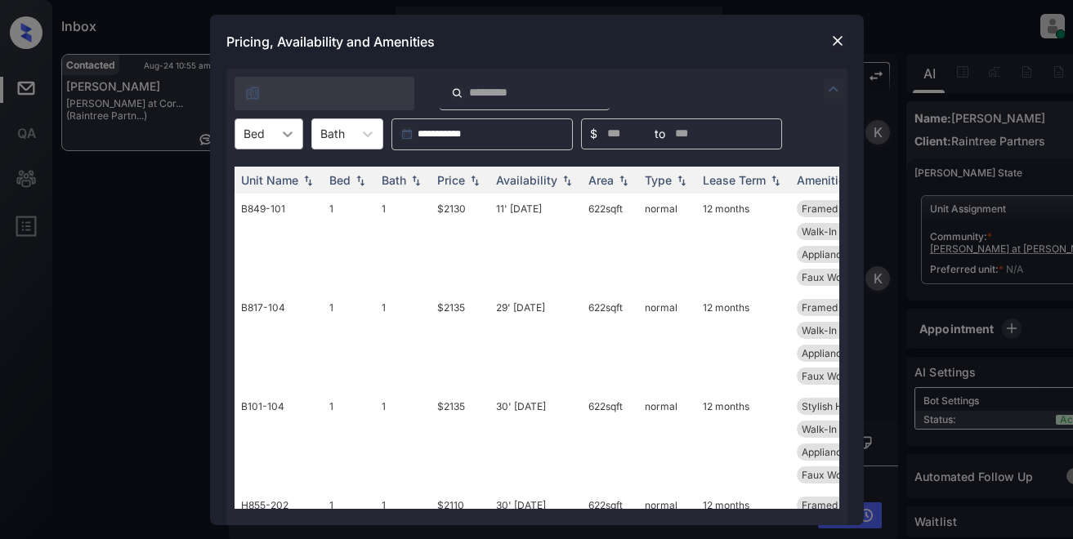
click at [284, 133] on icon at bounding box center [288, 135] width 10 height 6
click at [270, 201] on div "2" at bounding box center [269, 203] width 69 height 29
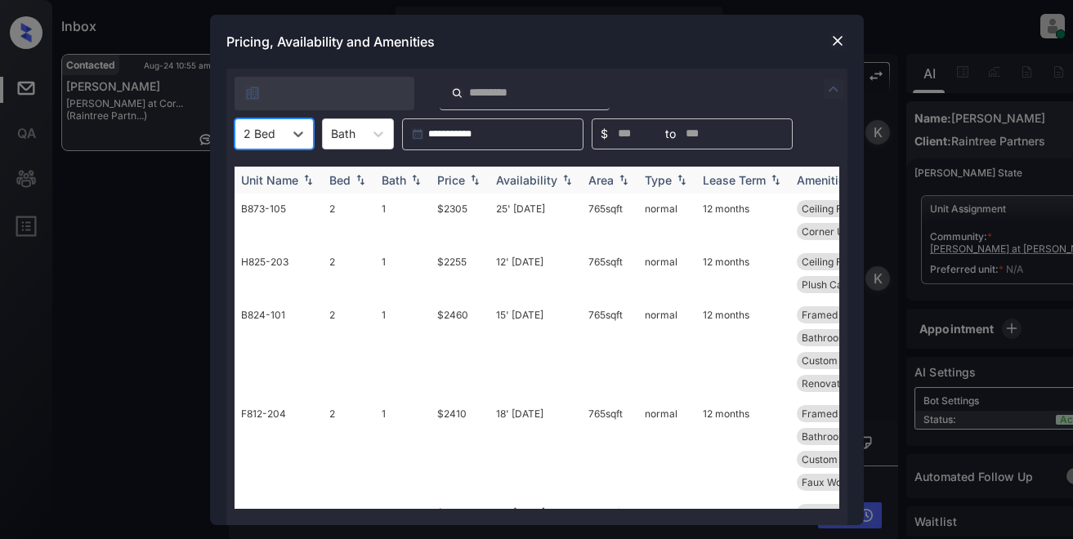
click at [460, 185] on div "Price" at bounding box center [451, 180] width 28 height 14
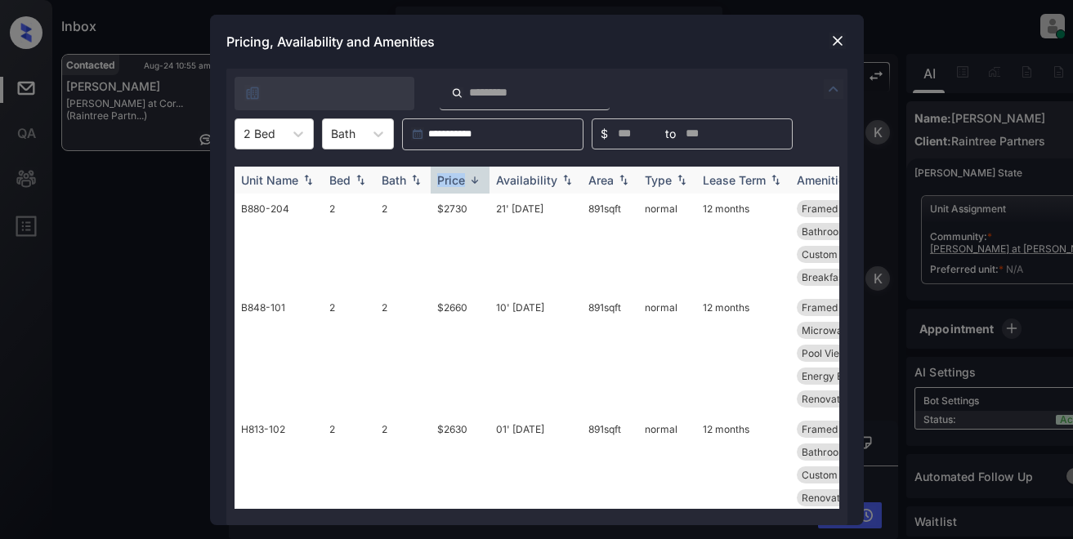
click at [460, 184] on div "Price" at bounding box center [451, 180] width 28 height 14
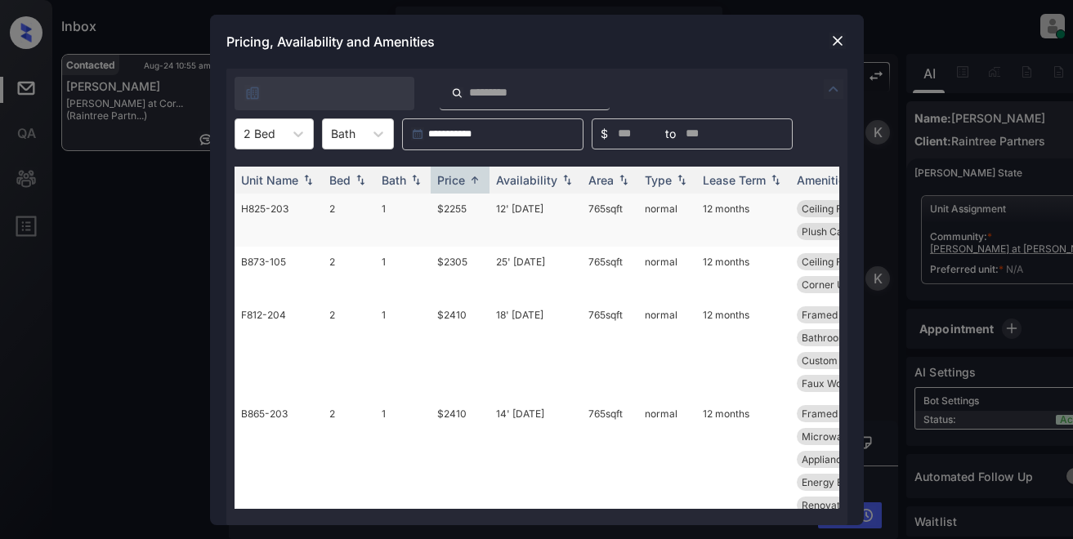
click at [456, 211] on td "$2255" at bounding box center [460, 220] width 59 height 53
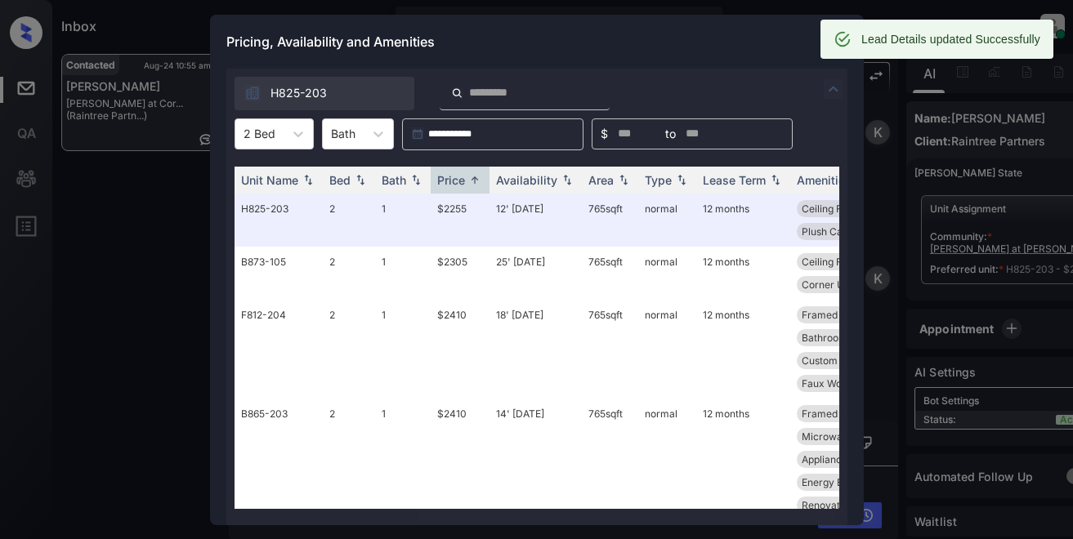
click at [744, 39] on div "Pricing, Availability and Amenities" at bounding box center [537, 42] width 654 height 54
click at [753, 29] on div "Pricing, Availability and Amenities" at bounding box center [537, 42] width 654 height 54
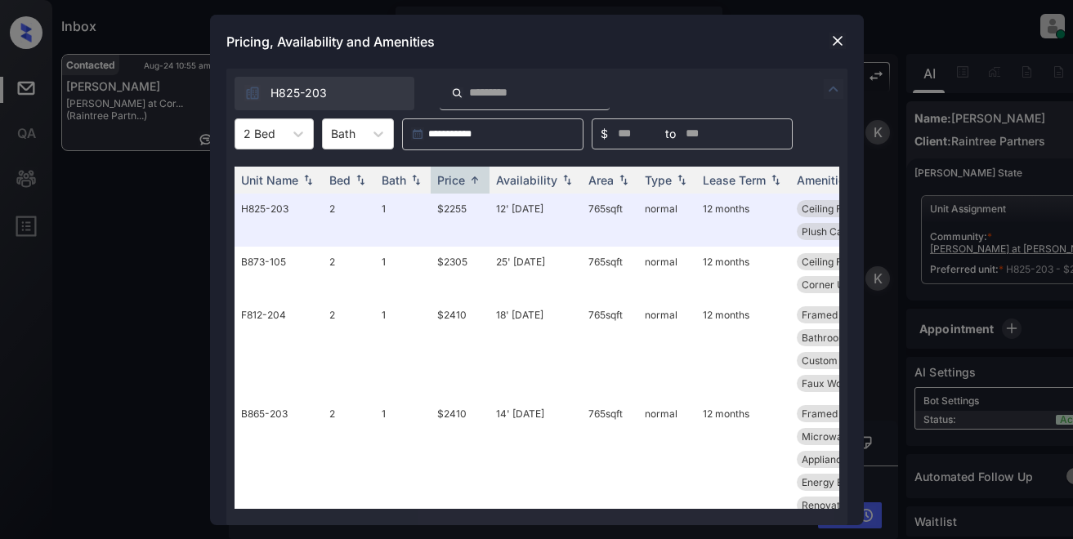
click at [798, 84] on div "H825-203" at bounding box center [536, 90] width 621 height 42
click at [837, 48] on img at bounding box center [837, 41] width 16 height 16
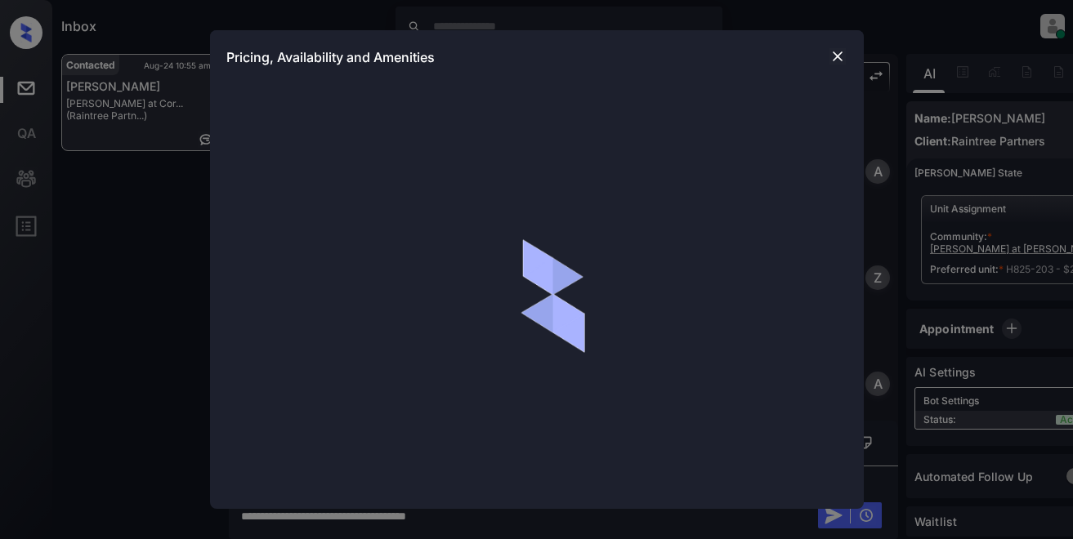
scroll to position [570, 0]
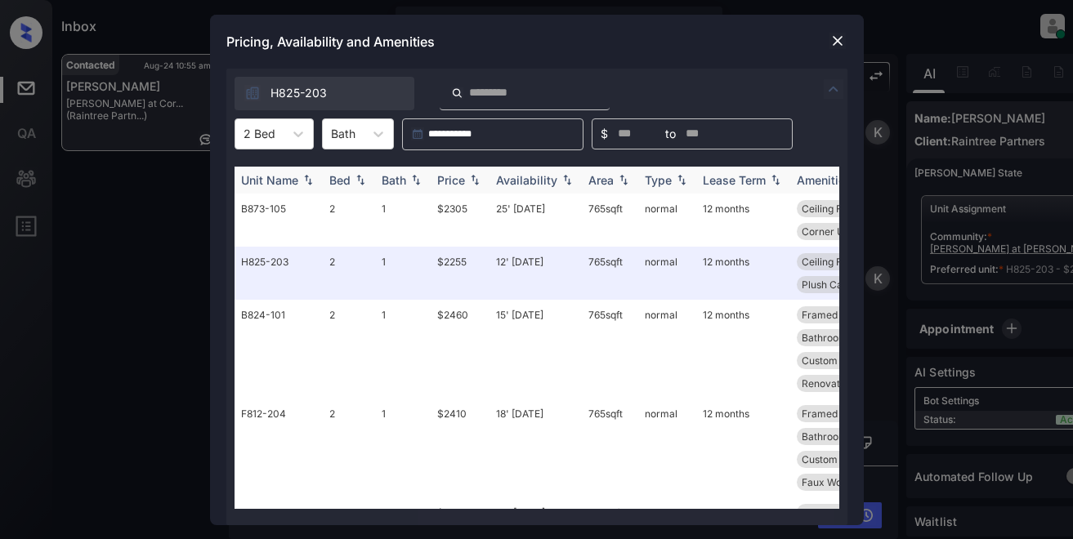
click at [462, 181] on div "Price" at bounding box center [451, 180] width 28 height 14
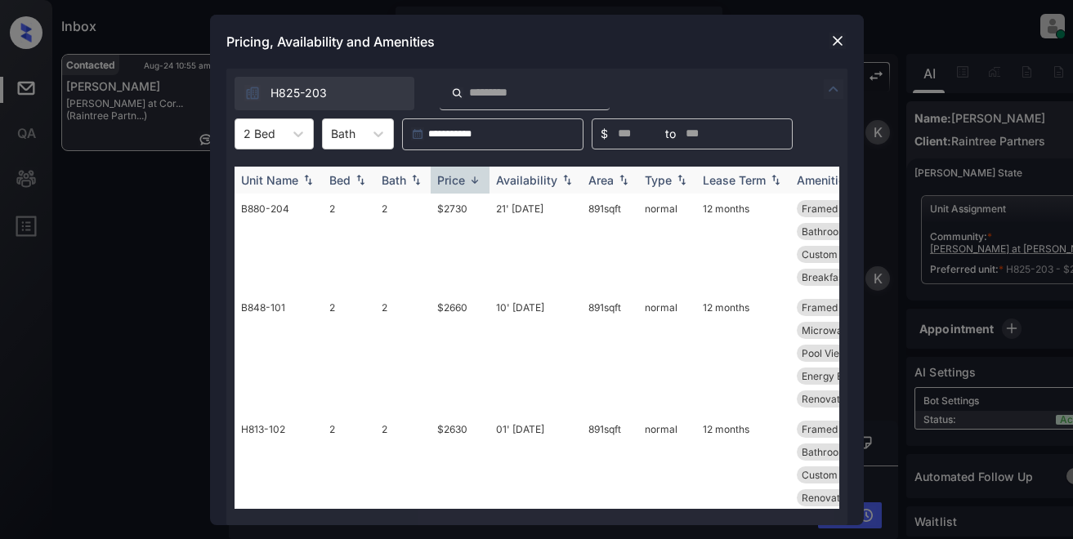
drag, startPoint x: 463, startPoint y: 178, endPoint x: 470, endPoint y: 172, distance: 9.8
click at [464, 177] on div "Price" at bounding box center [451, 180] width 28 height 14
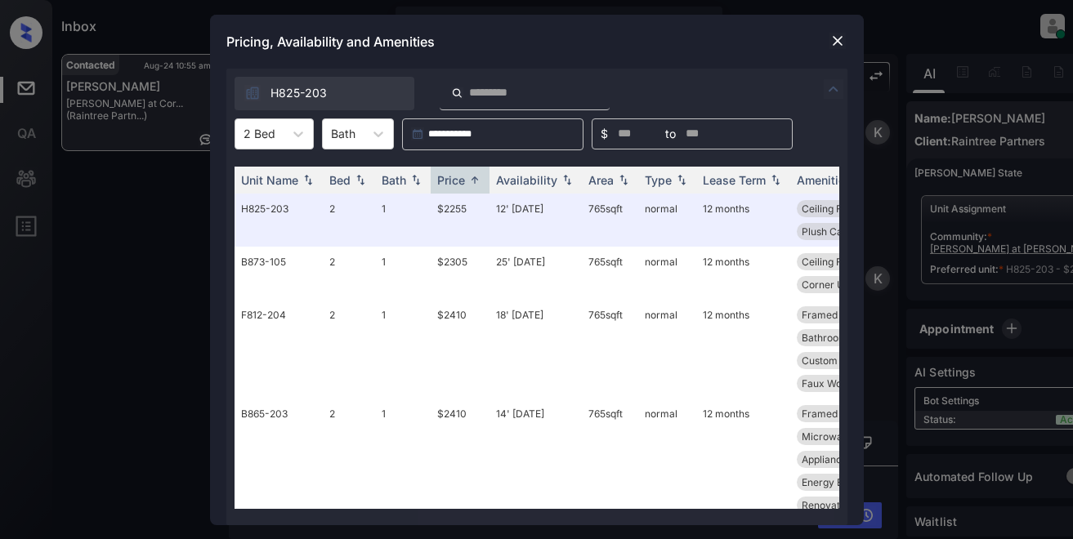
click at [831, 42] on img at bounding box center [837, 41] width 16 height 16
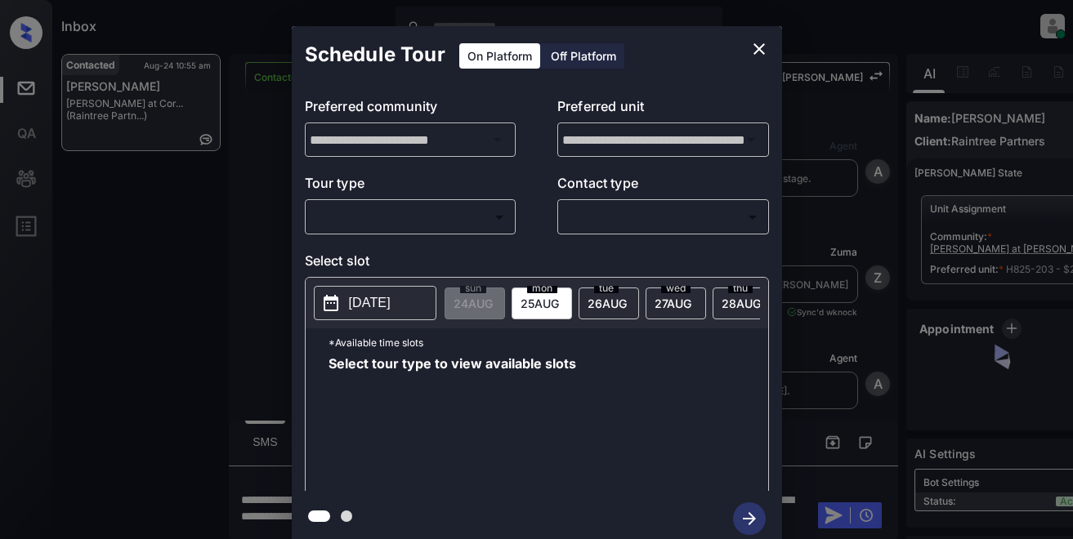
scroll to position [2229, 0]
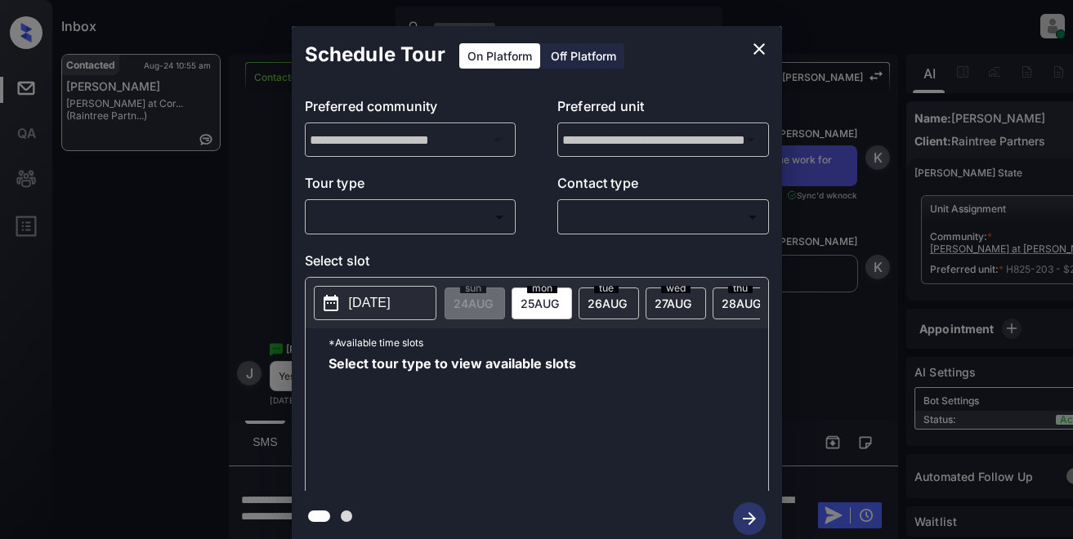
click at [386, 218] on body "Inbox Lyzzelle [PERSON_NAME] Online Set yourself offline Set yourself on break …" at bounding box center [536, 269] width 1073 height 539
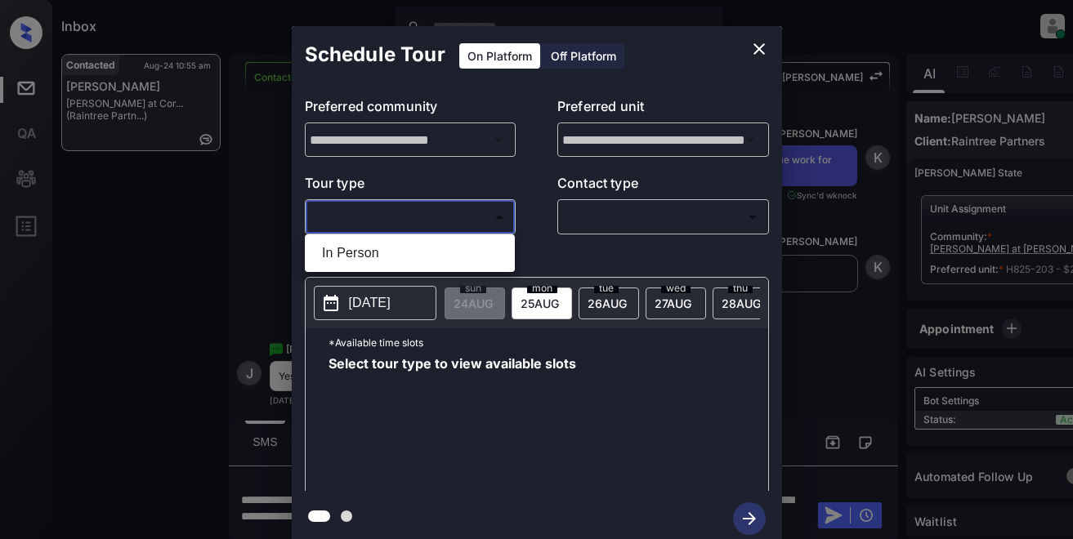
drag, startPoint x: 363, startPoint y: 257, endPoint x: 396, endPoint y: 256, distance: 33.5
click at [364, 257] on li "In Person" at bounding box center [410, 253] width 202 height 29
type input "********"
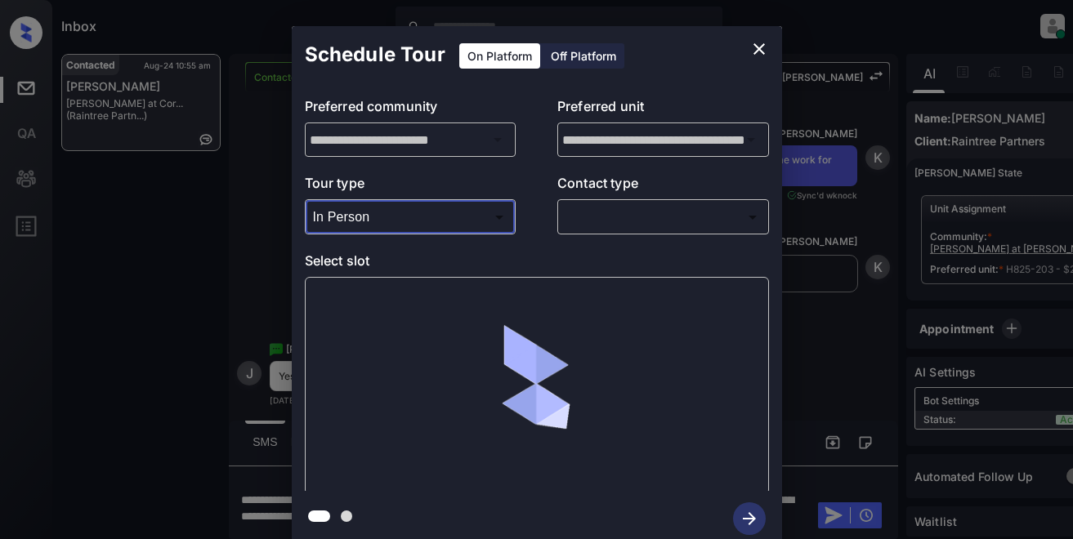
click at [609, 217] on body "Inbox Lyzzelle [PERSON_NAME] Online Set yourself offline Set yourself on break …" at bounding box center [536, 269] width 1073 height 539
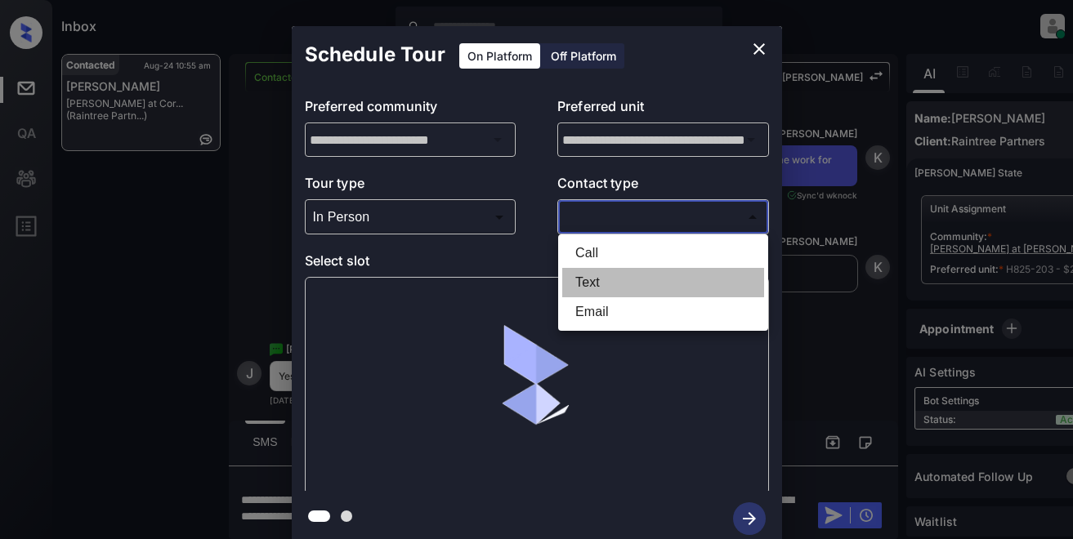
drag, startPoint x: 610, startPoint y: 283, endPoint x: 613, endPoint y: 275, distance: 8.5
click at [610, 280] on li "Text" at bounding box center [663, 282] width 202 height 29
type input "****"
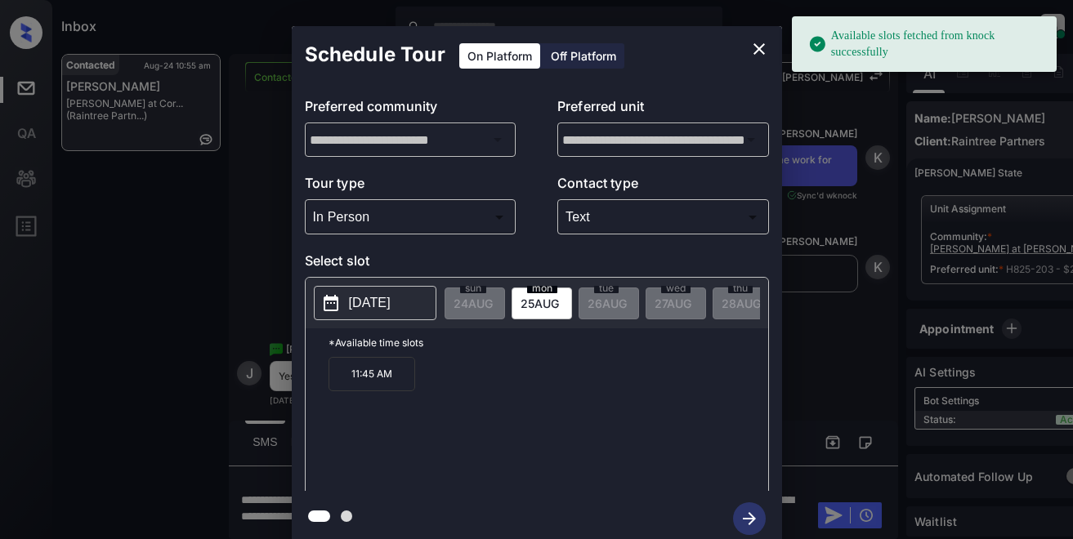
click at [378, 306] on p "[DATE]" at bounding box center [370, 303] width 42 height 20
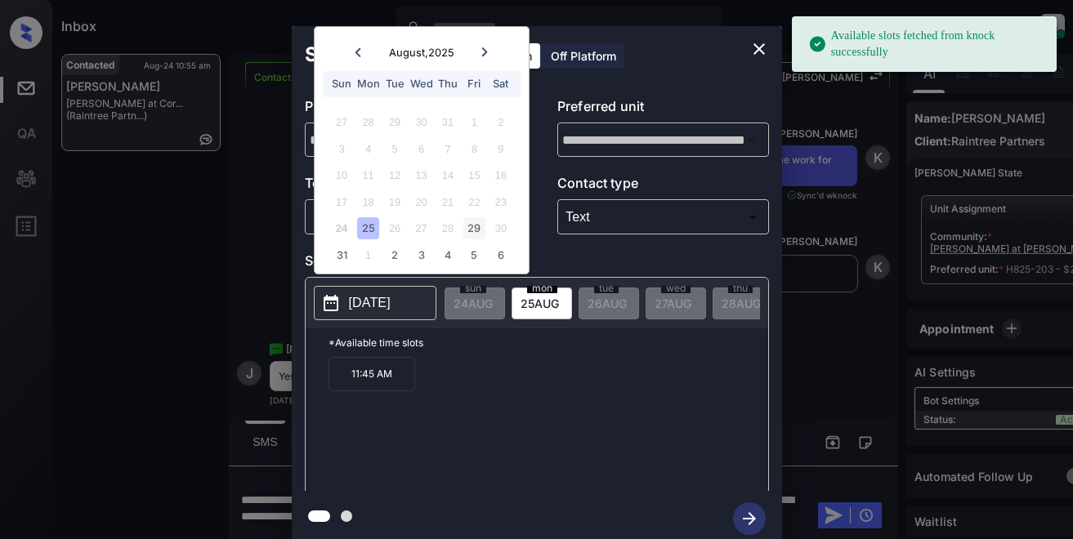
click at [478, 230] on div "29" at bounding box center [474, 228] width 22 height 22
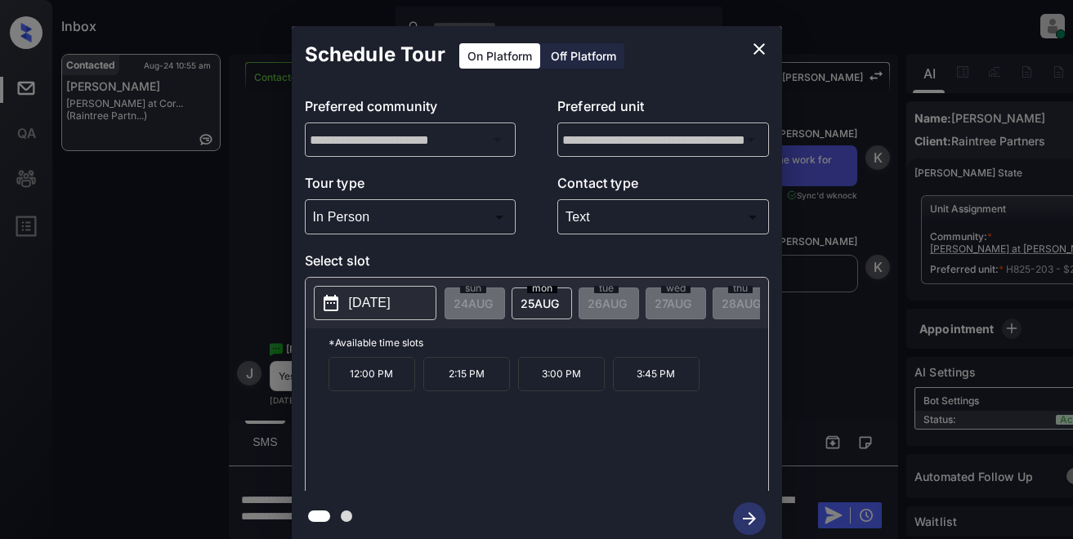
drag, startPoint x: 646, startPoint y: 382, endPoint x: 665, endPoint y: 385, distance: 19.0
click at [647, 382] on p "3:45 PM" at bounding box center [656, 374] width 87 height 34
click at [752, 525] on icon "button" at bounding box center [749, 519] width 33 height 33
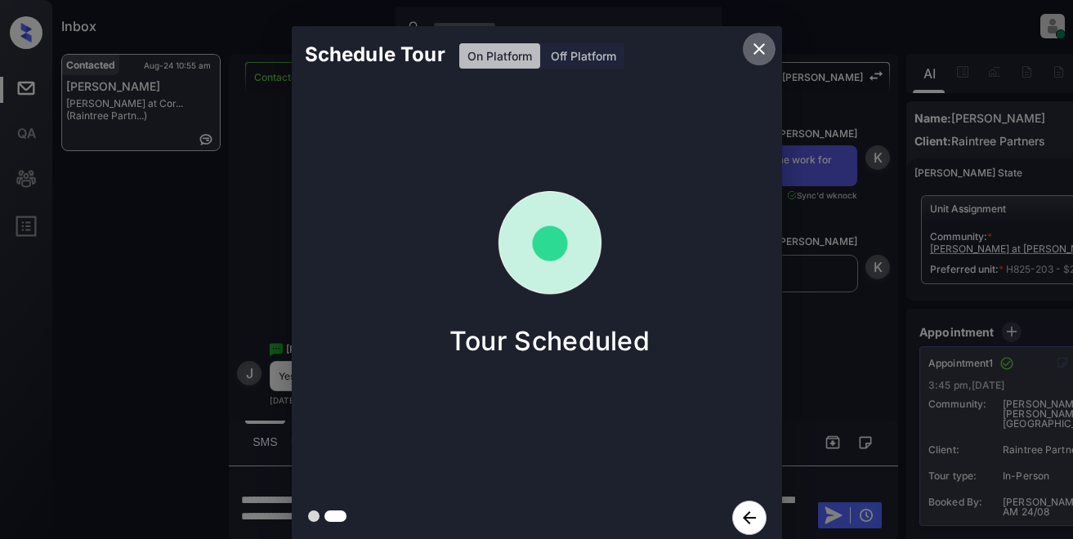
click at [765, 47] on icon "close" at bounding box center [759, 49] width 20 height 20
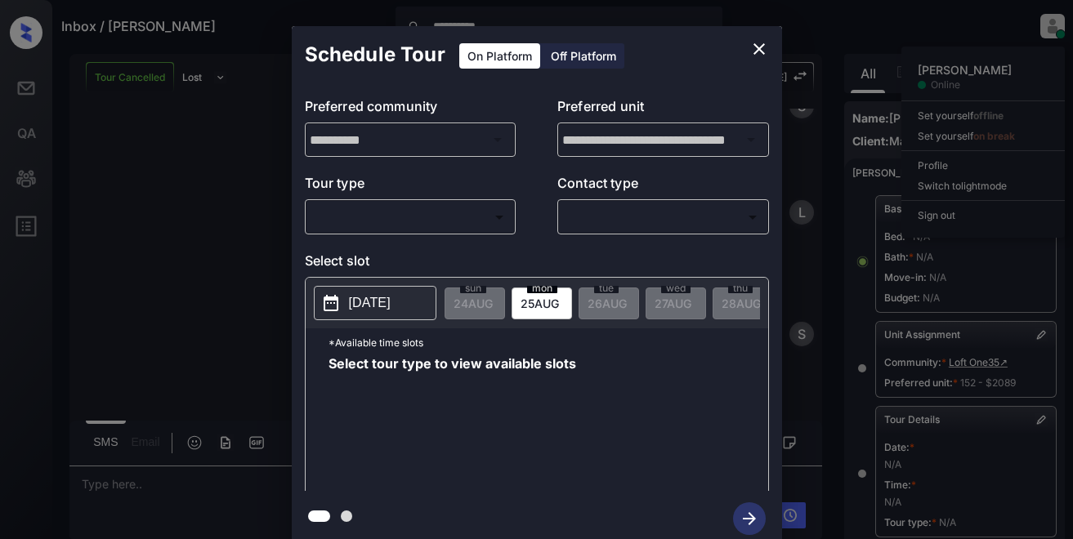
scroll to position [263, 0]
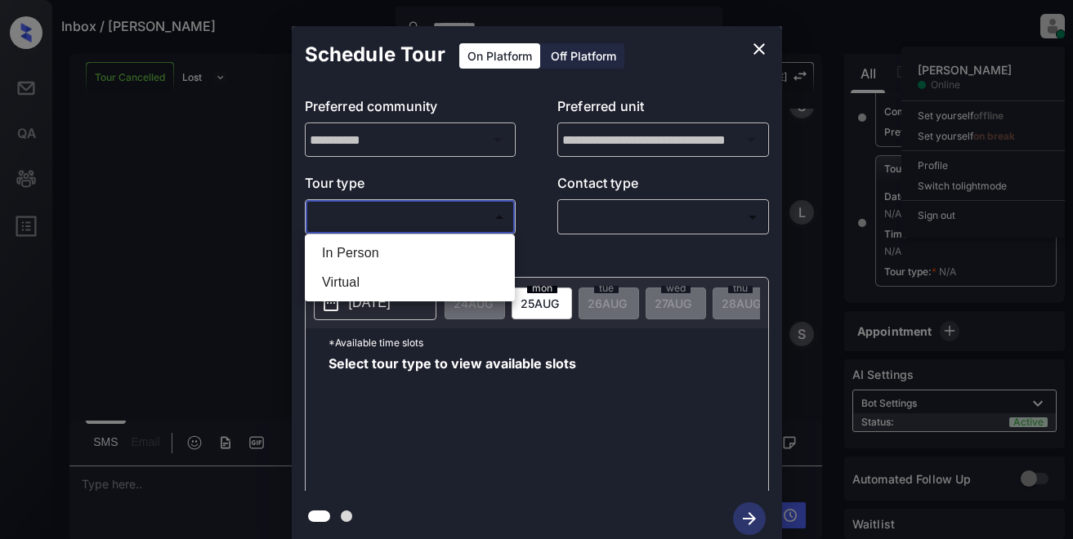
click at [460, 221] on body "**********" at bounding box center [536, 269] width 1073 height 539
click at [400, 257] on li "In Person" at bounding box center [410, 253] width 202 height 29
type input "********"
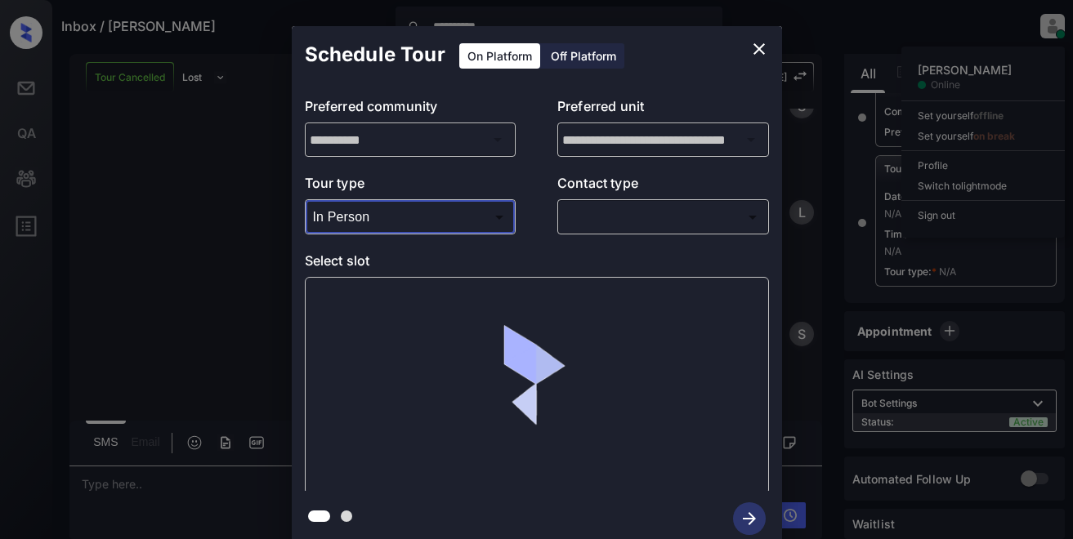
click at [596, 214] on body "**********" at bounding box center [536, 269] width 1073 height 539
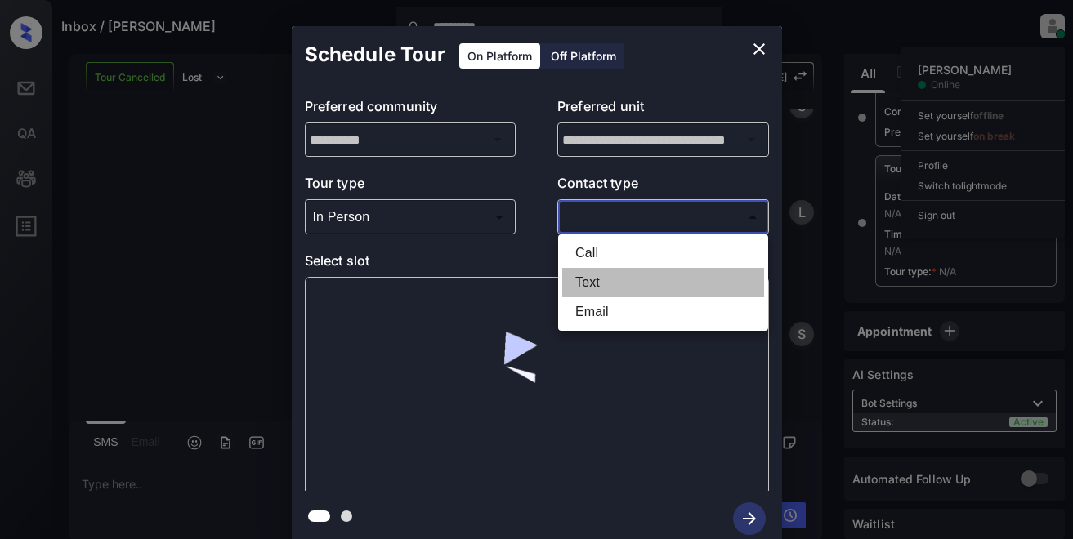
click at [588, 282] on li "Text" at bounding box center [663, 282] width 202 height 29
type input "****"
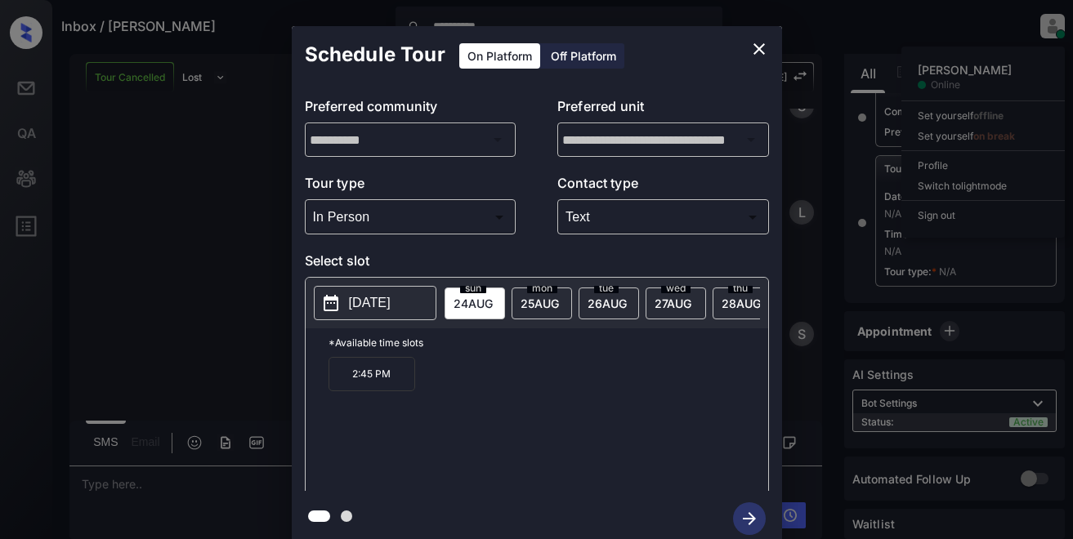
click at [382, 310] on p "[DATE]" at bounding box center [370, 303] width 42 height 20
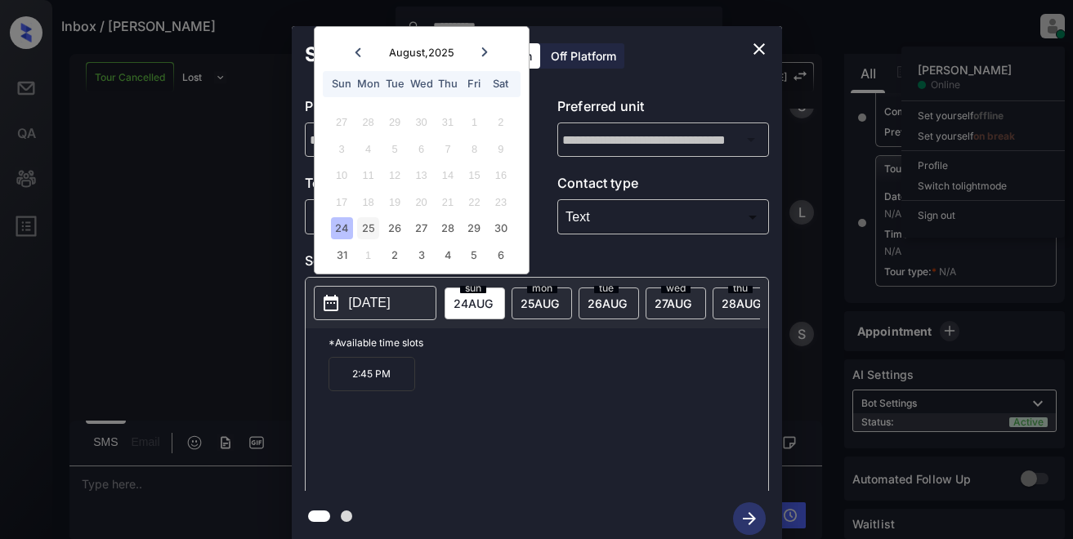
click at [372, 233] on div "25" at bounding box center [368, 228] width 22 height 22
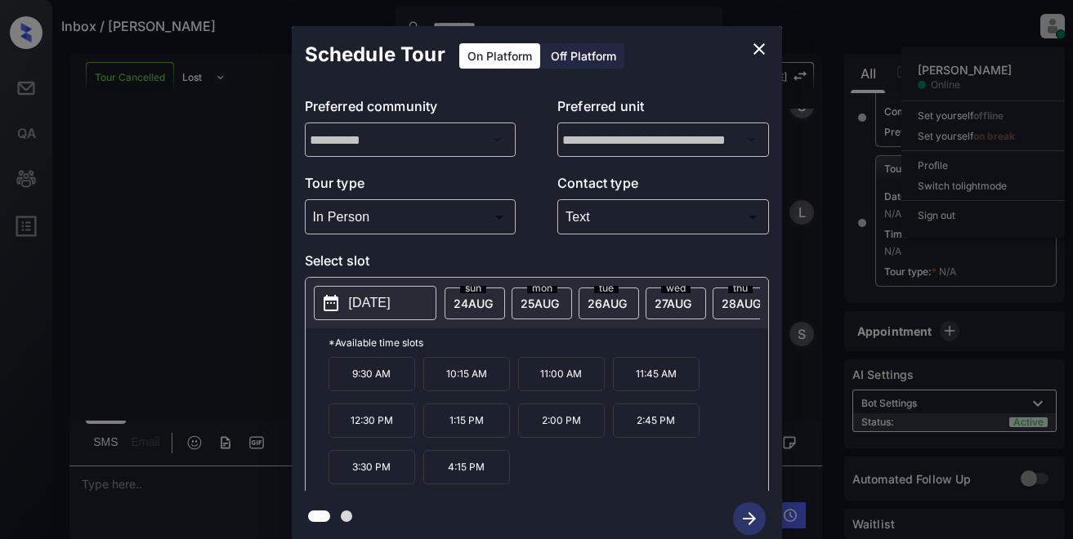
click at [459, 432] on p "1:15 PM" at bounding box center [466, 421] width 87 height 34
click at [751, 518] on icon "button" at bounding box center [749, 518] width 13 height 13
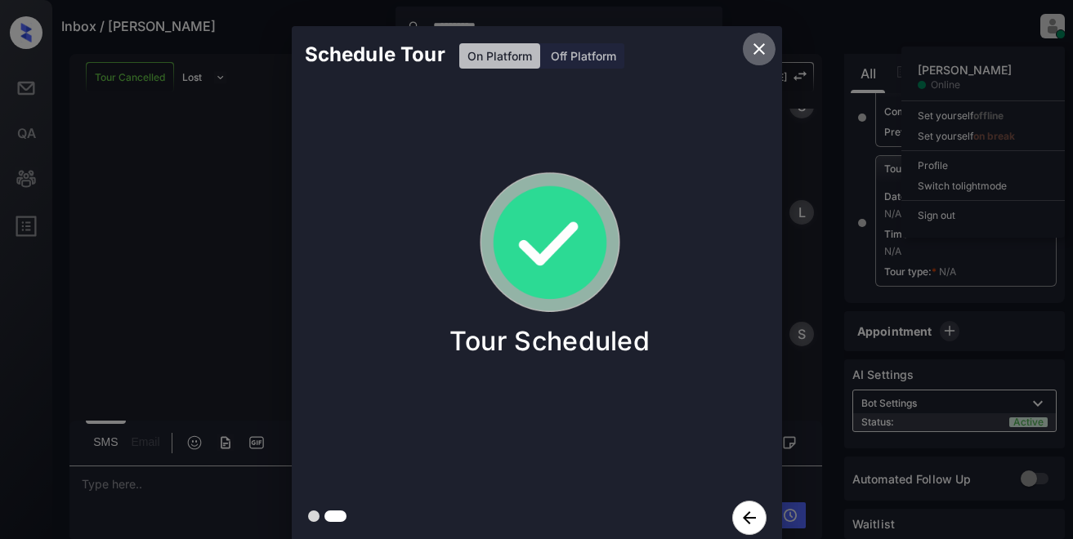
click at [758, 47] on icon "close" at bounding box center [759, 49] width 20 height 20
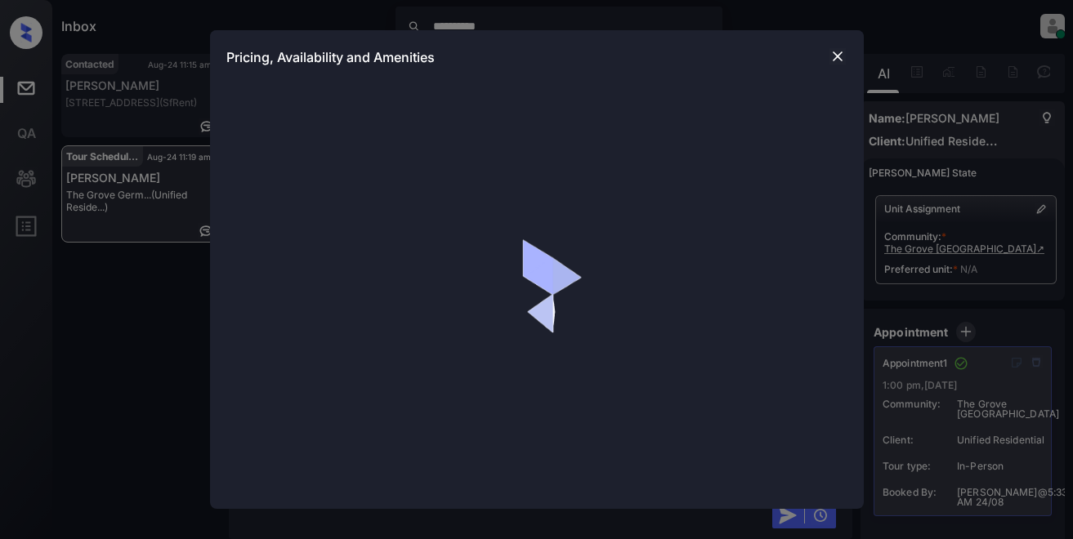
scroll to position [20, 0]
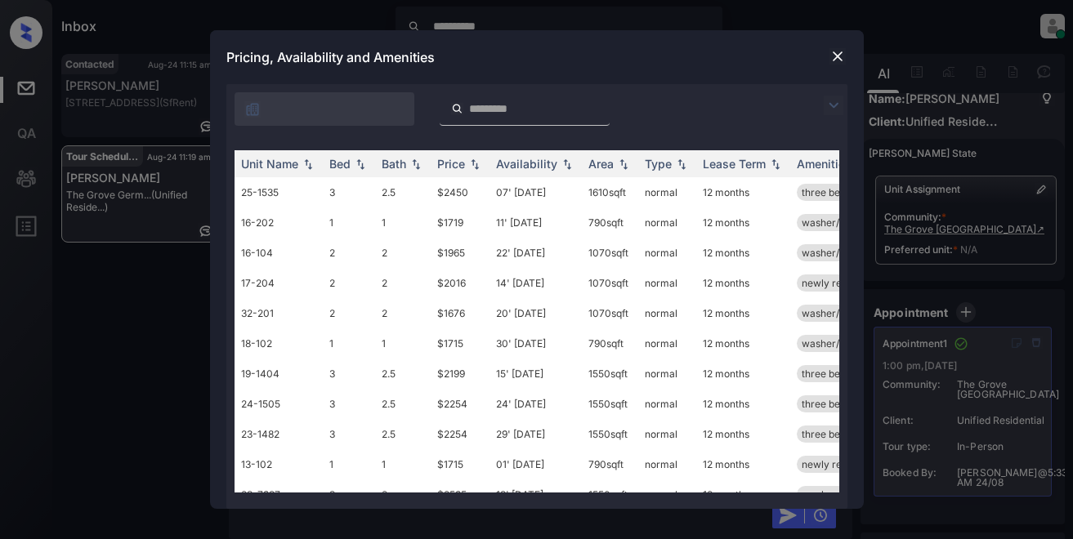
click at [832, 111] on img at bounding box center [834, 106] width 20 height 20
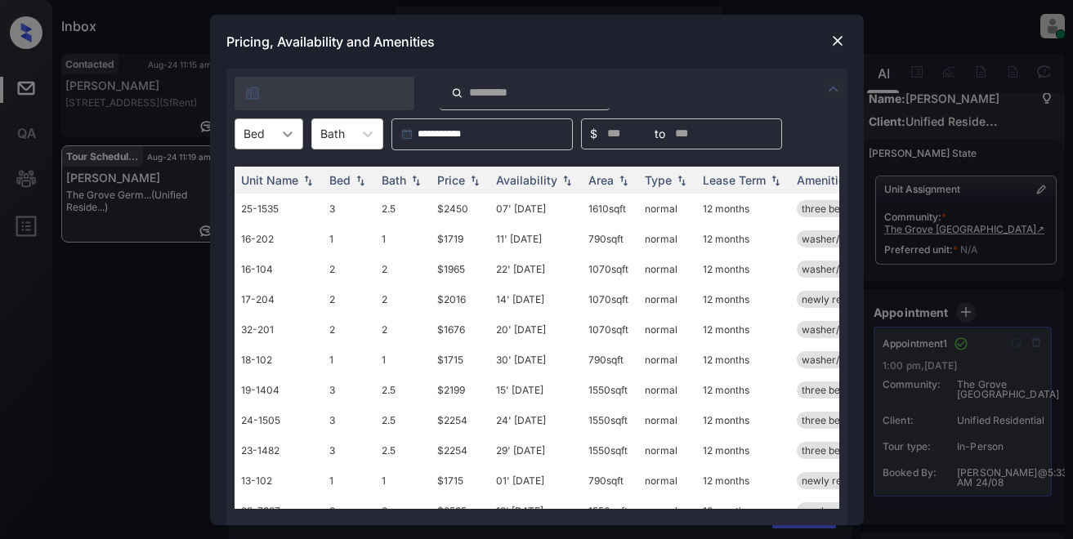
click at [288, 139] on icon at bounding box center [287, 134] width 16 height 16
click at [260, 204] on div "2" at bounding box center [269, 203] width 69 height 29
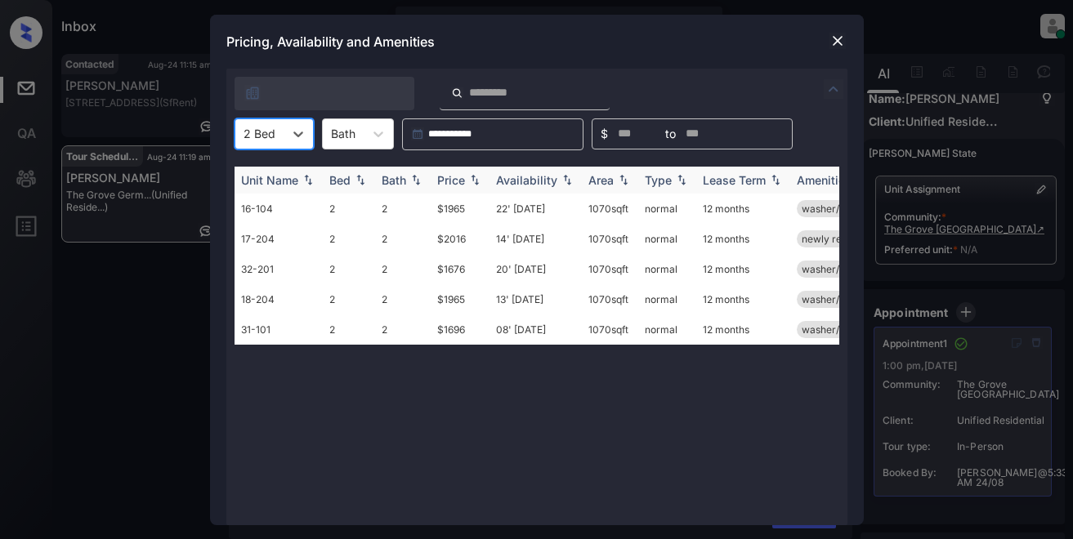
click at [457, 178] on div "Price" at bounding box center [451, 180] width 28 height 14
click at [454, 209] on td "$1676" at bounding box center [460, 209] width 59 height 30
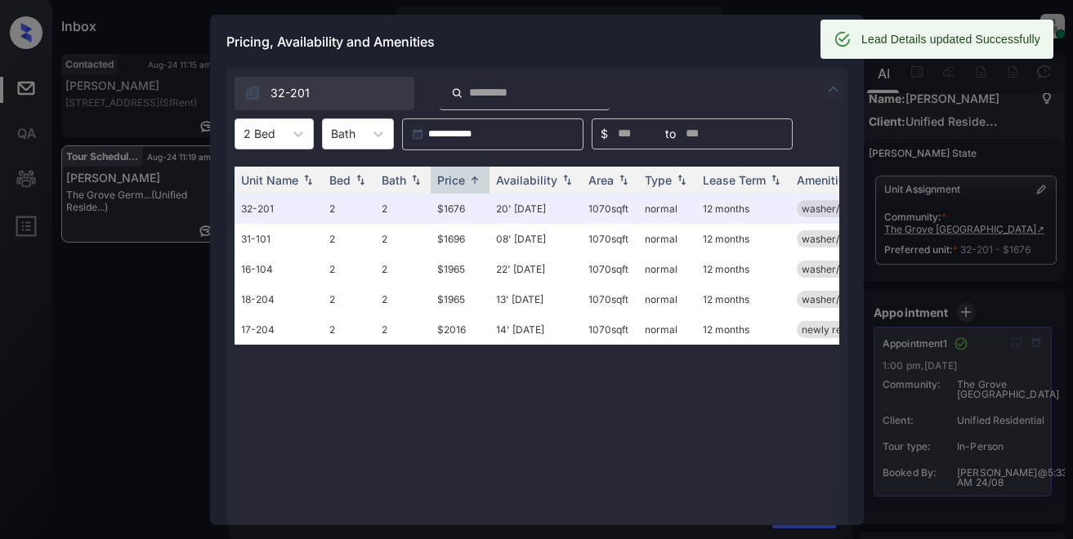
click at [744, 49] on div "Pricing, Availability and Amenities" at bounding box center [537, 42] width 654 height 54
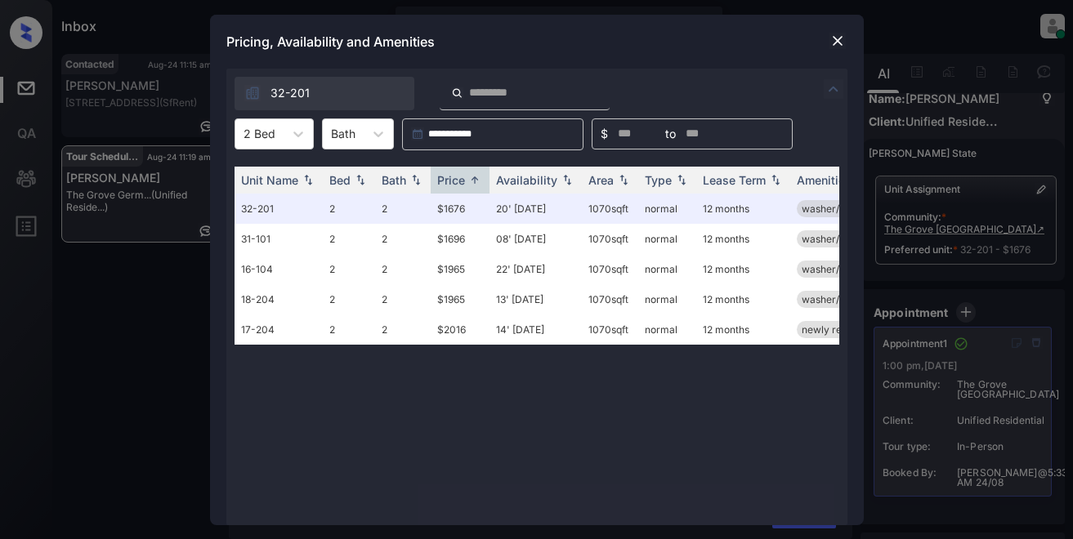
click at [832, 41] on img at bounding box center [837, 41] width 16 height 16
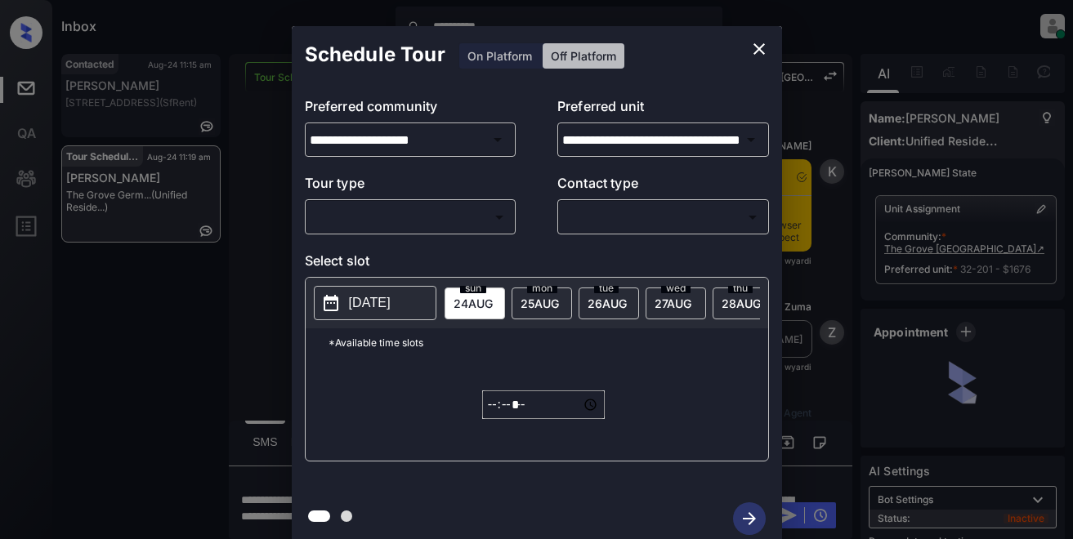
scroll to position [20, 0]
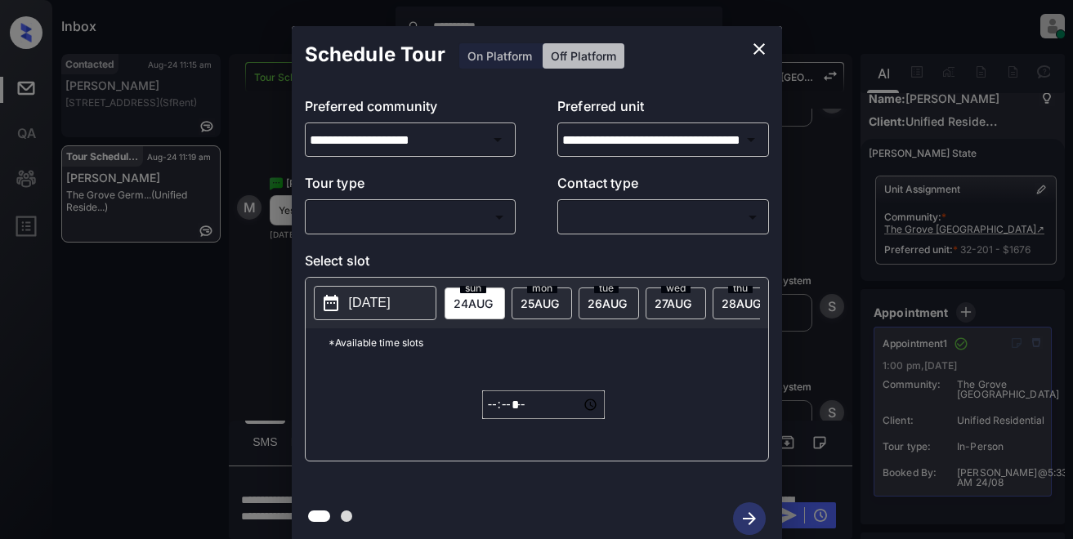
click at [754, 47] on icon "close" at bounding box center [759, 49] width 20 height 20
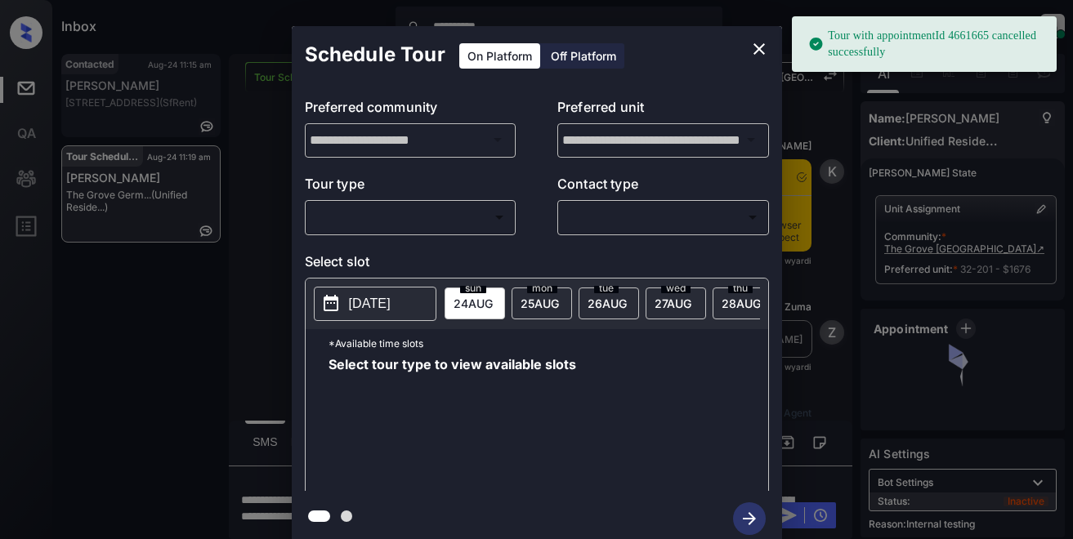
scroll to position [20, 0]
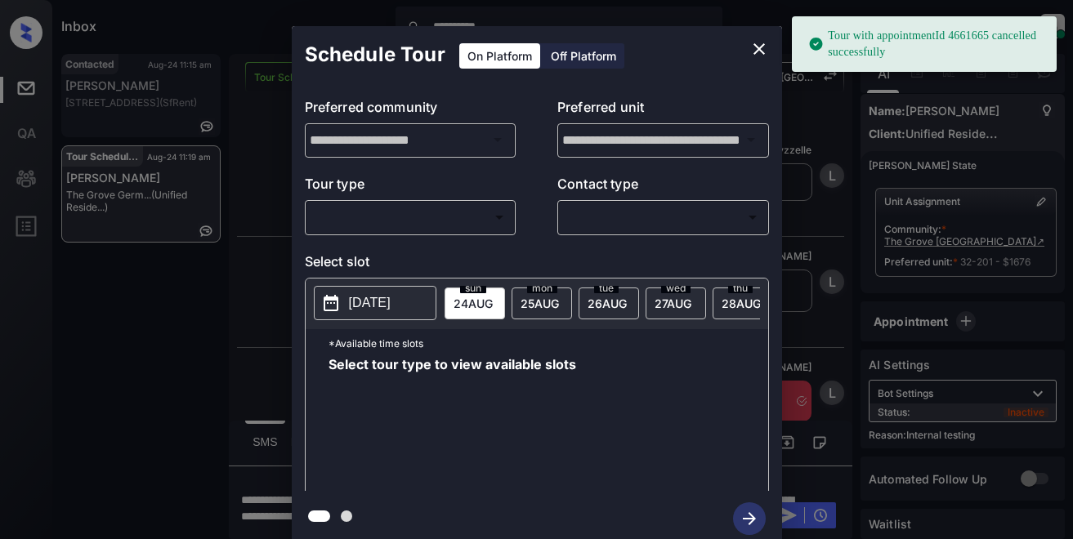
click at [419, 220] on body "**********" at bounding box center [536, 269] width 1073 height 539
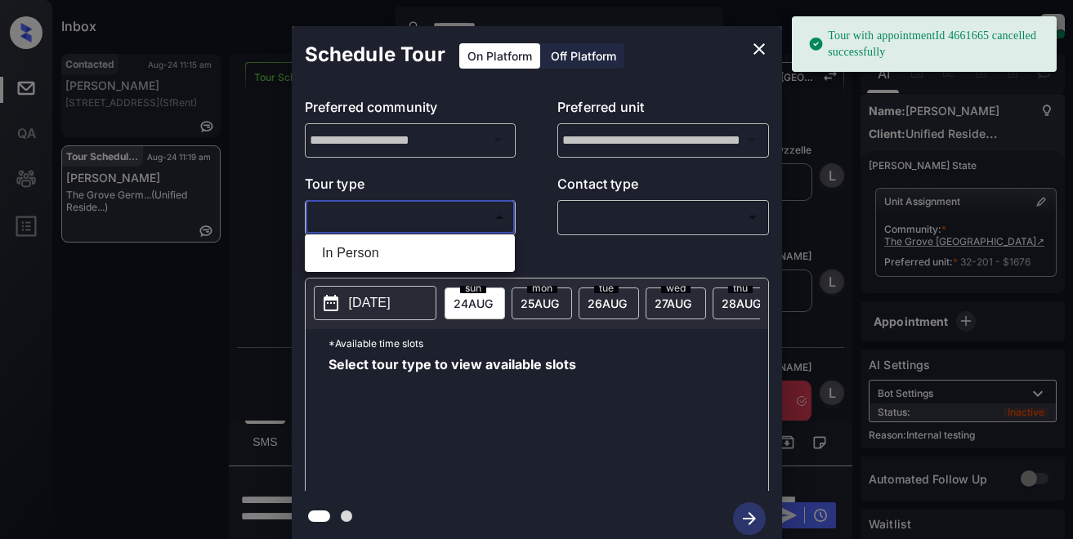
drag, startPoint x: 363, startPoint y: 251, endPoint x: 487, endPoint y: 232, distance: 125.6
click at [367, 250] on li "In Person" at bounding box center [410, 253] width 202 height 29
type input "********"
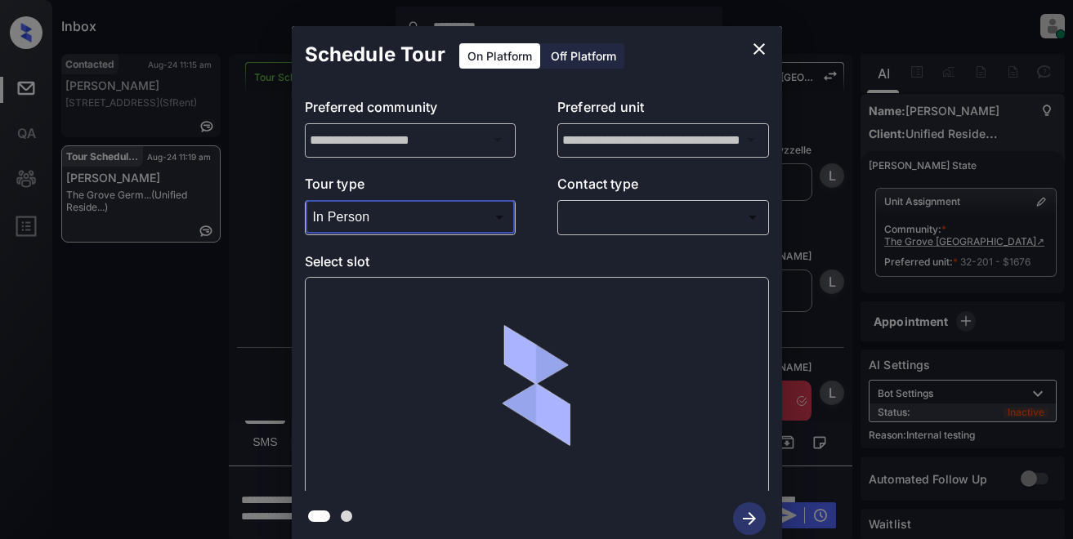
scroll to position [7626, 0]
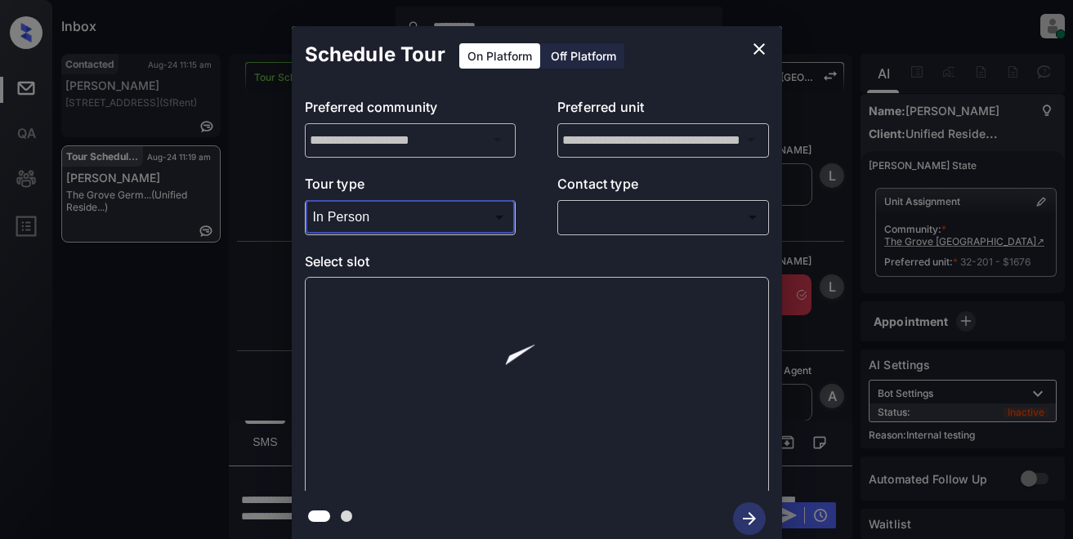
click at [568, 219] on body "**********" at bounding box center [536, 269] width 1073 height 539
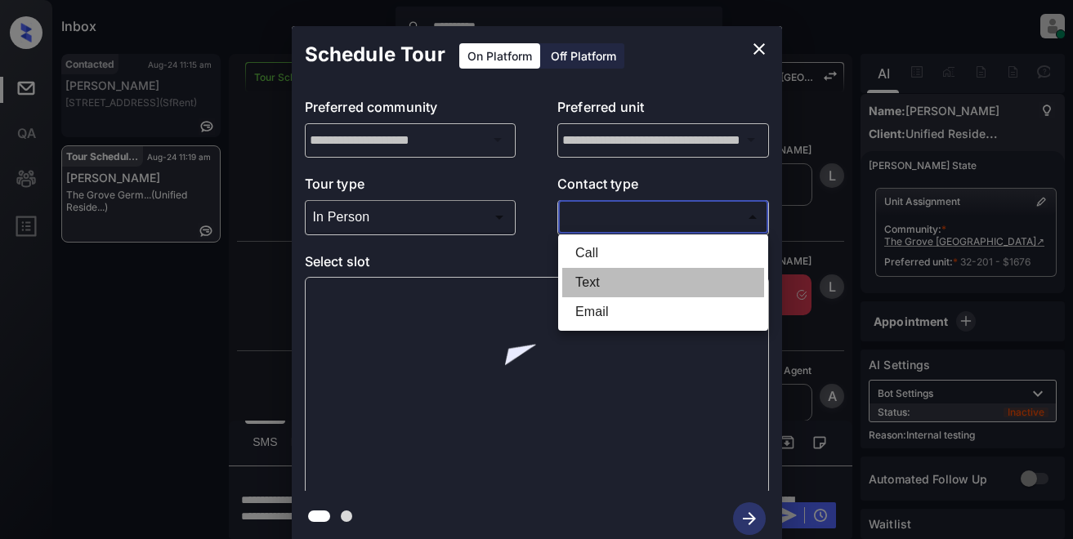
click at [597, 281] on li "Text" at bounding box center [663, 282] width 202 height 29
type input "****"
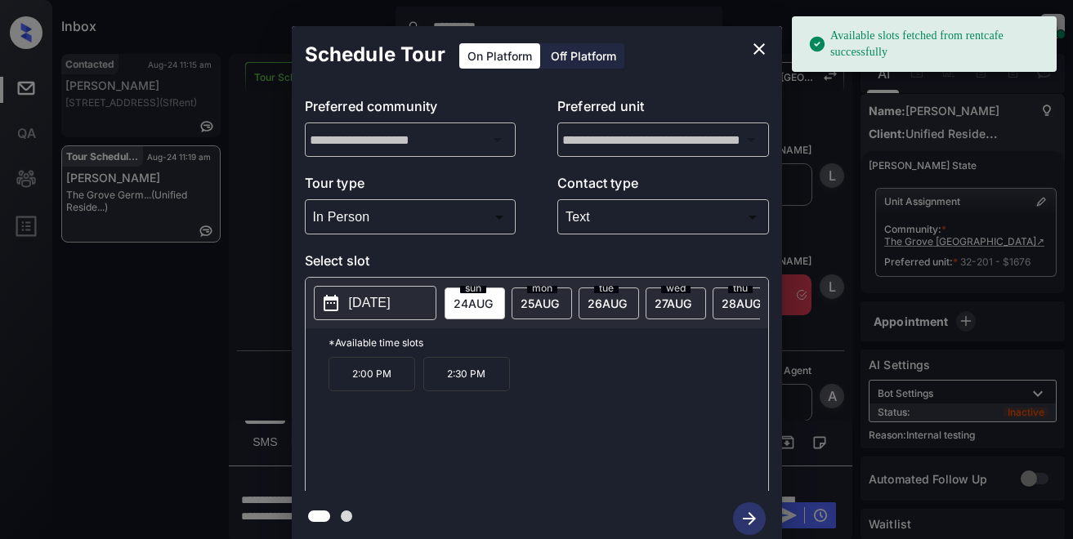
click at [373, 297] on p "2025-08-24" at bounding box center [370, 303] width 42 height 20
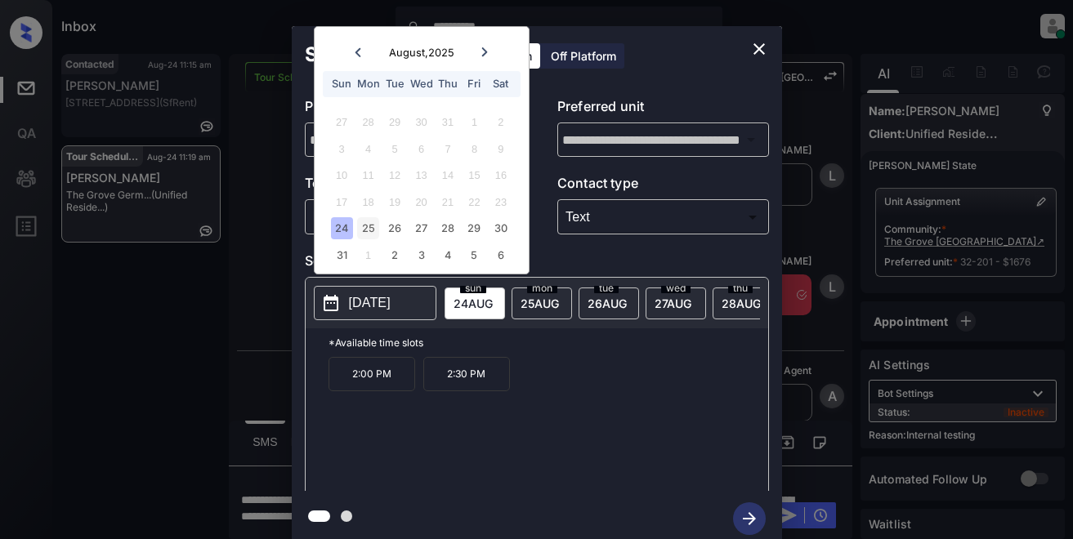
click at [364, 231] on div "25" at bounding box center [368, 228] width 22 height 22
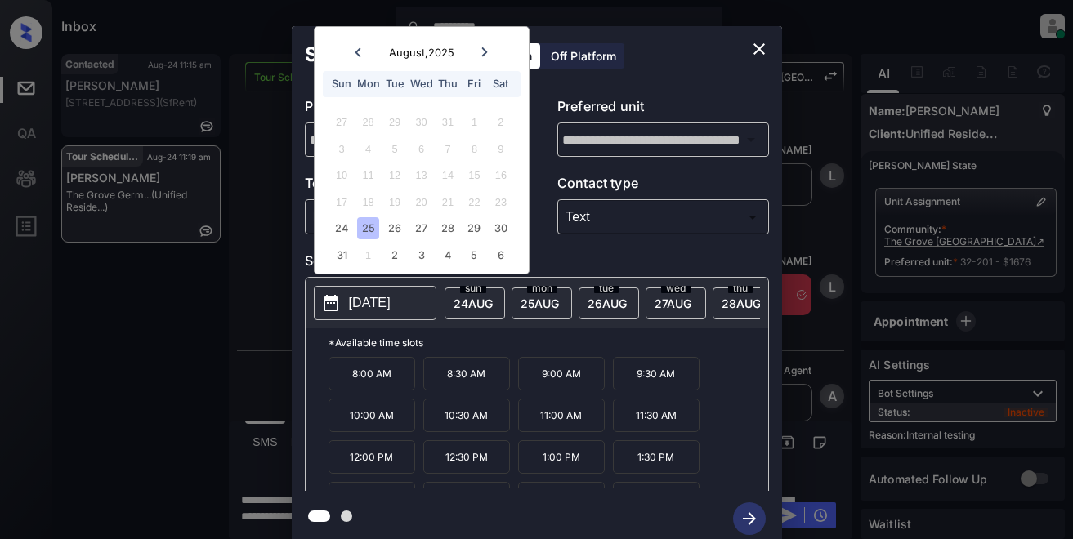
click at [562, 384] on p "9:00 AM" at bounding box center [561, 374] width 87 height 34
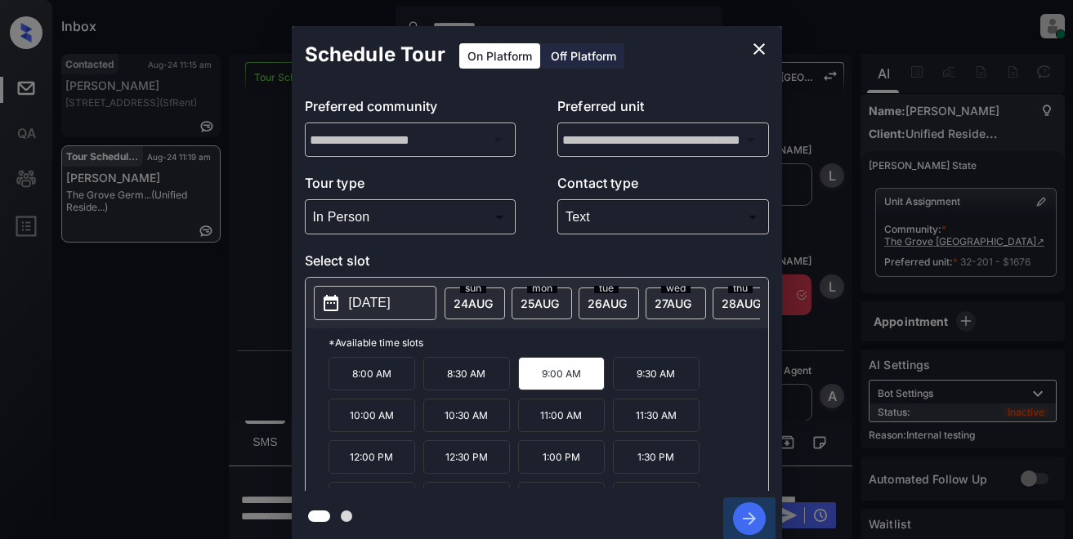
click at [757, 516] on icon "button" at bounding box center [749, 519] width 33 height 33
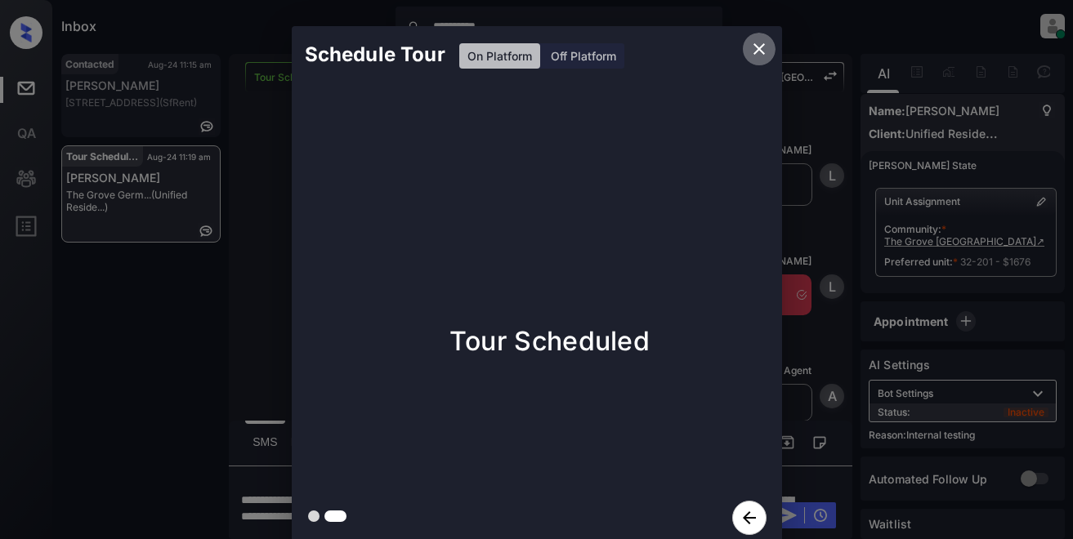
click at [758, 51] on icon "close" at bounding box center [758, 48] width 11 height 11
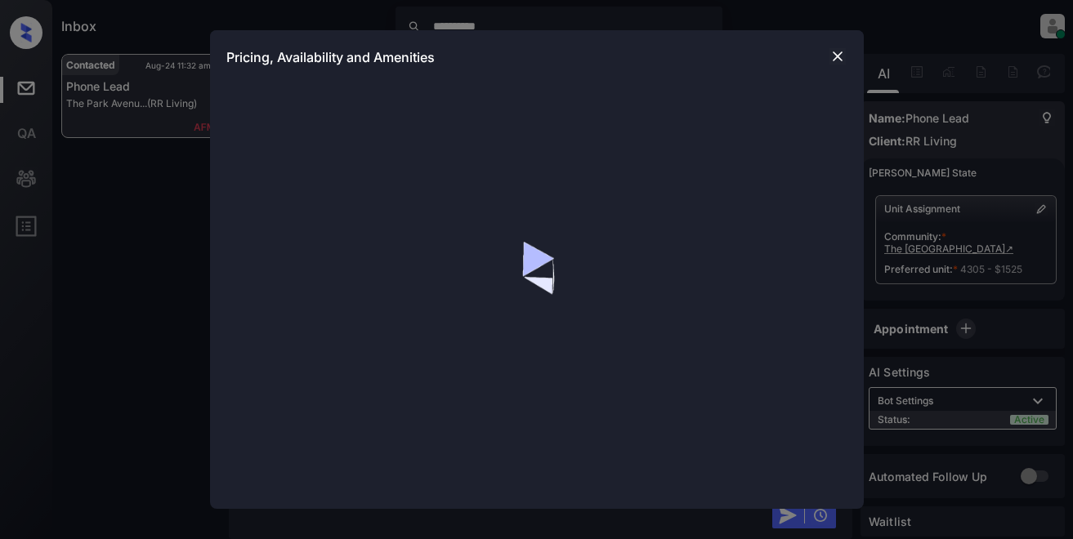
scroll to position [449, 0]
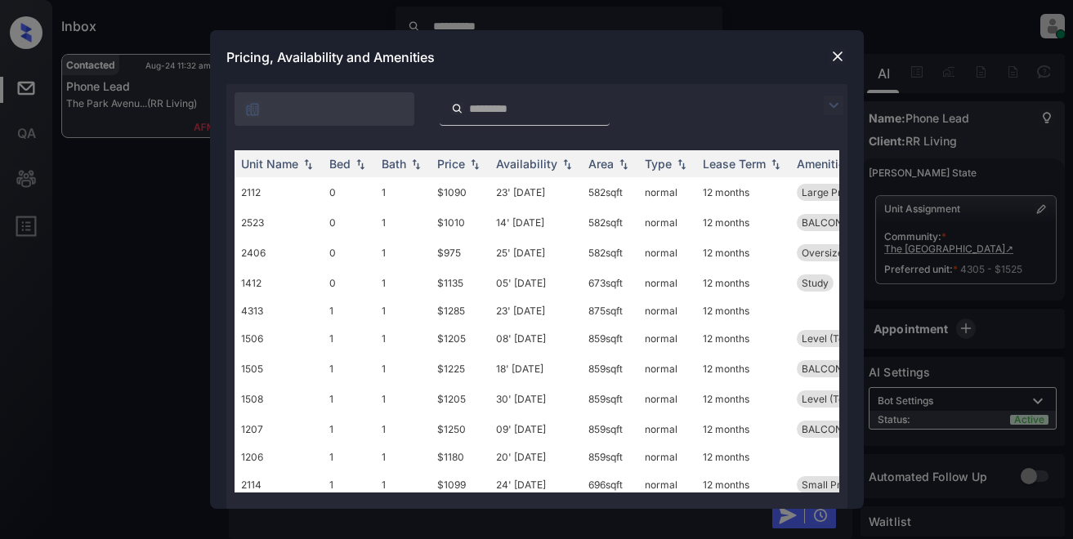
click at [838, 109] on img at bounding box center [834, 106] width 20 height 20
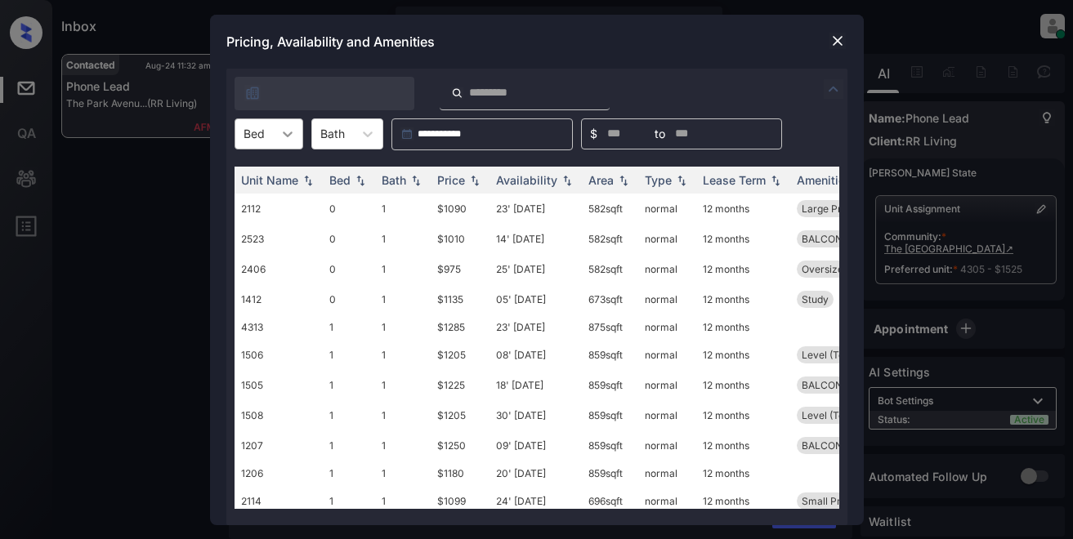
click at [288, 138] on icon at bounding box center [287, 134] width 16 height 16
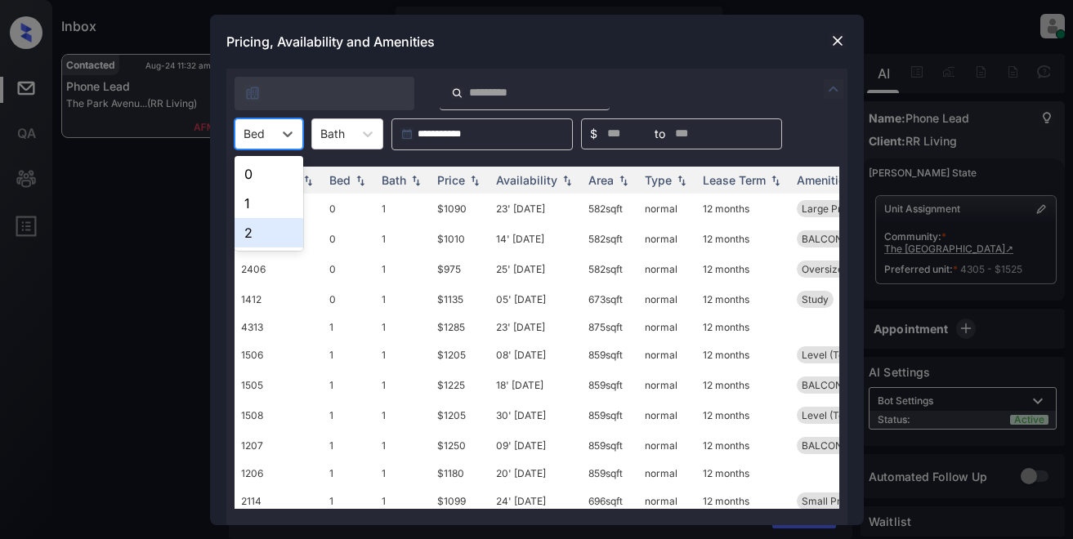
click at [257, 225] on div "2" at bounding box center [269, 232] width 69 height 29
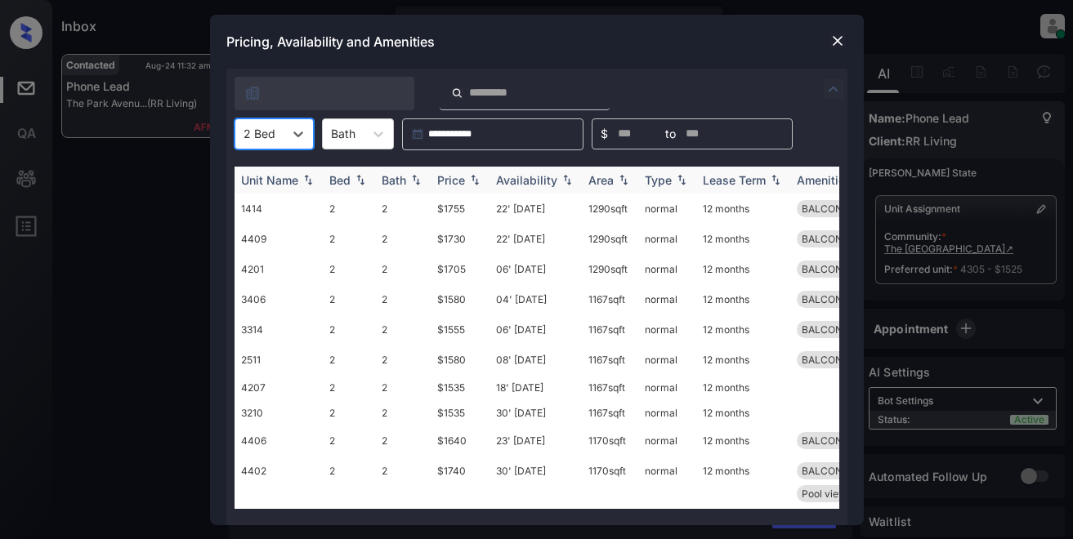
click at [440, 180] on div "Price" at bounding box center [451, 180] width 28 height 14
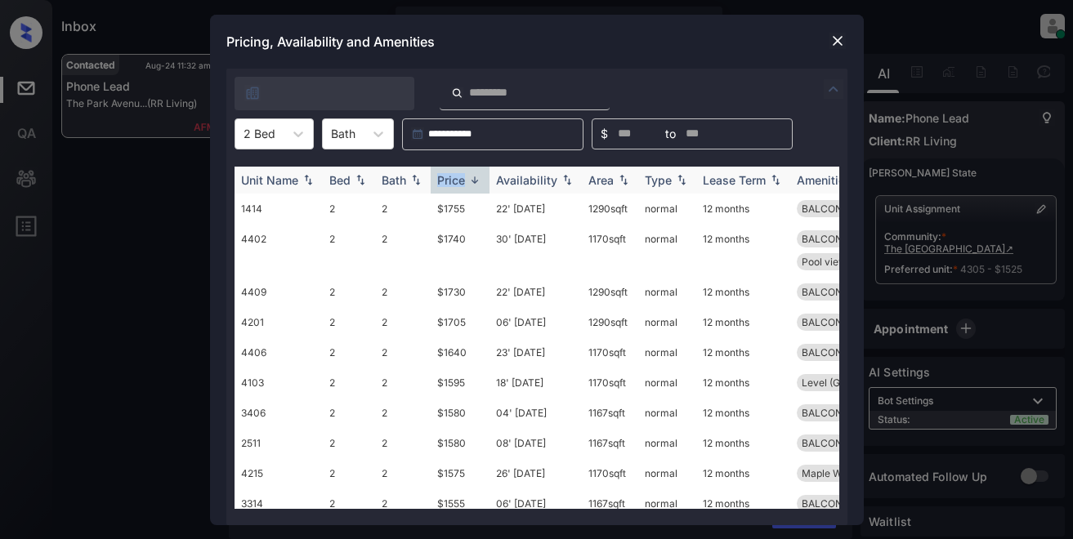
click at [440, 180] on div "Price" at bounding box center [451, 180] width 28 height 14
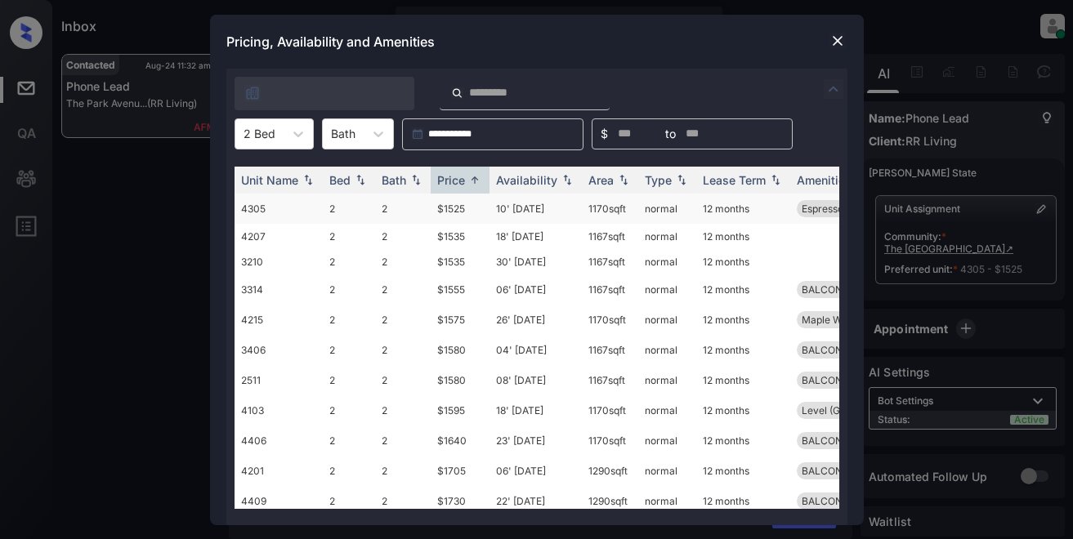
click at [445, 205] on td "$1525" at bounding box center [460, 209] width 59 height 30
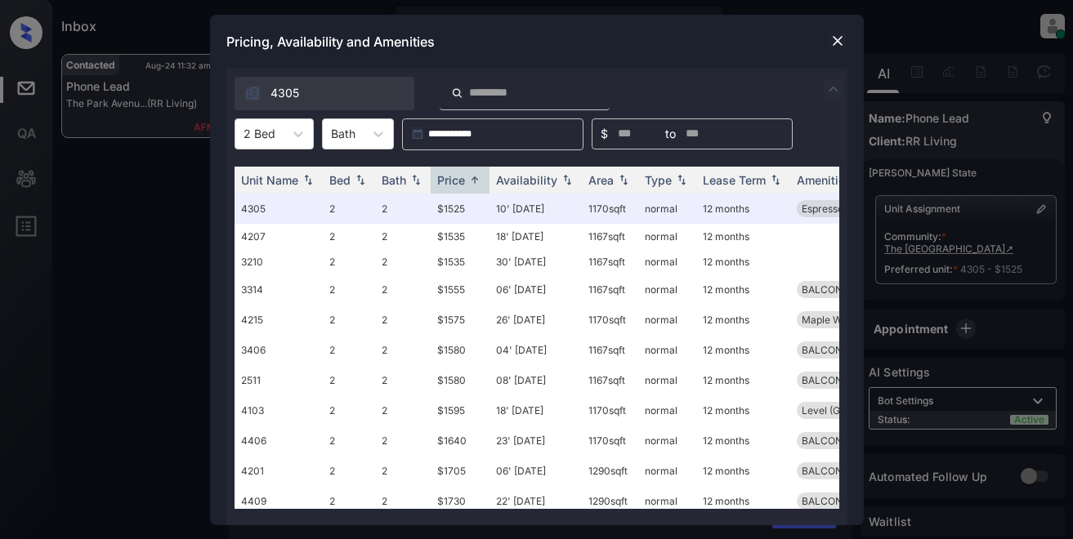
click at [845, 40] on img at bounding box center [837, 41] width 16 height 16
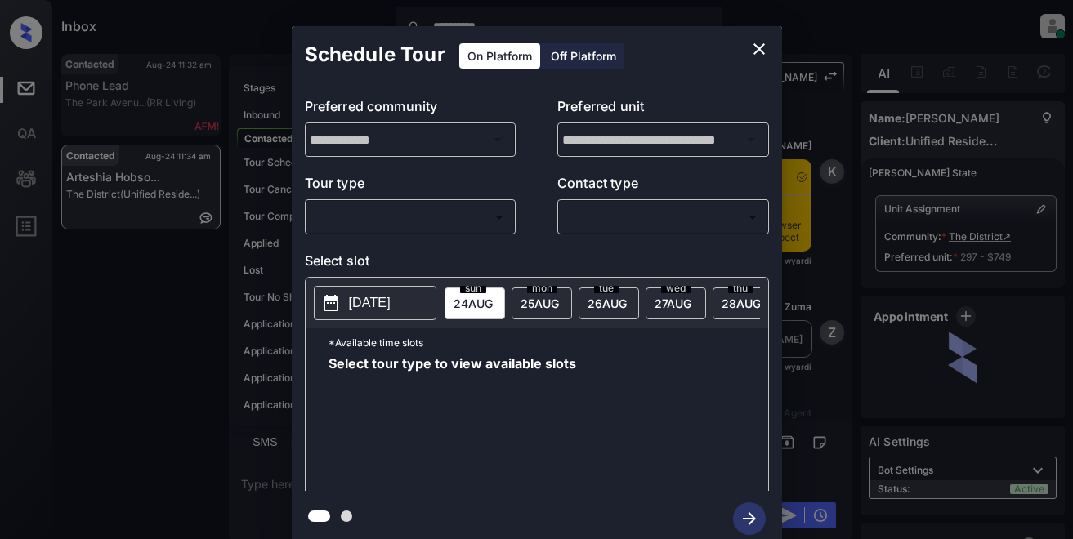
scroll to position [2244, 0]
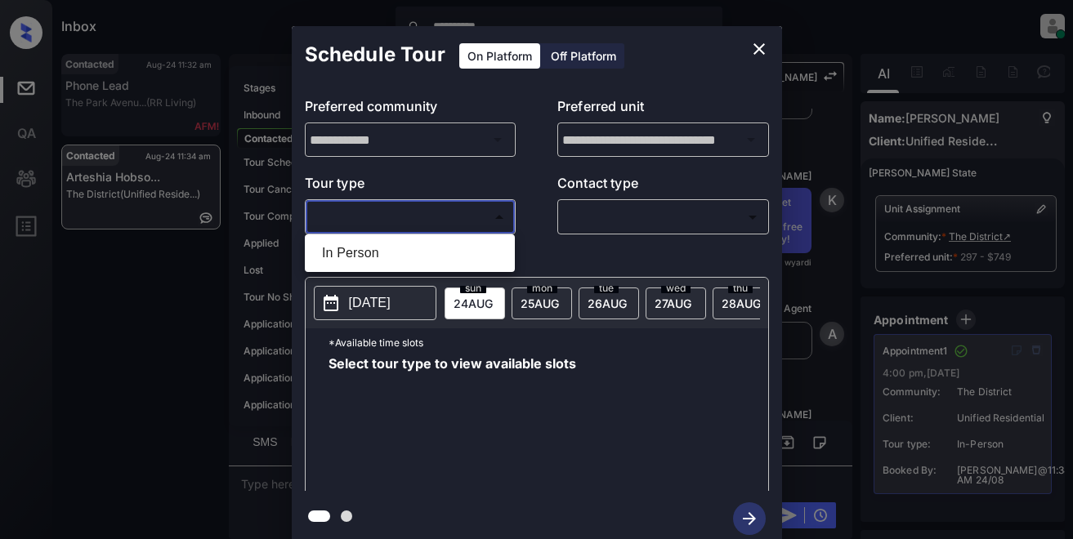
click at [431, 209] on body "**********" at bounding box center [536, 269] width 1073 height 539
click at [758, 51] on div at bounding box center [536, 269] width 1073 height 539
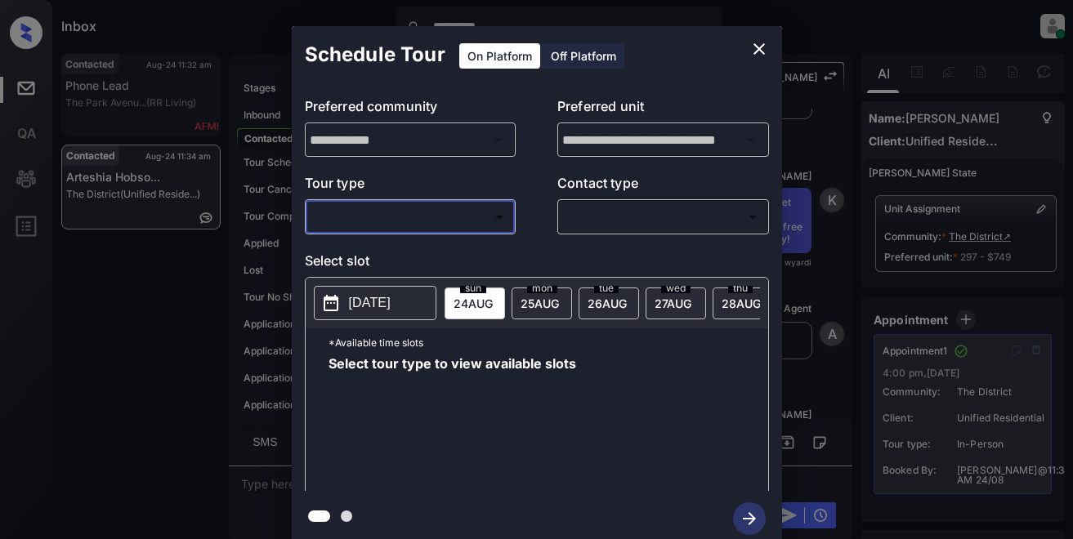
click at [760, 49] on icon "close" at bounding box center [759, 49] width 20 height 20
